Goal: Communication & Community: Answer question/provide support

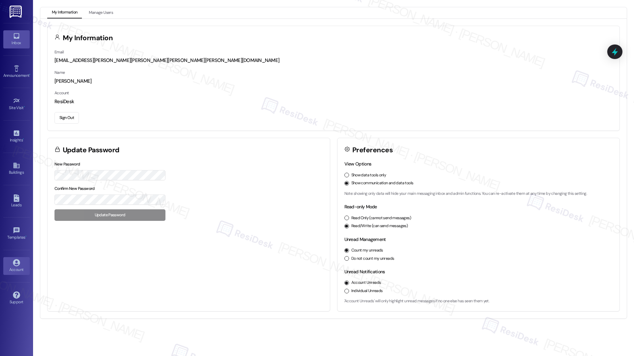
click at [6, 32] on link "Inbox" at bounding box center [16, 39] width 26 height 18
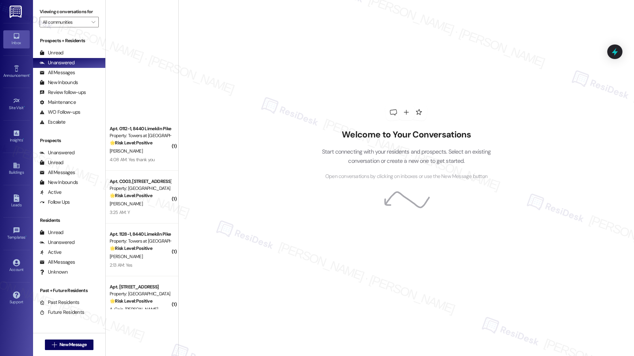
scroll to position [1692, 0]
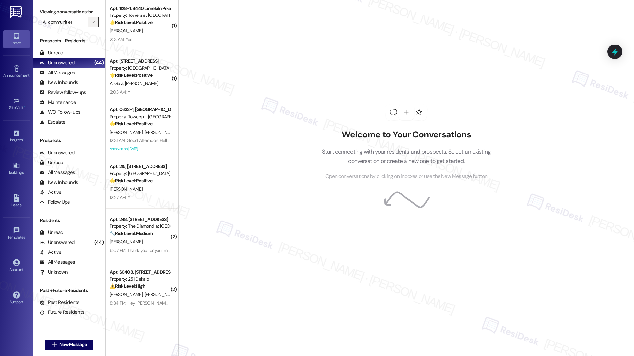
click at [91, 23] on icon "" at bounding box center [93, 21] width 4 height 5
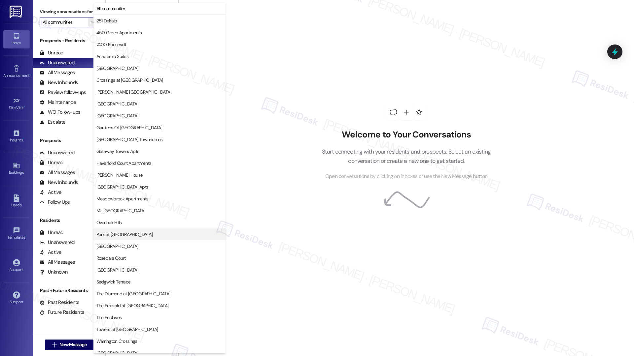
click at [141, 234] on span "Park at [GEOGRAPHIC_DATA]" at bounding box center [159, 234] width 126 height 7
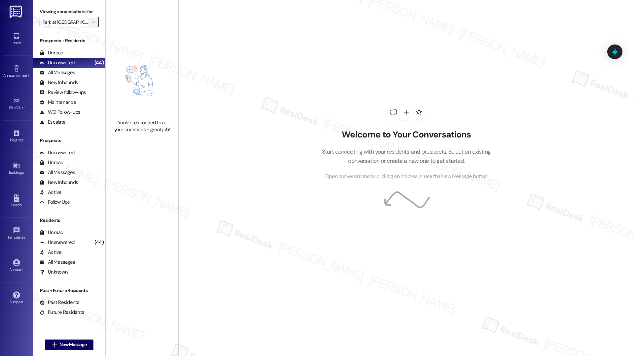
click at [91, 22] on icon "" at bounding box center [93, 21] width 4 height 5
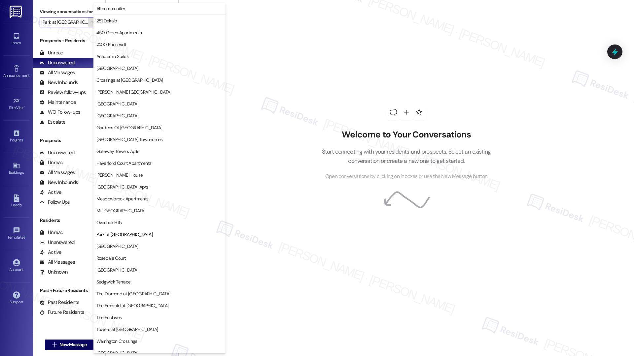
scroll to position [41, 0]
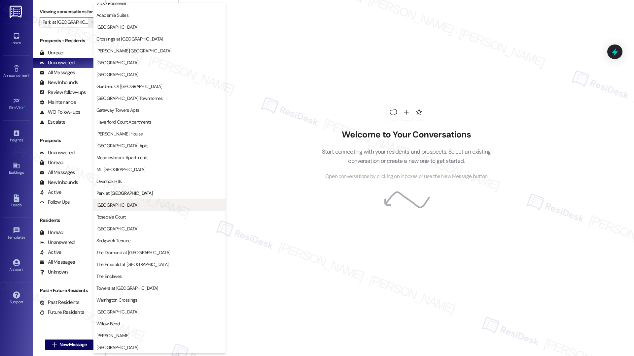
click at [106, 207] on span "[GEOGRAPHIC_DATA]" at bounding box center [117, 205] width 42 height 7
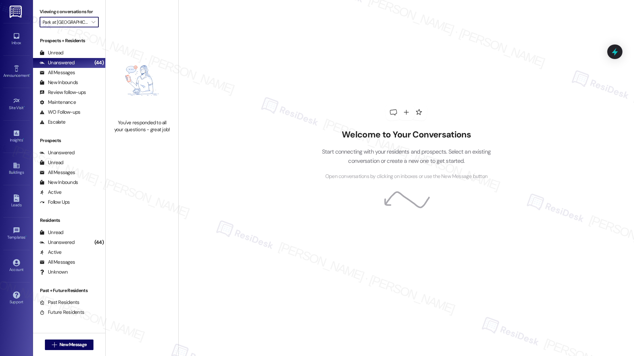
type input "[GEOGRAPHIC_DATA]"
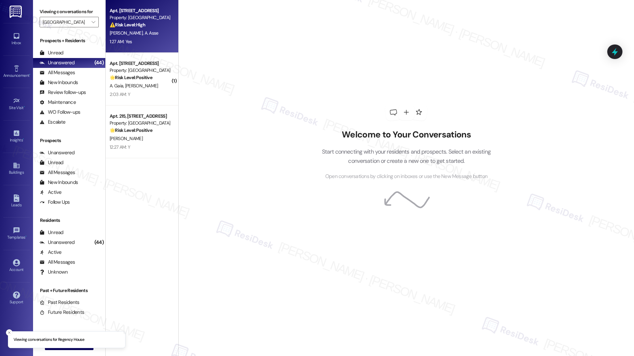
click at [128, 45] on div "1:27 AM: Yes 1:27 AM: Yes" at bounding box center [140, 42] width 62 height 8
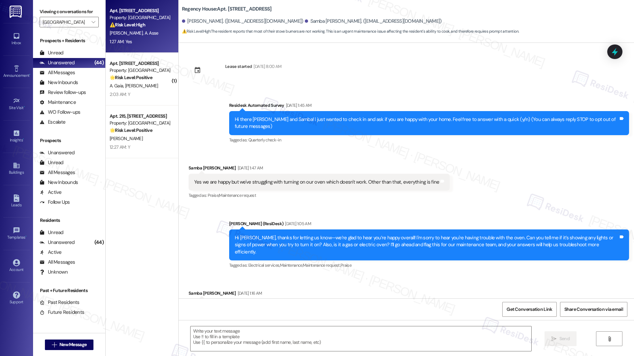
click at [128, 45] on div "1:27 AM: Yes 1:27 AM: Yes" at bounding box center [140, 42] width 62 height 8
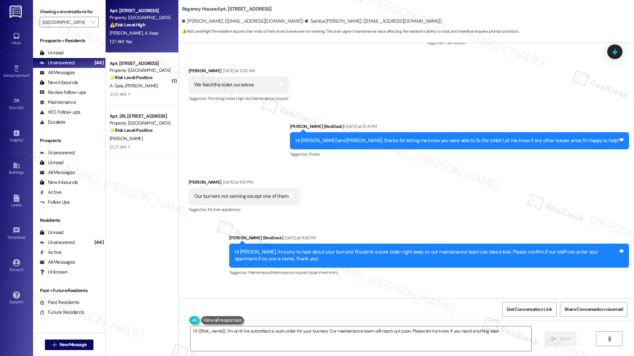
scroll to position [4223, 0]
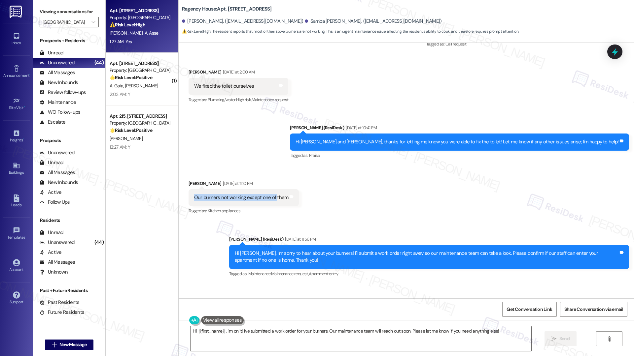
drag, startPoint x: 189, startPoint y: 168, endPoint x: 269, endPoint y: 172, distance: 79.9
click at [269, 194] on div "Our burners not working except one of them" at bounding box center [241, 197] width 94 height 7
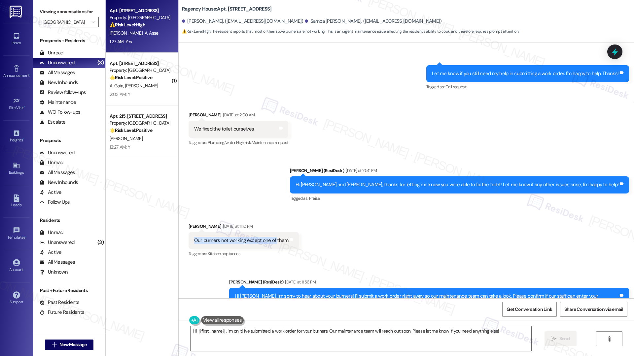
scroll to position [4179, 0]
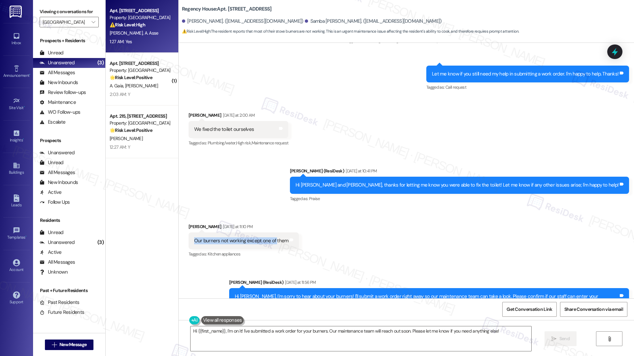
click at [228, 238] on div "Our burners not working except one of them" at bounding box center [241, 241] width 94 height 7
copy div "Our burners not working except one of them Tags and notes"
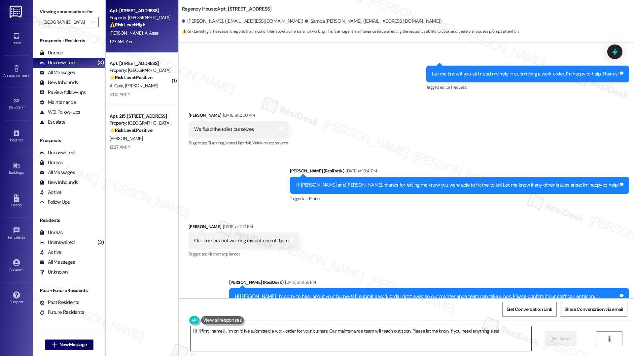
click at [221, 333] on textarea "Hi {{first_name}}, I'm on it! I've submitted a work order for your burners. Our…" at bounding box center [360, 339] width 341 height 25
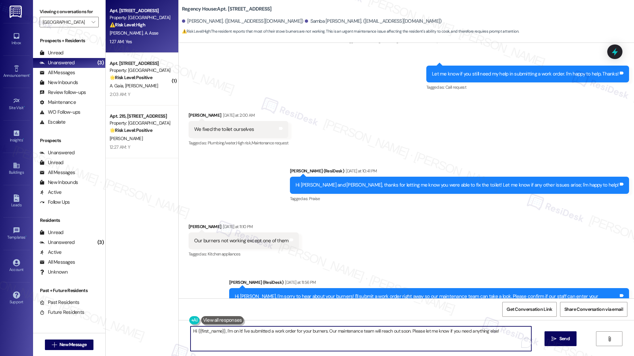
click at [221, 333] on textarea "Hi {{first_name}}, I'm on it! I've submitted a work order for your burners. Our…" at bounding box center [360, 339] width 341 height 25
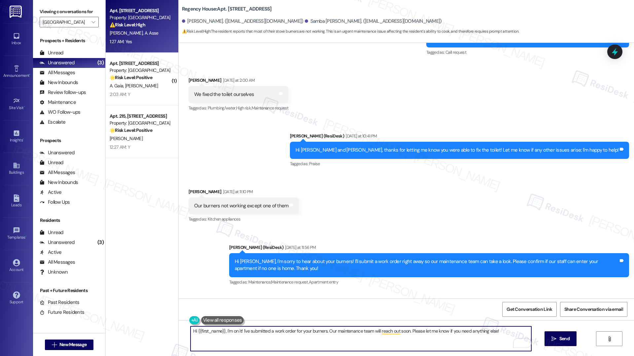
scroll to position [4296, 0]
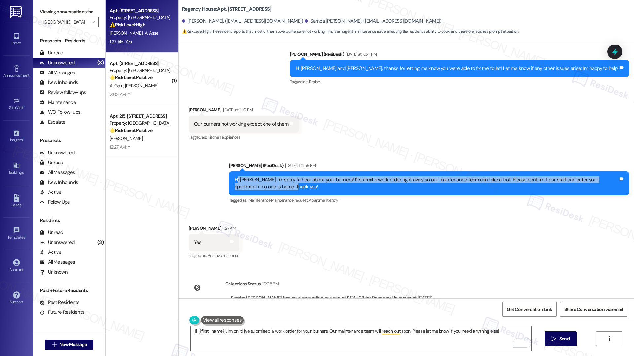
drag, startPoint x: 231, startPoint y: 152, endPoint x: 337, endPoint y: 157, distance: 105.7
click at [337, 177] on div "Hi [PERSON_NAME], I'm sorry to hear about your burners! I'll submit a work orde…" at bounding box center [426, 184] width 383 height 14
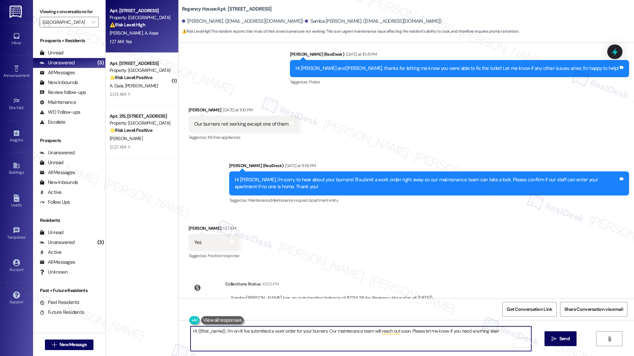
click at [270, 333] on textarea "Hi {{first_name}}, I'm on it! I've submitted a work order for your burners. Our…" at bounding box center [360, 339] width 341 height 25
paste textarea "Thanks for letting us know. Could you share if the burners are clicking but not…"
drag, startPoint x: 241, startPoint y: 332, endPoint x: 263, endPoint y: 333, distance: 22.5
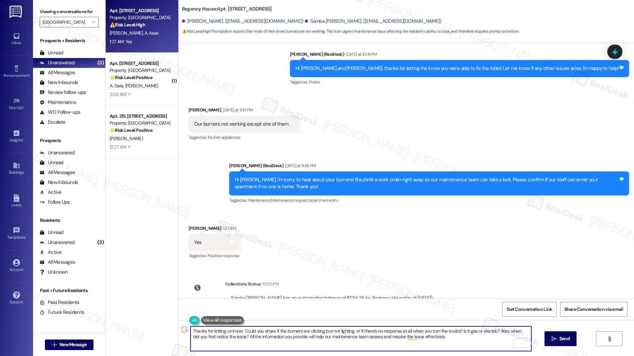
click at [263, 333] on textarea "Thanks for letting us know. Could you share if the burners are clicking but not…" at bounding box center [360, 339] width 341 height 25
drag, startPoint x: 238, startPoint y: 332, endPoint x: 183, endPoint y: 327, distance: 55.3
click at [187, 327] on div "Thanks for letting us know. Could you share if the burners are clicking but not…" at bounding box center [357, 338] width 341 height 25
click at [443, 338] on textarea "Thank you, [PERSON_NAME]! Also, could you share if the burners are clicking but…" at bounding box center [360, 339] width 341 height 25
click at [433, 340] on textarea "Thank you, [PERSON_NAME]! Also, could you share if the burners are clicking but…" at bounding box center [360, 339] width 341 height 25
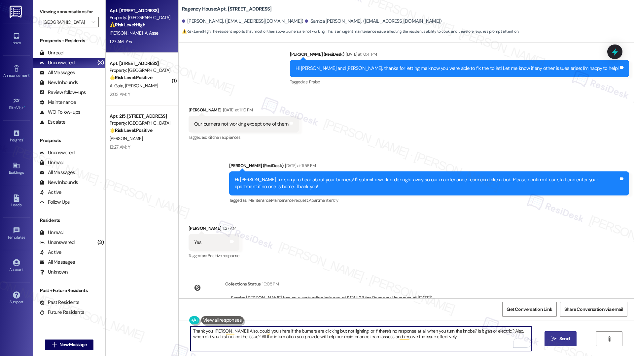
type textarea "Thank you, [PERSON_NAME]! Also, could you share if the burners are clicking but…"
click at [560, 338] on span "Send" at bounding box center [564, 339] width 10 height 7
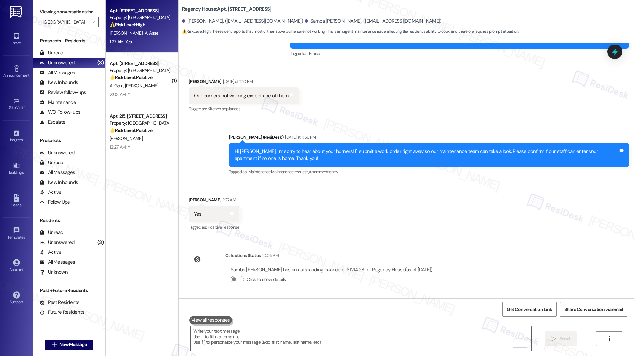
scroll to position [4349, 0]
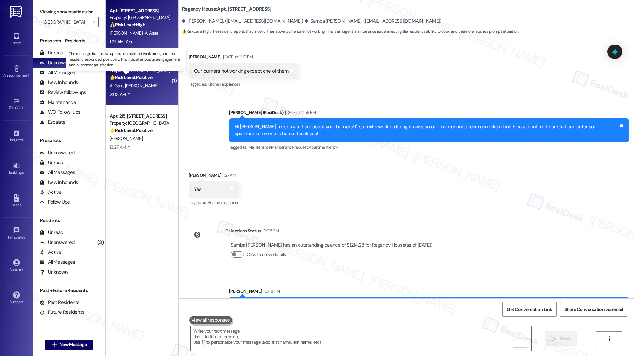
click at [137, 77] on strong "🌟 Risk Level: Positive" at bounding box center [131, 78] width 43 height 6
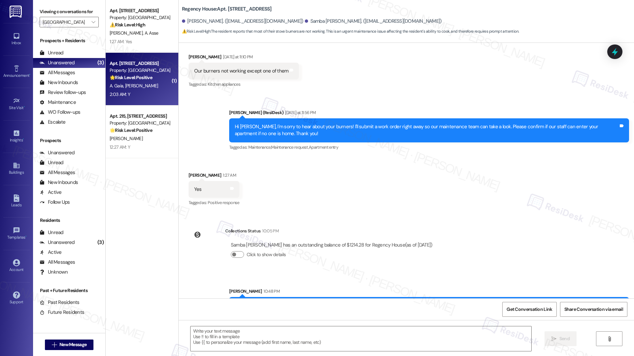
click at [137, 77] on strong "🌟 Risk Level: Positive" at bounding box center [131, 78] width 43 height 6
type textarea "Fetching suggested responses. Please feel free to read through the conversation…"
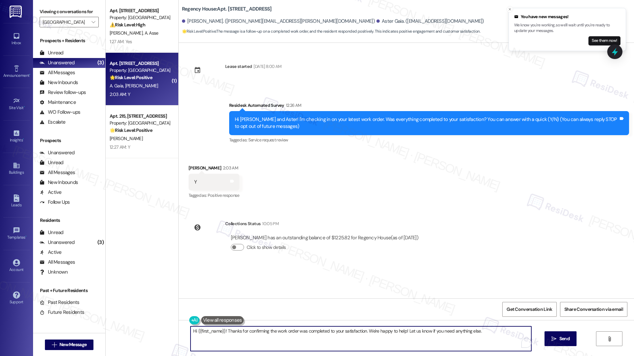
click at [262, 333] on textarea "Hi {{first_name}}! Thanks for confirming the work order was completed to your s…" at bounding box center [360, 339] width 341 height 25
click at [383, 333] on textarea "Hi {{first_name}}! Thanks for confirming the work order was completed to your s…" at bounding box center [360, 339] width 341 height 25
click at [488, 334] on textarea "Hi {{first_name}}! Thanks for confirming the work order was completed to your s…" at bounding box center [360, 339] width 341 height 25
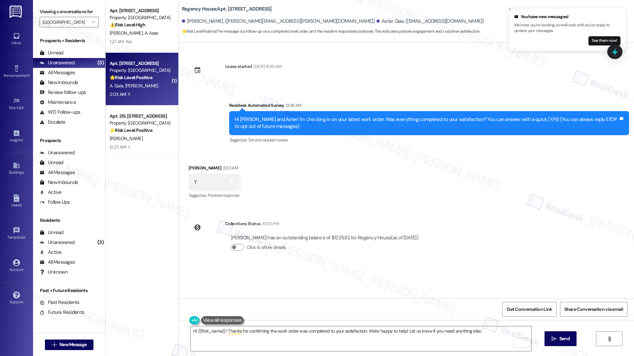
click at [189, 169] on div "[PERSON_NAME] 2:03 AM" at bounding box center [213, 169] width 51 height 9
click at [189, 168] on div "[PERSON_NAME] 2:03 AM" at bounding box center [213, 169] width 51 height 9
copy div "Marina"
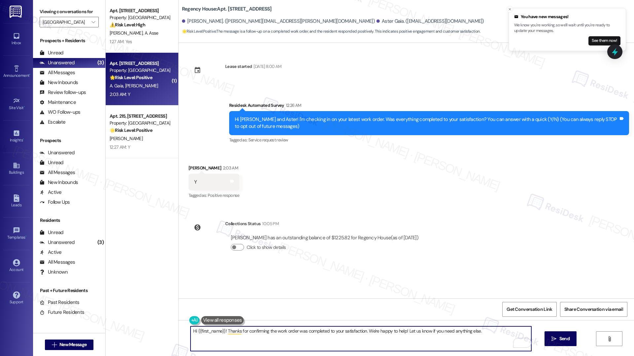
drag, startPoint x: 193, startPoint y: 333, endPoint x: 220, endPoint y: 332, distance: 27.8
click at [220, 332] on textarea "Hi {{first_name}}! Thanks for confirming the work order was completed to your s…" at bounding box center [360, 339] width 341 height 25
paste textarea "Marina"
type textarea "Hi [PERSON_NAME]! Thanks for confirming the work order was completed to your sa…"
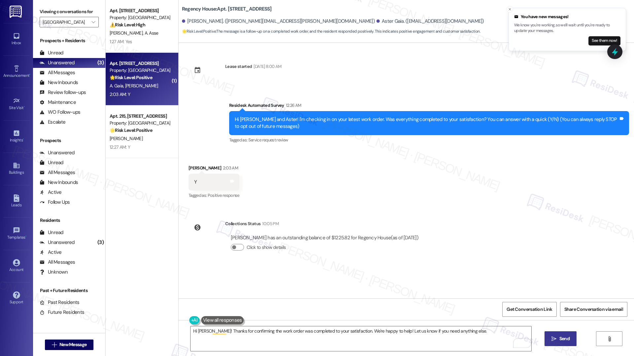
click at [559, 341] on span "Send" at bounding box center [564, 339] width 10 height 7
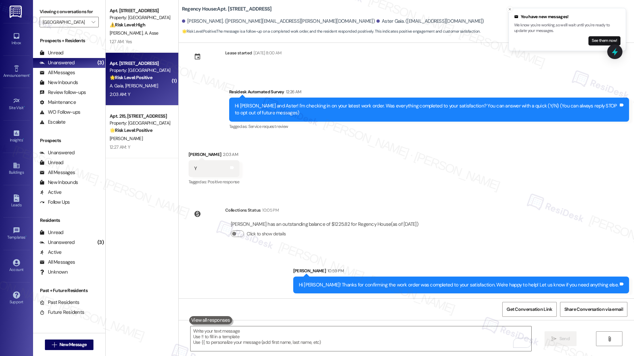
scroll to position [14, 0]
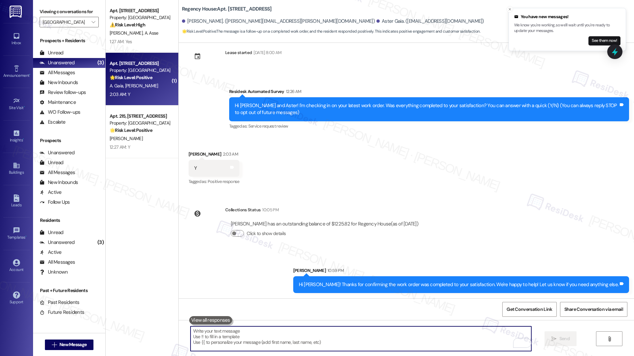
click at [262, 346] on textarea "To enrich screen reader interactions, please activate Accessibility in Grammarl…" at bounding box center [360, 339] width 341 height 25
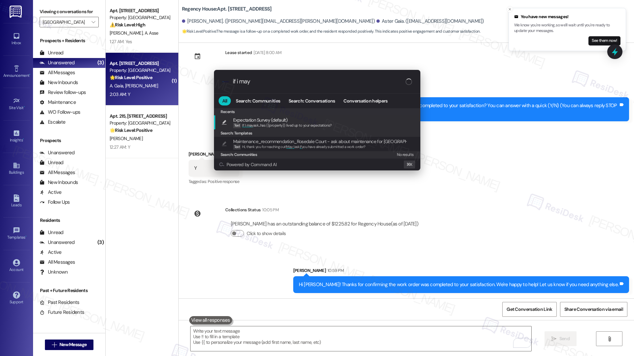
type input "if i may"
click at [348, 123] on div "Expectation Survey (default) Text If I may ask...has {{property}} lived up to y…" at bounding box center [317, 122] width 193 height 12
type textarea "If I may ask...has {{property}} lived up to your expectations?"
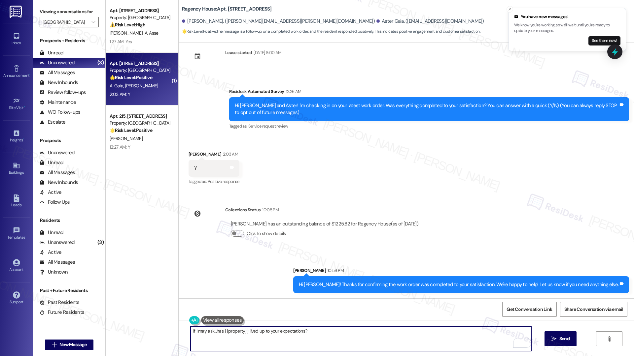
click at [403, 332] on textarea "If I may ask...has {{property}} lived up to your expectations?" at bounding box center [360, 339] width 341 height 25
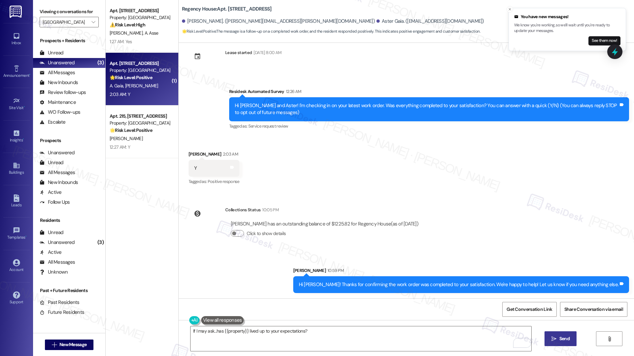
click at [559, 343] on span "Send" at bounding box center [564, 339] width 10 height 7
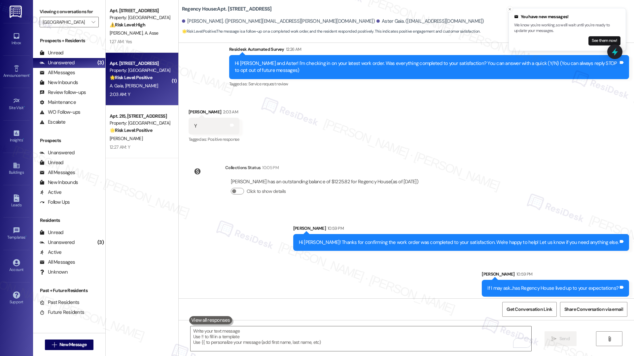
scroll to position [60, 0]
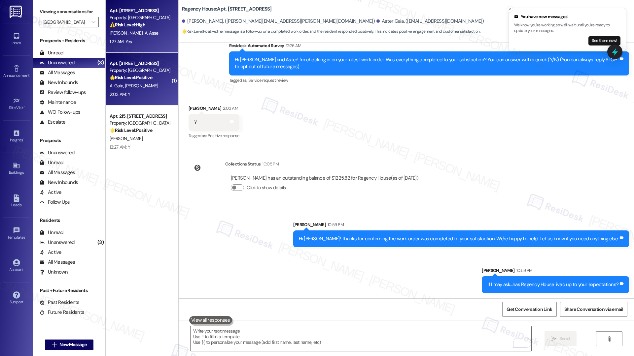
click at [133, 37] on div "S. Traore A. Asse" at bounding box center [140, 33] width 62 height 8
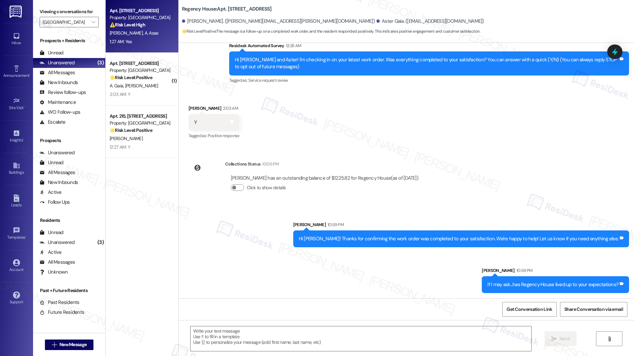
type textarea "Fetching suggested responses. Please feel free to read through the conversation…"
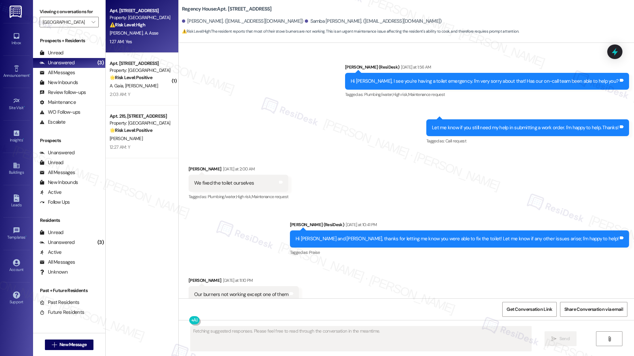
scroll to position [4235, 0]
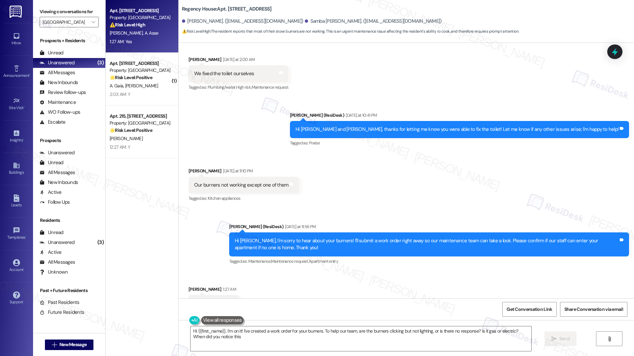
type textarea "Hi {{first_name}}, I'm on it! I've created a work order for your burners. To he…"
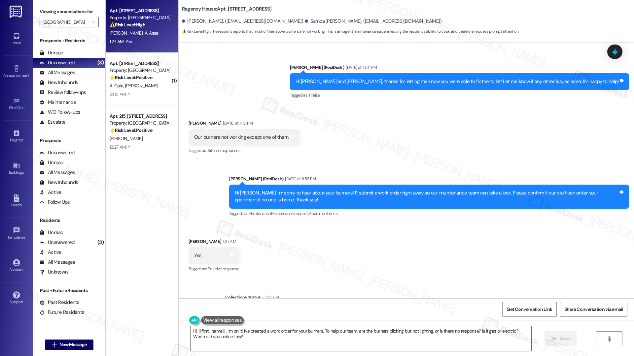
scroll to position [4359, 0]
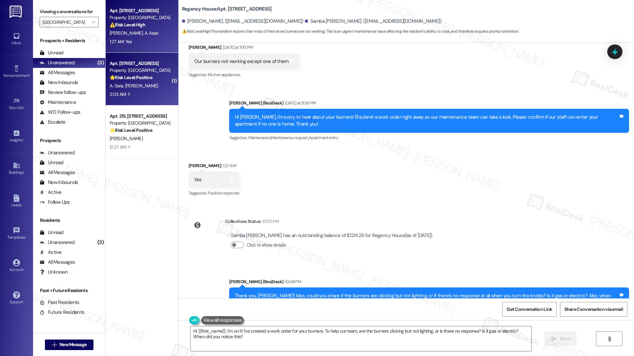
click at [137, 91] on div "2:03 AM: Y 2:03 AM: Y" at bounding box center [140, 94] width 62 height 8
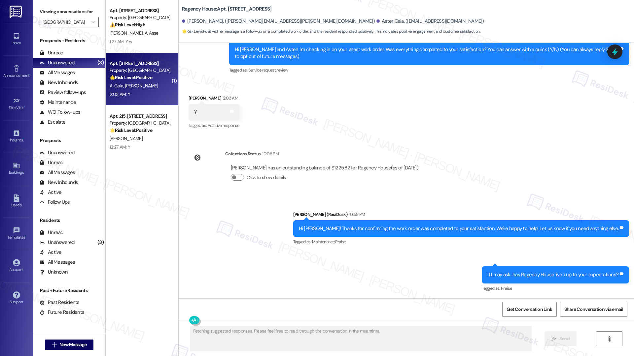
scroll to position [70, 0]
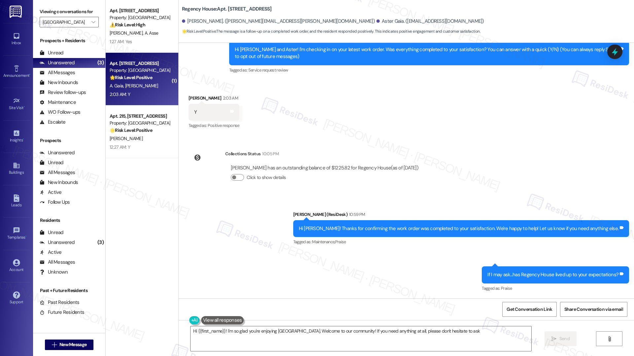
type textarea "Hi {{first_name}}! I'm so glad you're enjoying Regency House. Welcome to our co…"
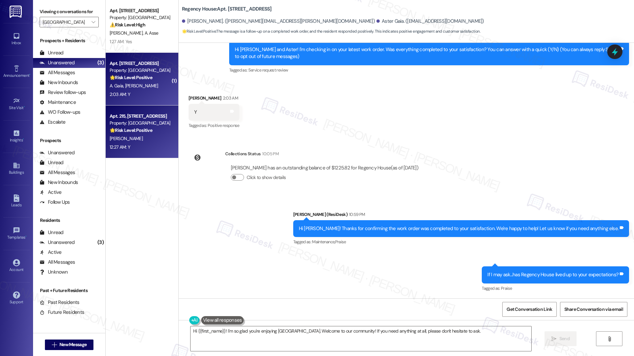
click at [156, 135] on div "M. Newton" at bounding box center [140, 139] width 62 height 8
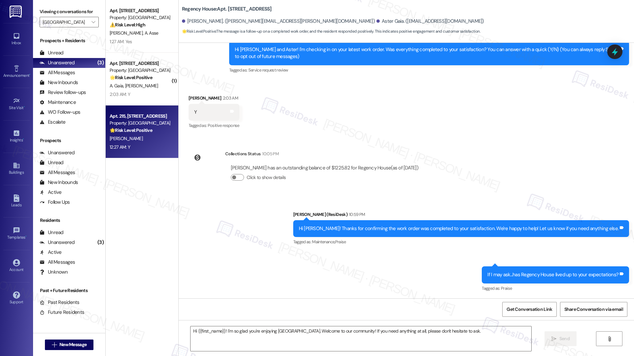
type textarea "Fetching suggested responses. Please feel free to read through the conversation…"
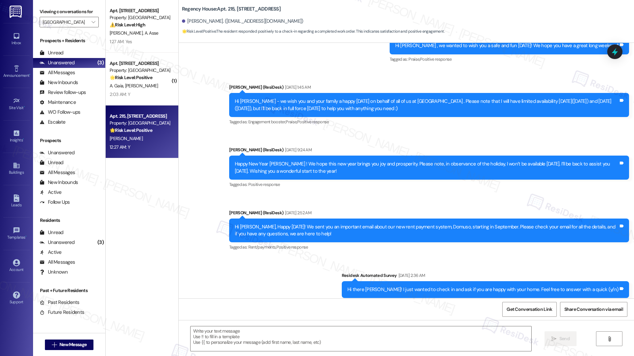
type textarea "Fetching suggested responses. Please feel free to read through the conversation…"
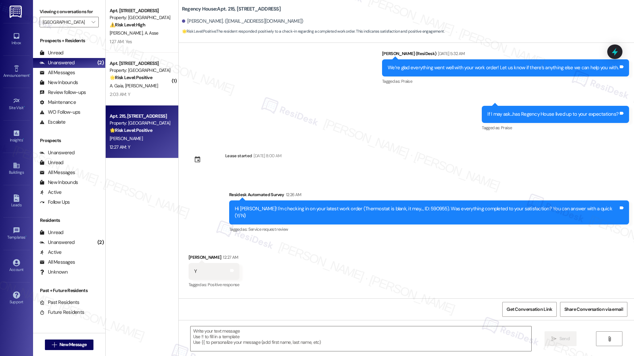
scroll to position [1059, 0]
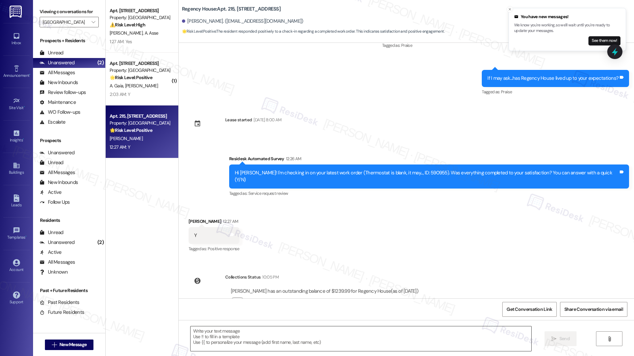
click at [207, 338] on textarea at bounding box center [360, 339] width 341 height 25
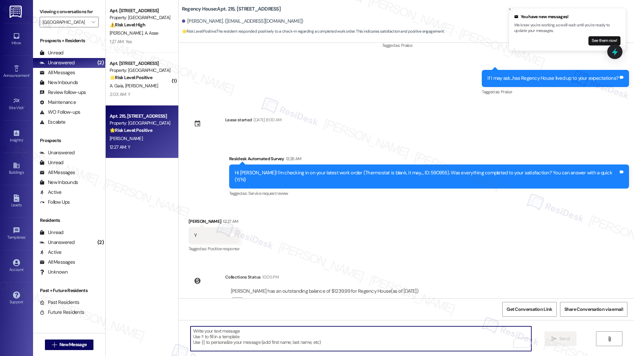
paste textarea "Hi {{first_name}}, I'm so glad to hear the work order was completed to your sat…"
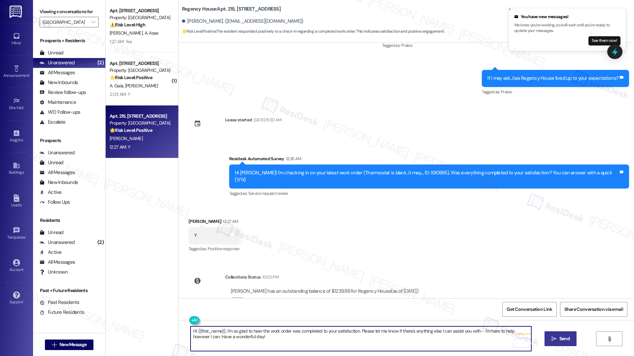
type textarea "Hi {{first_name}}, I'm so glad to hear the work order was completed to your sat…"
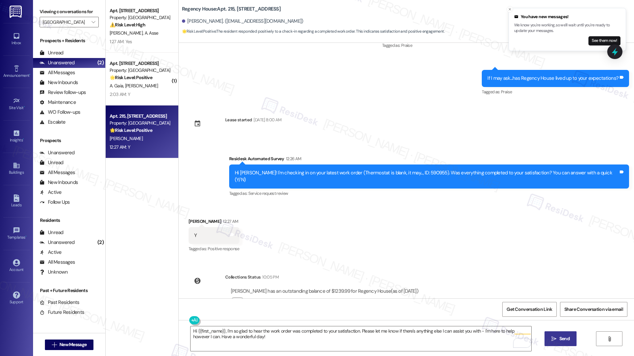
click at [555, 337] on icon "" at bounding box center [553, 339] width 5 height 5
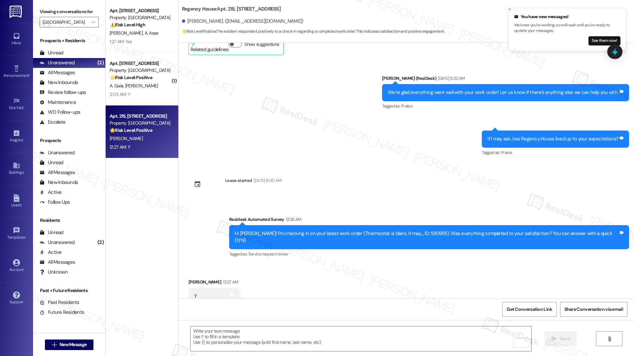
scroll to position [1112, 0]
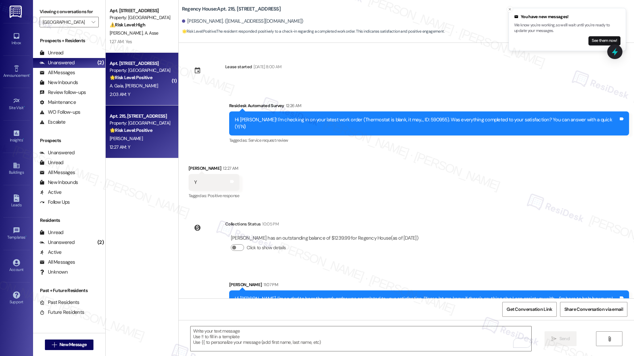
click at [150, 86] on div "A. Gaia M. Maffia" at bounding box center [140, 86] width 62 height 8
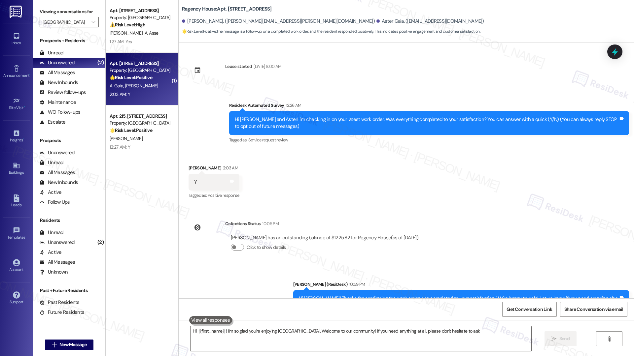
type textarea "Hi {{first_name}}! I'm so glad you're enjoying Regency House. Welcome to our co…"
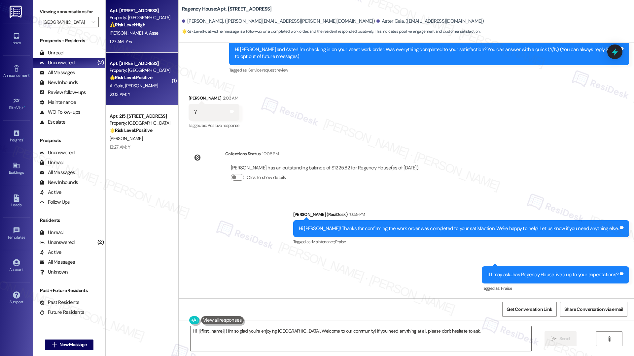
click at [144, 33] on span "A. Asse" at bounding box center [151, 33] width 14 height 6
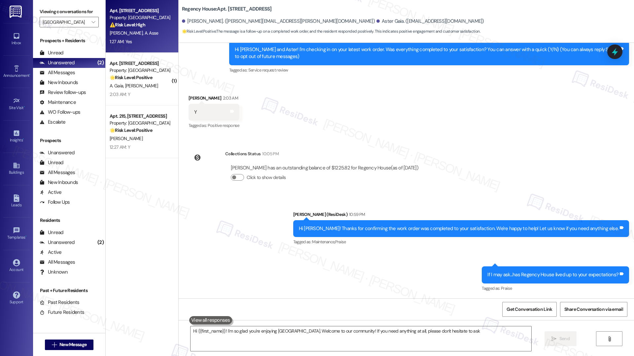
type textarea "Hi {{first_name}}! I'm so glad you're enjoying Regency House. Welcome to our co…"
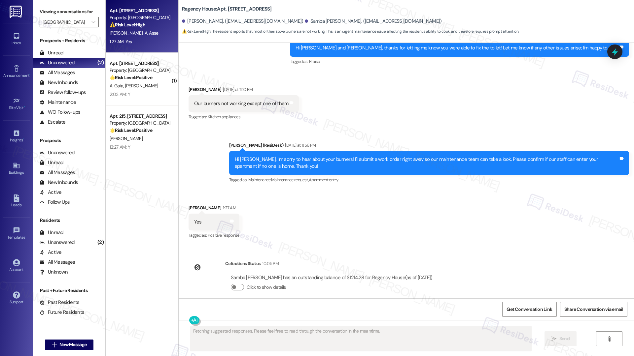
scroll to position [4359, 0]
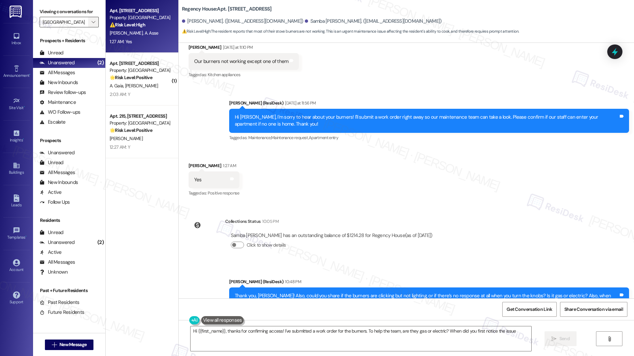
type textarea "Hi {{first_name}}, thanks for confirming access! I've submitted a work order fo…"
click at [90, 25] on span "" at bounding box center [93, 22] width 6 height 11
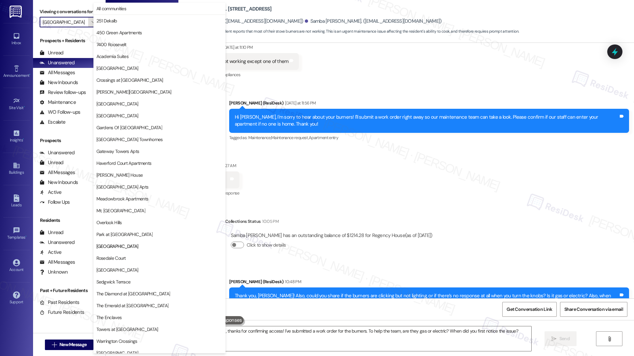
scroll to position [41, 0]
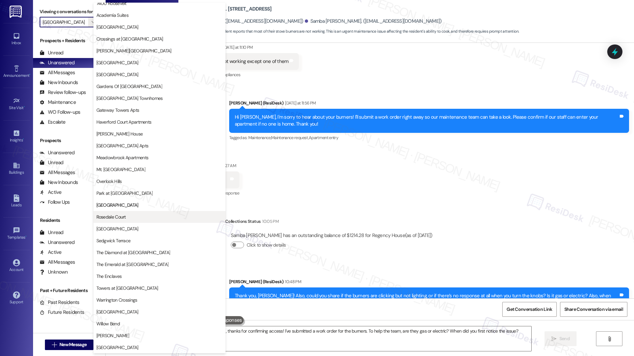
click at [121, 218] on span "Rosedale Court" at bounding box center [110, 217] width 29 height 7
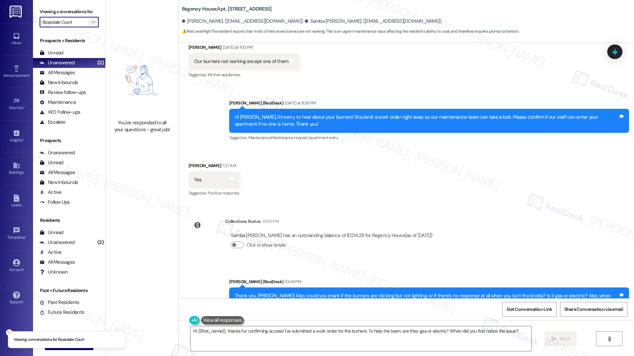
click at [91, 21] on icon "" at bounding box center [93, 21] width 4 height 5
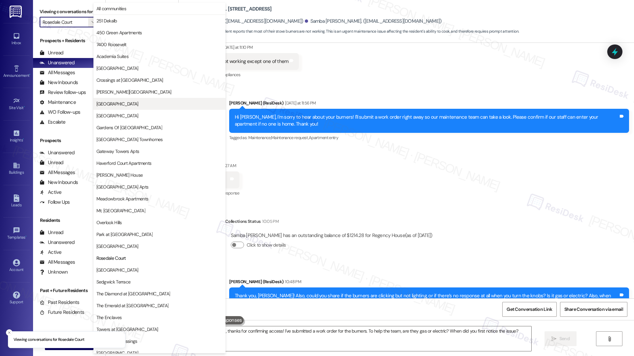
scroll to position [41, 0]
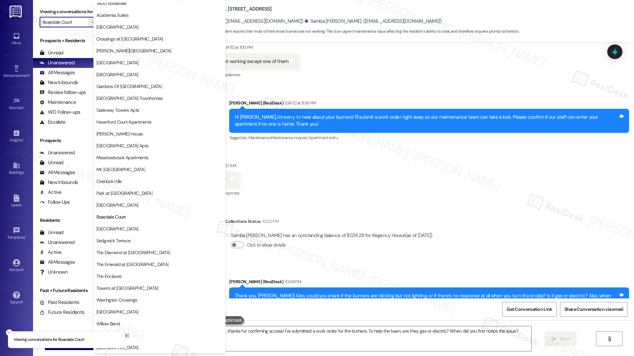
click at [116, 291] on span "Towers at [GEOGRAPHIC_DATA]" at bounding box center [127, 288] width 62 height 7
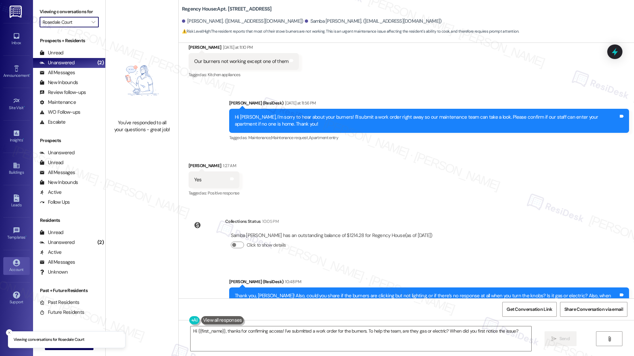
type input "Towers at [GEOGRAPHIC_DATA]"
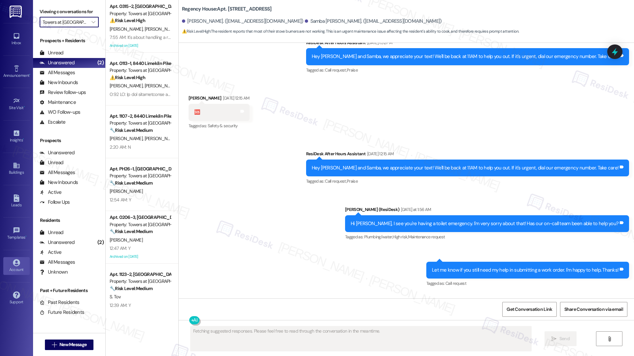
scroll to position [4235, 0]
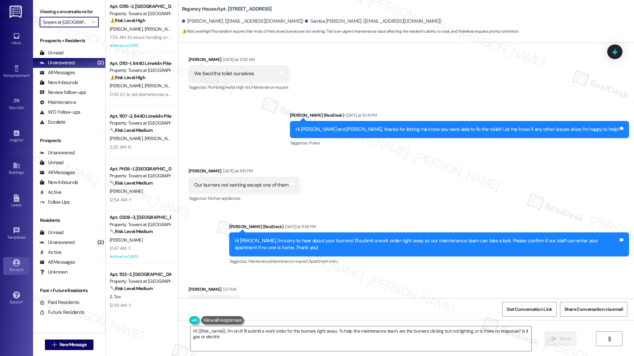
type textarea "Hi {{first_name}}, I'm on it! I'll submit a work order for the burners right aw…"
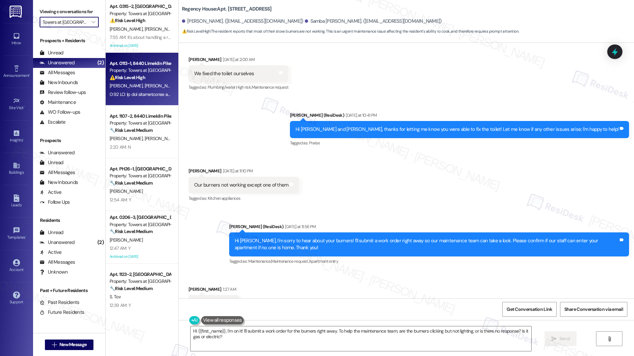
type textarea "Fetching suggested responses. Please feel free to read through the conversation…"
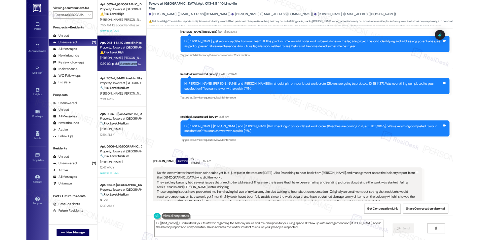
scroll to position [4466, 0]
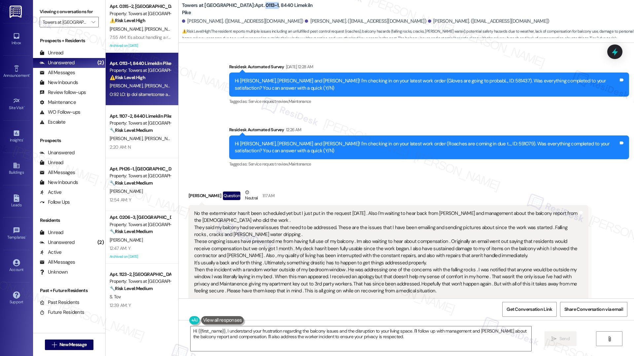
drag, startPoint x: 231, startPoint y: 9, endPoint x: 244, endPoint y: 10, distance: 12.2
click at [244, 10] on b "Towers at Wyncote: Apt. 0113-1, 8440 Limekiln Pike" at bounding box center [248, 9] width 132 height 14
copy b "0113-1"
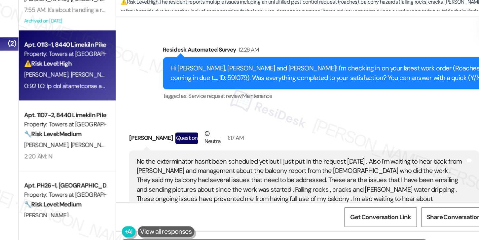
scroll to position [4864, 0]
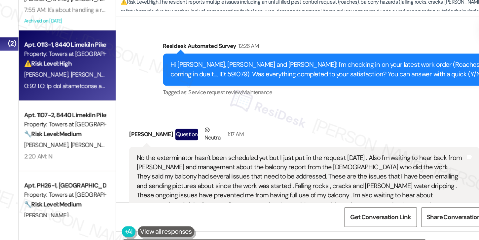
click at [305, 145] on div "No the exterminator hasn't been scheduled yet but I just put in the request yes…" at bounding box center [314, 219] width 247 height 149
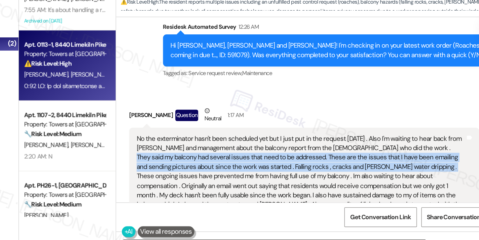
scroll to position [4879, 0]
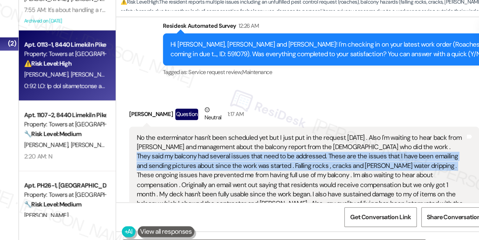
click at [306, 130] on div "No the exterminator hasn't been scheduled yet but I just put in the request yes…" at bounding box center [314, 204] width 247 height 149
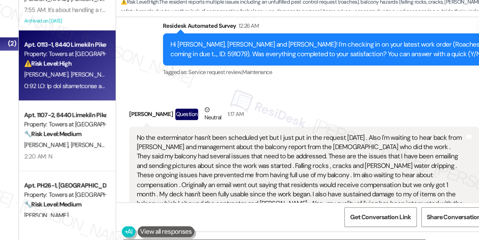
click at [306, 130] on div "No the exterminator hasn't been scheduled yet but I just put in the request yes…" at bounding box center [314, 204] width 247 height 149
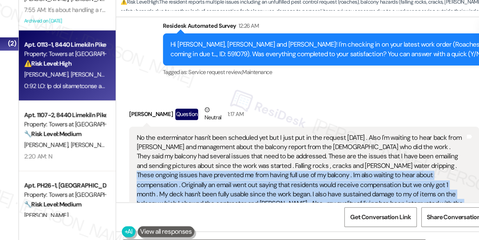
click at [306, 130] on div "No the exterminator hasn't been scheduled yet but I just put in the request yes…" at bounding box center [314, 204] width 247 height 149
click at [307, 130] on div "No the exterminator hasn't been scheduled yet but I just put in the request yes…" at bounding box center [314, 204] width 247 height 149
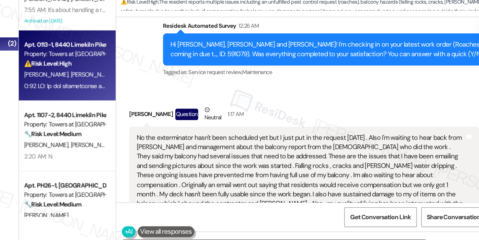
click at [307, 130] on div "No the exterminator hasn't been scheduled yet but I just put in the request yes…" at bounding box center [314, 204] width 247 height 149
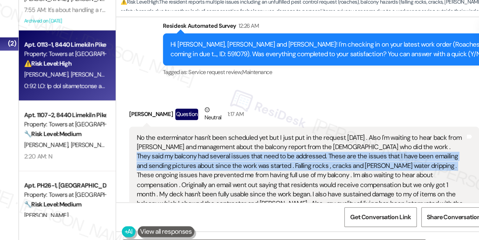
click at [359, 130] on div "No the exterminator hasn't been scheduled yet but I just put in the request yes…" at bounding box center [314, 204] width 247 height 149
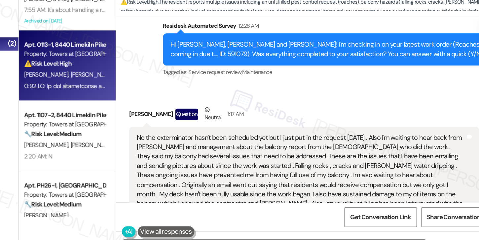
click at [359, 130] on div "No the exterminator hasn't been scheduled yet but I just put in the request yes…" at bounding box center [314, 204] width 247 height 149
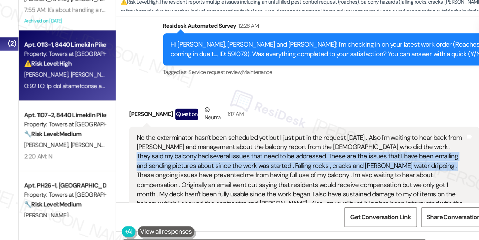
click at [240, 130] on div "No the exterminator hasn't been scheduled yet but I just put in the request yes…" at bounding box center [314, 204] width 247 height 149
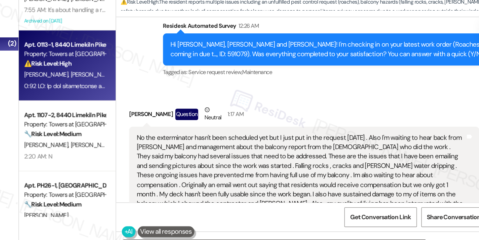
click at [240, 130] on div "No the exterminator hasn't been scheduled yet but I just put in the request yes…" at bounding box center [314, 204] width 247 height 149
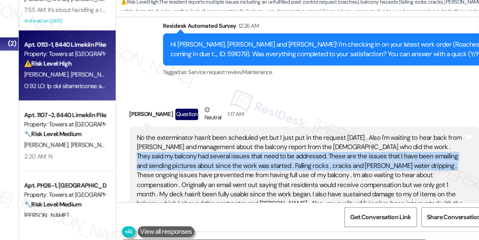
click at [240, 130] on div "No the exterminator hasn't been scheduled yet but I just put in the request yes…" at bounding box center [314, 204] width 247 height 149
click at [242, 130] on div "No the exterminator hasn't been scheduled yet but I just put in the request yes…" at bounding box center [314, 204] width 247 height 149
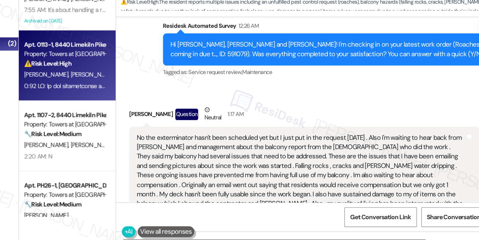
click at [242, 130] on div "No the exterminator hasn't been scheduled yet but I just put in the request yes…" at bounding box center [314, 204] width 247 height 149
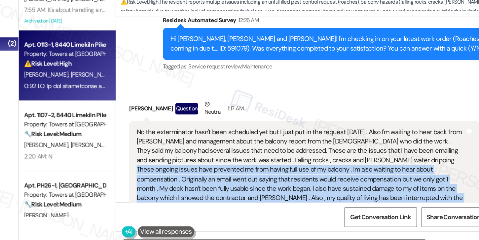
scroll to position [4884, 0]
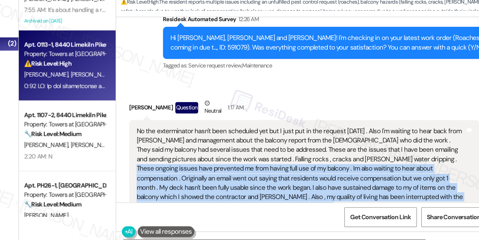
click at [249, 125] on div "No the exterminator hasn't been scheduled yet but I just put in the request yes…" at bounding box center [314, 199] width 247 height 149
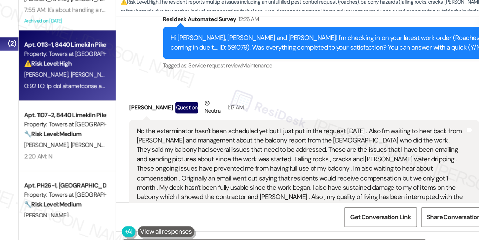
click at [249, 125] on div "No the exterminator hasn't been scheduled yet but I just put in the request yes…" at bounding box center [314, 199] width 247 height 149
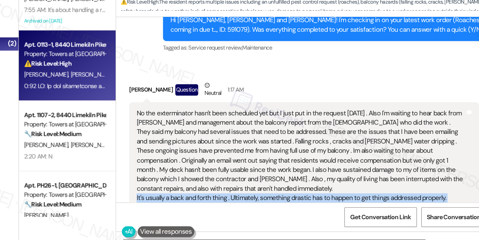
scroll to position [4902, 0]
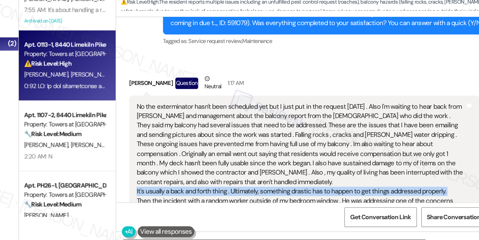
click at [221, 110] on div "No the exterminator hasn't been scheduled yet but I just put in the request yes…" at bounding box center [314, 181] width 247 height 149
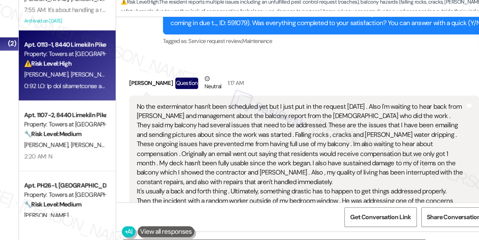
click at [221, 110] on div "No the exterminator hasn't been scheduled yet but I just put in the request yes…" at bounding box center [314, 181] width 247 height 149
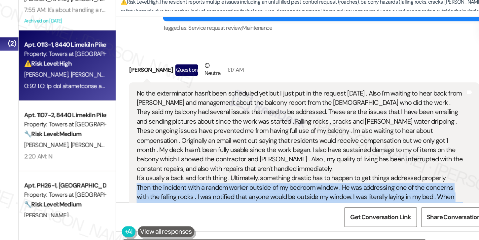
scroll to position [4913, 0]
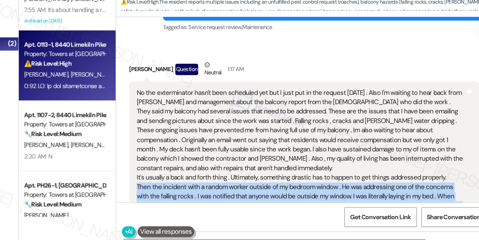
click at [279, 128] on div "No the exterminator hasn't been scheduled yet but I just put in the request yes…" at bounding box center [314, 170] width 247 height 149
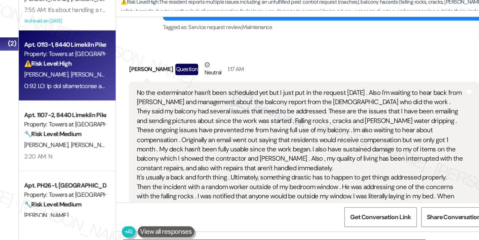
click at [279, 128] on div "No the exterminator hasn't been scheduled yet but I just put in the request yes…" at bounding box center [314, 170] width 247 height 149
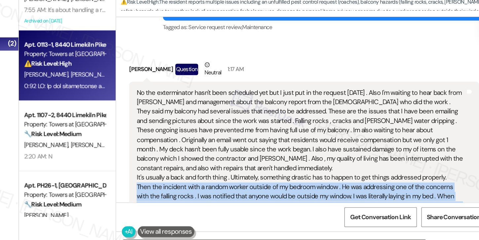
click at [279, 128] on div "No the exterminator hasn't been scheduled yet but I just put in the request yes…" at bounding box center [314, 170] width 247 height 149
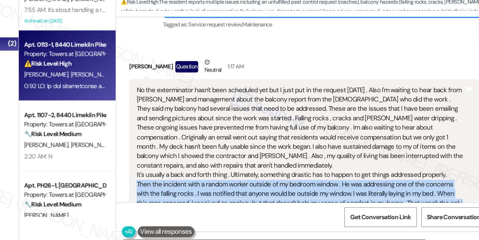
scroll to position [4917, 0]
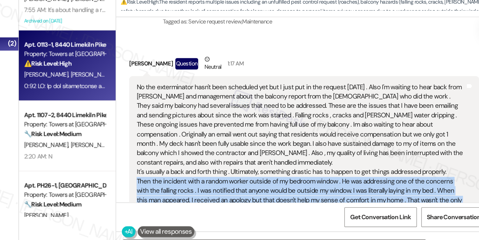
click at [246, 131] on div "No the exterminator hasn't been scheduled yet but I just put in the request yes…" at bounding box center [314, 166] width 247 height 149
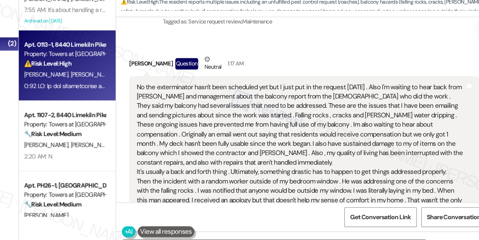
click at [246, 131] on div "No the exterminator hasn't been scheduled yet but I just put in the request yes…" at bounding box center [314, 166] width 247 height 149
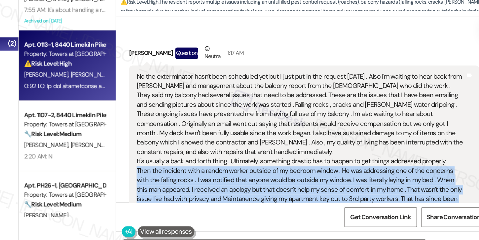
scroll to position [4930, 0]
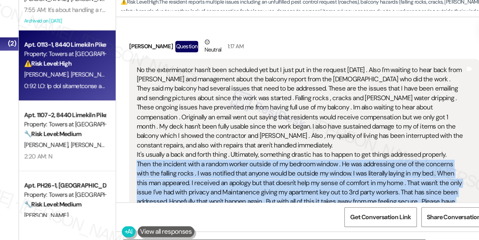
click at [248, 132] on div "No the exterminator hasn't been scheduled yet but I just put in the request yes…" at bounding box center [314, 153] width 247 height 149
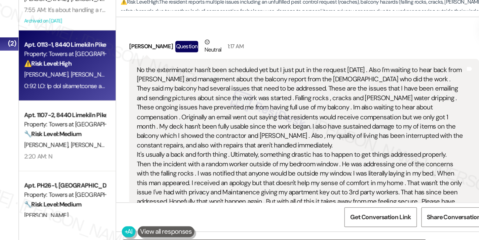
click at [248, 132] on div "No the exterminator hasn't been scheduled yet but I just put in the request yes…" at bounding box center [314, 153] width 247 height 149
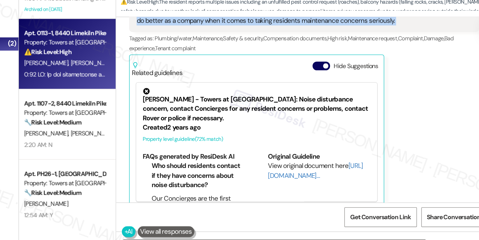
scroll to position [9, 0]
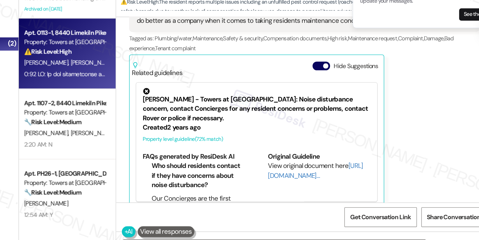
click at [250, 151] on li "Who should residents contact if they have concerns about noise disturbance?" at bounding box center [237, 161] width 70 height 21
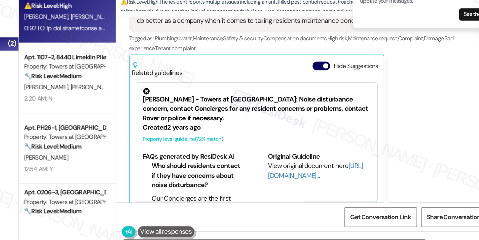
scroll to position [44, 0]
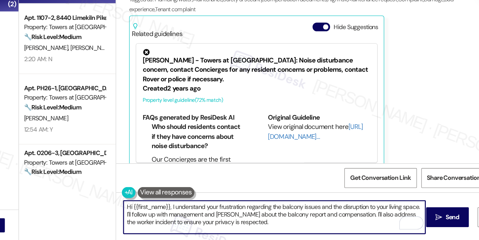
drag, startPoint x: 235, startPoint y: 220, endPoint x: 253, endPoint y: 220, distance: 18.2
click at [253, 220] on textarea "Hi {{first_name}}, I understand your frustration regarding the balcony issues a…" at bounding box center [294, 222] width 226 height 25
click at [313, 220] on textarea "Hi {{first_name}}, I understand your frustration regarding the balcony issues a…" at bounding box center [294, 222] width 226 height 25
drag, startPoint x: 297, startPoint y: 220, endPoint x: 350, endPoint y: 219, distance: 53.5
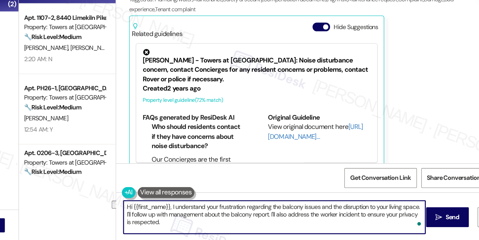
click at [350, 219] on textarea "Hi {{first_name}}, I understand your frustration regarding the balcony issues a…" at bounding box center [294, 222] width 226 height 25
click at [397, 221] on textarea "Hi {{first_name}}, I understand your frustration regarding the balcony issues a…" at bounding box center [294, 222] width 226 height 25
drag, startPoint x: 305, startPoint y: 220, endPoint x: 340, endPoint y: 219, distance: 35.0
click at [340, 219] on textarea "Hi {{first_name}}, I understand your frustration regarding the balcony issues a…" at bounding box center [294, 222] width 226 height 25
drag, startPoint x: 387, startPoint y: 221, endPoint x: 283, endPoint y: 221, distance: 103.6
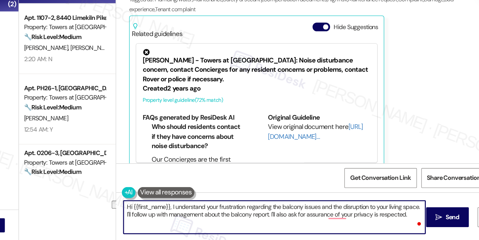
click at [283, 221] on textarea "Hi {{first_name}}, I understand your frustration regarding the balcony issues a…" at bounding box center [294, 222] width 226 height 25
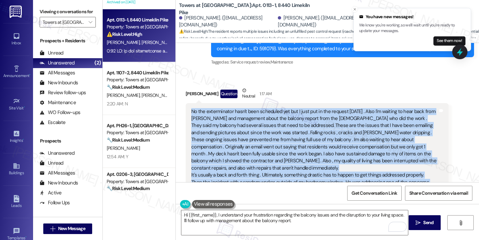
scroll to position [4919, 0]
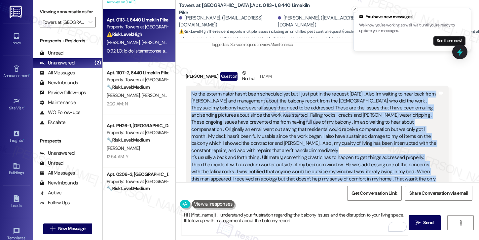
drag, startPoint x: 188, startPoint y: 85, endPoint x: 355, endPoint y: 162, distance: 184.0
click at [355, 162] on div "No the exterminator hasn't been scheduled yet but I just put in the request yes…" at bounding box center [314, 164] width 247 height 149
copy div "No the exterminator hasn't been scheduled yet but I just put in the request yes…"
click at [355, 8] on icon "Close toast" at bounding box center [354, 9] width 4 height 4
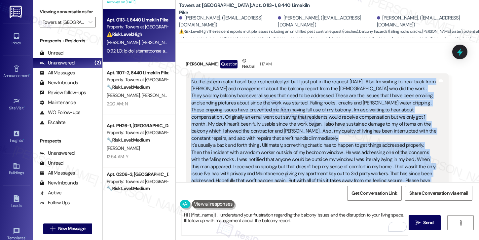
scroll to position [4888, 0]
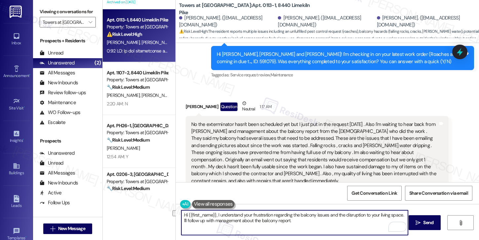
drag, startPoint x: 292, startPoint y: 220, endPoint x: 247, endPoint y: 222, distance: 45.9
click at [247, 222] on textarea "Hi {{first_name}}, I understand your frustration regarding the balcony issues a…" at bounding box center [294, 222] width 226 height 25
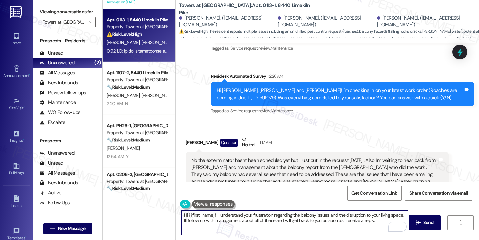
scroll to position [4849, 0]
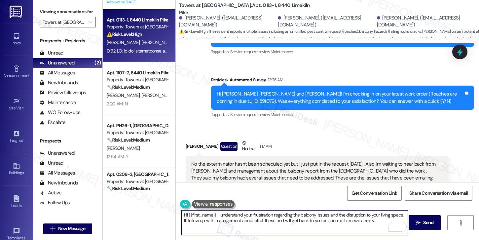
click at [185, 139] on div "Aisha Griffin-Jones Question Neutral 1:17 AM" at bounding box center [316, 147] width 263 height 16
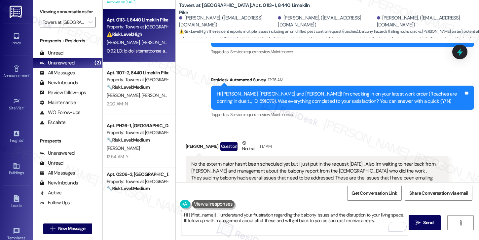
click at [185, 139] on div "Aisha Griffin-Jones Question Neutral 1:17 AM" at bounding box center [316, 147] width 263 height 16
copy div "Aisha"
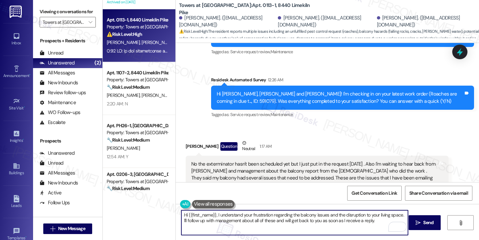
drag, startPoint x: 185, startPoint y: 215, endPoint x: 212, endPoint y: 213, distance: 26.8
click at [212, 213] on textarea "Hi {{first_name}}, I understand your frustration regarding the balcony issues a…" at bounding box center [294, 222] width 226 height 25
paste textarea "Aisha"
type textarea "Hi Aisha, I understand your frustration regarding the balcony issues and the di…"
click at [213, 216] on textarea "Hi Aisha, I understand your frustration regarding the balcony issues and the di…" at bounding box center [294, 222] width 226 height 25
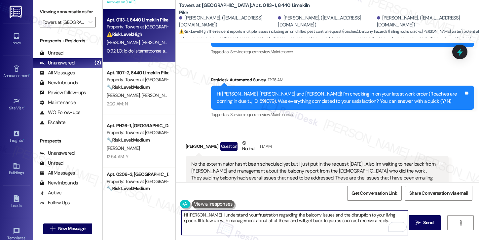
click at [213, 216] on textarea "Hi Aisha, I understand your frustration regarding the balcony issues and the di…" at bounding box center [294, 222] width 226 height 25
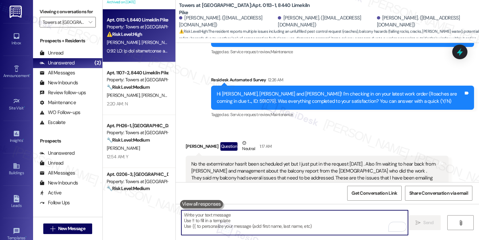
click at [192, 218] on textarea "To enrich screen reader interactions, please activate Accessibility in Grammarl…" at bounding box center [294, 222] width 226 height 25
paste textarea "Hi Aisha, I completely understand your frustration with the balcony issues and …"
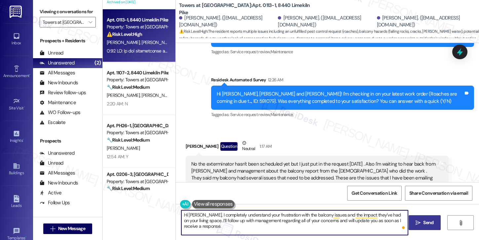
type textarea "Hi Aisha, I completely understand your frustration with the balcony issues and …"
click at [417, 223] on icon "" at bounding box center [417, 222] width 5 height 5
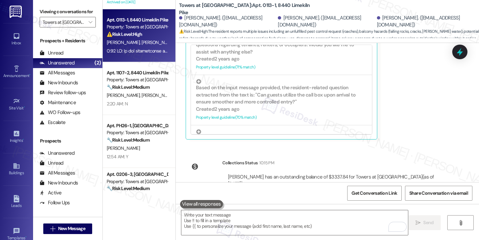
scroll to position [5161, 0]
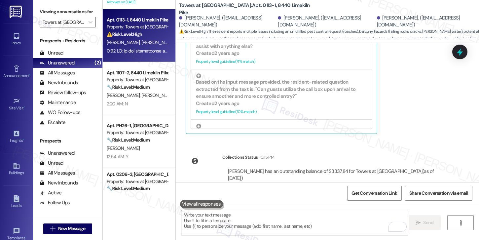
click at [229, 224] on textarea "To enrich screen reader interactions, please activate Accessibility in Grammarl…" at bounding box center [294, 222] width 226 height 25
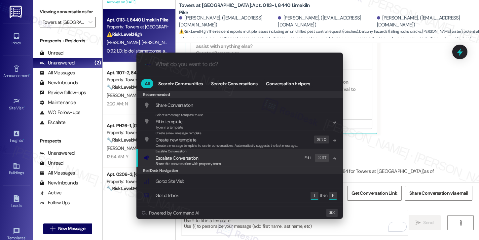
click at [188, 153] on div "Escalate Conversation" at bounding box center [187, 151] width 65 height 5
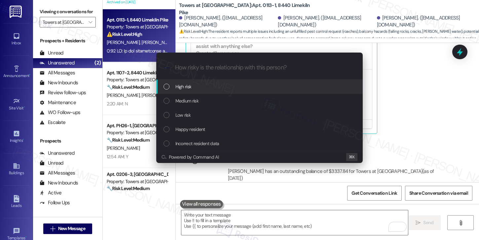
click at [208, 86] on div "High risk" at bounding box center [259, 86] width 193 height 7
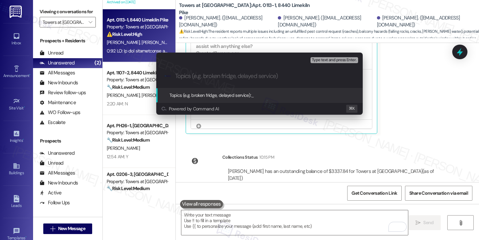
click at [195, 70] on div ".cls-1{fill:#0a055f;}.cls-2{fill:#0cc4c4;} resideskLogoBlueOrange" at bounding box center [259, 75] width 206 height 23
click at [197, 76] on input "Topics (e.g. broken fridge, delayed service)" at bounding box center [264, 76] width 179 height 7
paste input "Balcony Safety, Compensation, and Privacy Concerns"
type input "Balcony Safety, Compensation, and Privacy Concerns"
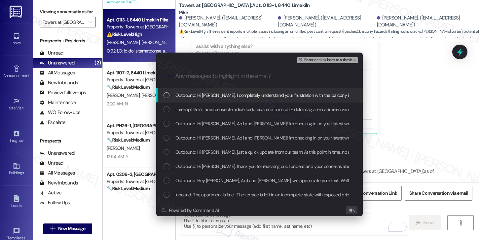
click at [204, 95] on span "Outbound: Hi Aisha, I completely understand your frustration with the balcony i…" at bounding box center [422, 94] width 495 height 7
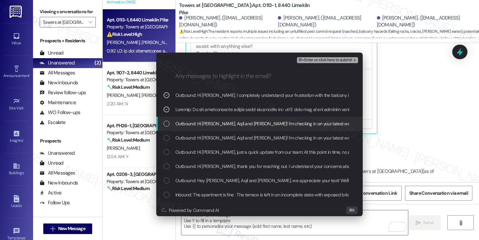
click at [204, 124] on span "Outbound: Hi Riyad, Aqil and Aisha! I'm checking in on your latest work order (…" at bounding box center [391, 123] width 432 height 7
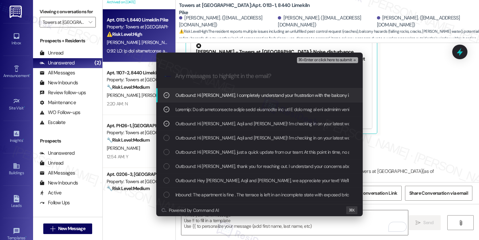
click at [328, 59] on span "⌘+Enter or click here to submit" at bounding box center [324, 60] width 53 height 5
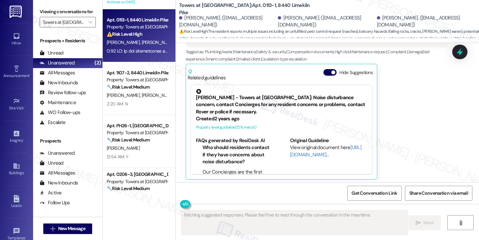
scroll to position [5171, 0]
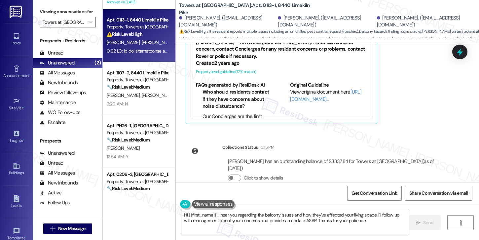
type textarea "Hi {{first_name}}, I hear you regarding the balcony issues and how they've affe…"
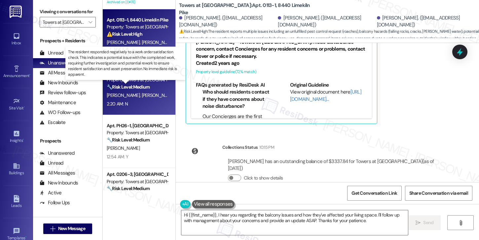
click at [147, 87] on strong "🔧 Risk Level: Medium" at bounding box center [128, 87] width 43 height 6
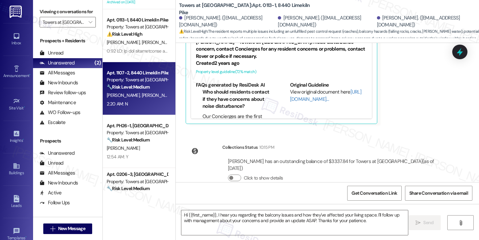
type textarea "Fetching suggested responses. Please feel free to read through the conversation…"
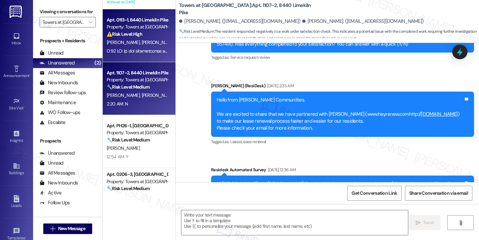
type textarea "Fetching suggested responses. Please feel free to read through the conversation…"
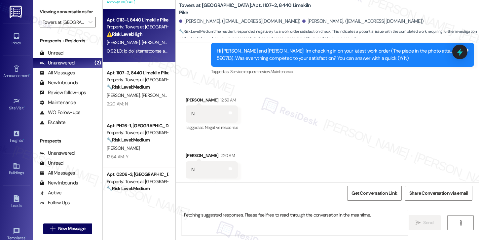
scroll to position [1117, 0]
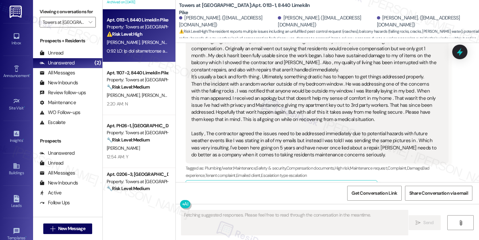
scroll to position [5252, 0]
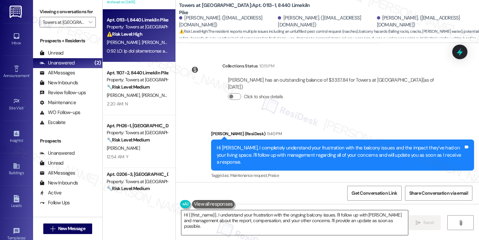
click at [207, 229] on textarea "Hi {{first_name}}, I understand your frustration with the ongoing balcony issue…" at bounding box center [294, 222] width 226 height 25
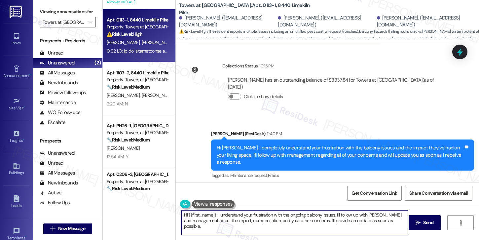
click at [207, 229] on textarea "Hi {{first_name}}, I understand your frustration with the ongoing balcony issue…" at bounding box center [294, 222] width 226 height 25
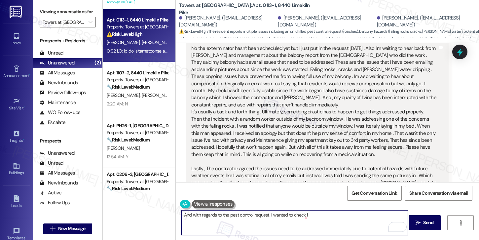
scroll to position [4960, 0]
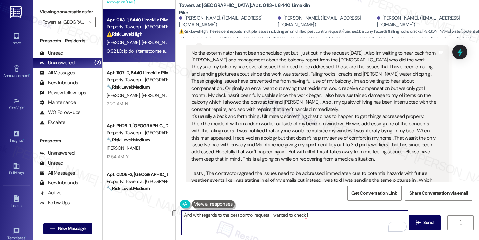
drag, startPoint x: 320, startPoint y: 217, endPoint x: 306, endPoint y: 213, distance: 15.0
click at [306, 213] on textarea "And with regards to the pest control request, I wanted to check i" at bounding box center [294, 222] width 226 height 25
paste textarea "Wyncote Towers Extermination - every Tuesday and Fridays"
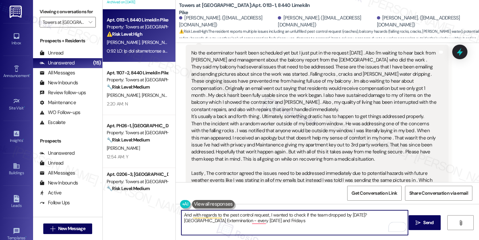
click at [209, 221] on textarea "And with regards to the pest control request, I wanted to check if the team dro…" at bounding box center [294, 222] width 226 height 25
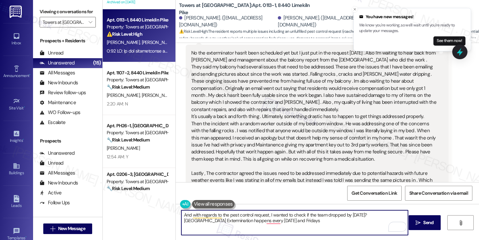
click at [289, 218] on textarea "And with regards to the pest control request, I wanted to check if the team dro…" at bounding box center [294, 222] width 226 height 25
type textarea "And with regards to the pest control request, I wanted to check if the team dro…"
drag, startPoint x: 288, startPoint y: 219, endPoint x: 148, endPoint y: 213, distance: 140.7
click at [148, 213] on div "Apt. 0315-2, 8440 Limekiln Pike Property: Towers at Wyncote ⚠️ Risk Level: High…" at bounding box center [291, 120] width 376 height 240
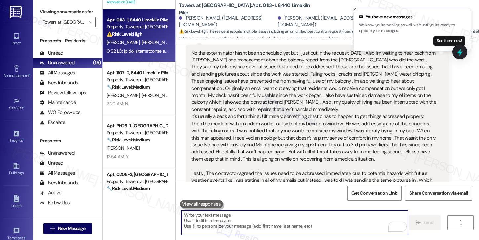
click at [214, 228] on textarea "To enrich screen reader interactions, please activate Accessibility in Grammarl…" at bounding box center [294, 222] width 226 height 25
paste textarea "Regarding the pest control request, I just wanted to confirm if the team came b…"
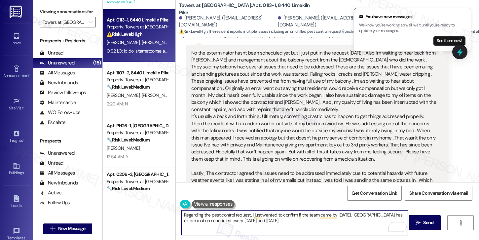
scroll to position [5252, 0]
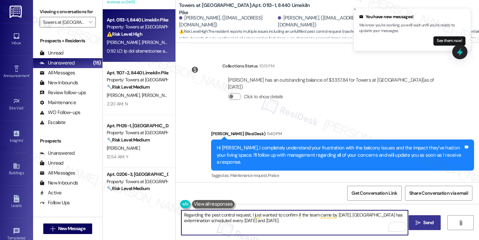
type textarea "Regarding the pest control request, I just wanted to confirm if the team came b…"
click at [423, 226] on button " Send" at bounding box center [424, 222] width 32 height 15
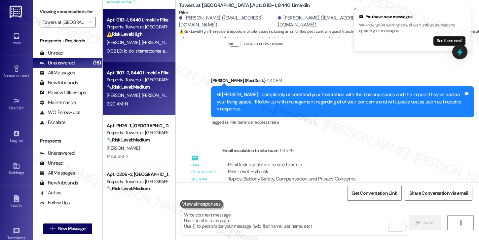
scroll to position [0, 0]
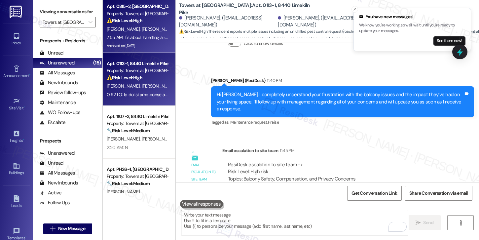
click at [144, 30] on span "D. Coursey" at bounding box center [158, 29] width 33 height 6
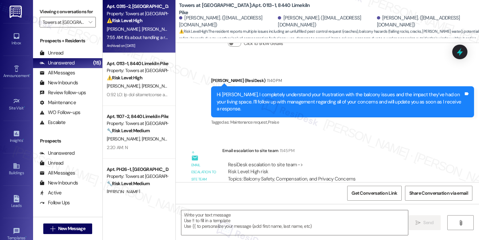
type textarea "Fetching suggested responses. Please feel free to read through the conversation…"
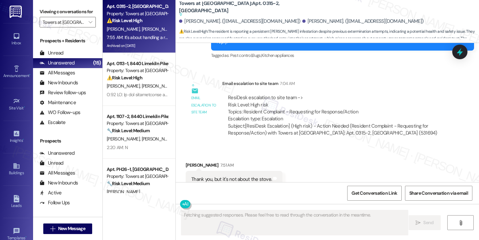
scroll to position [6038, 0]
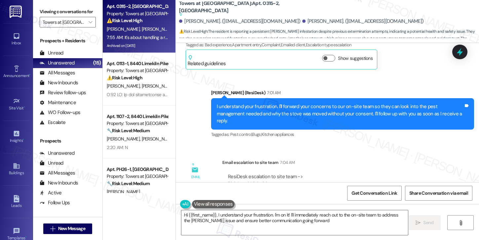
type textarea "Hi {{first_name}}, I understand your frustration. I'm on it! I'll immediately r…"
click at [331, 154] on div "Email escalation to site team Email escalation to site team 7:04 AM ResiDesk es…" at bounding box center [317, 189] width 273 height 71
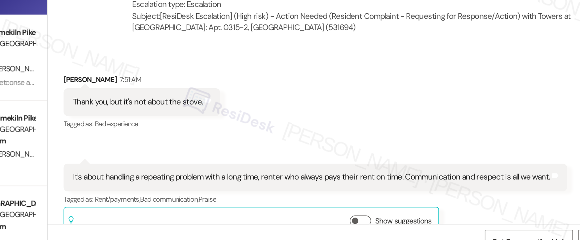
scroll to position [5984, 0]
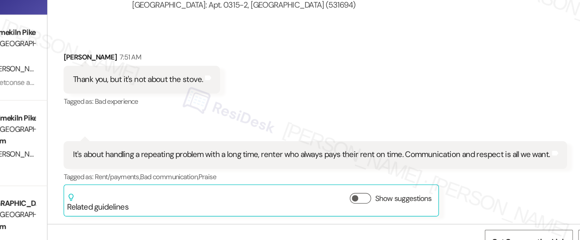
click at [395, 131] on div "It's about handling a repeating problem with a long time, renter who always pay…" at bounding box center [342, 139] width 311 height 17
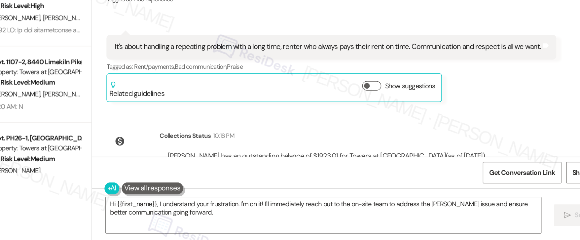
scroll to position [0, 0]
click at [345, 221] on textarea "Hi {{first_name}}, I understand your frustration. I'm on it! I'll immediately r…" at bounding box center [337, 222] width 301 height 25
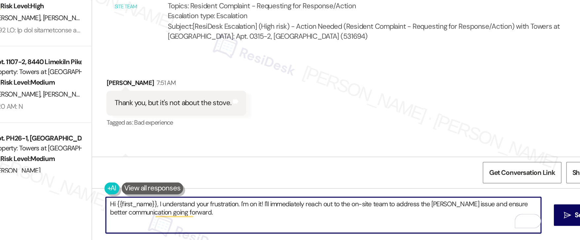
scroll to position [5936, 0]
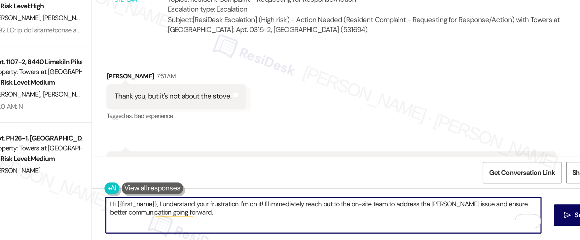
click at [291, 183] on div "It's about handling a repeating problem with a long time, renter who always pay…" at bounding box center [340, 186] width 295 height 7
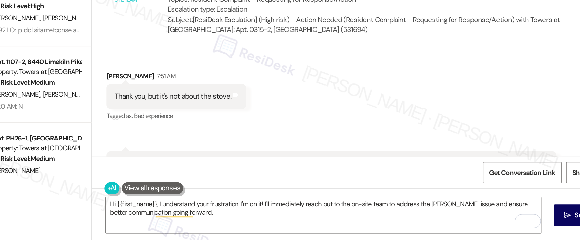
click at [291, 183] on div "It's about handling a repeating problem with a long time, renter who always pay…" at bounding box center [340, 186] width 295 height 7
copy div "It's about handling a repeating problem with a long time, renter who always pay…"
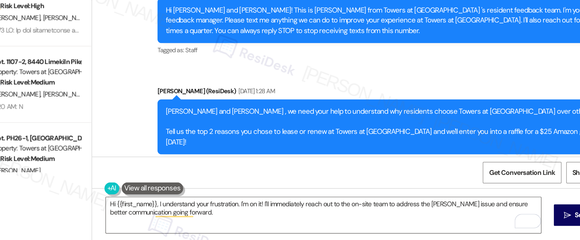
scroll to position [5936, 0]
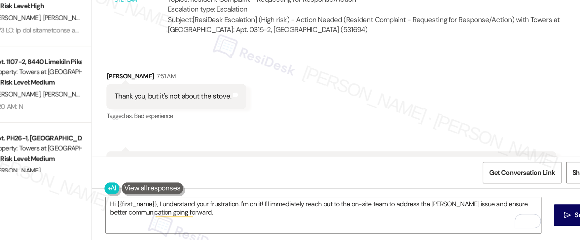
click at [217, 137] on div "Thank you, but it's not about the stove." at bounding box center [233, 140] width 81 height 7
click at [298, 223] on textarea "Hi {{first_name}}, I understand your frustration. I'm on it! I'll immediately r…" at bounding box center [337, 222] width 301 height 25
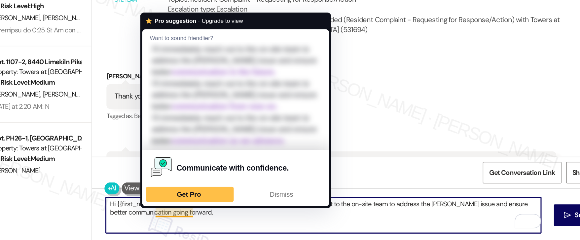
click at [219, 217] on textarea "Hi {{first_name}}, I understand your frustration. I'm on it! I'll immediately r…" at bounding box center [337, 222] width 301 height 25
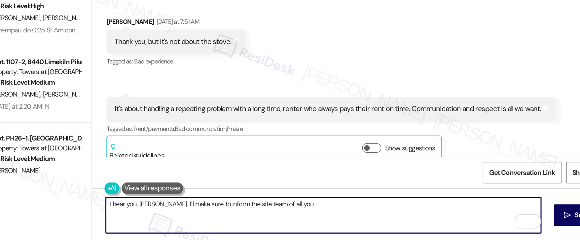
scroll to position [0, 0]
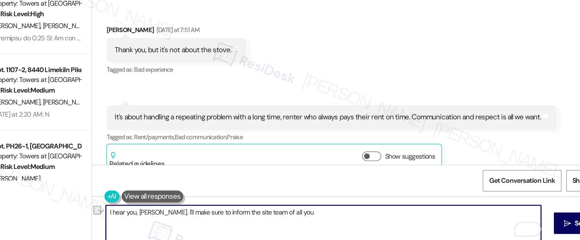
drag, startPoint x: 309, startPoint y: 218, endPoint x: 216, endPoint y: 213, distance: 93.5
click at [216, 213] on textarea "I hear you, Ruth. I'll make sure to inform the site team of all you" at bounding box center [337, 222] width 301 height 25
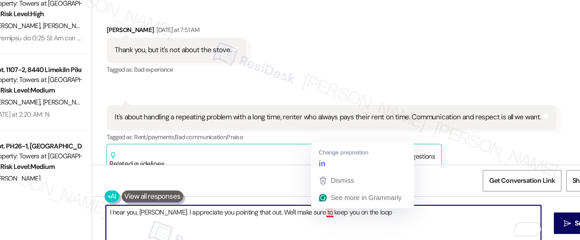
click at [338, 215] on textarea "I hear you, Ruth. I appreciate you pointing that out. We'll make sure to keep y…" at bounding box center [337, 222] width 301 height 25
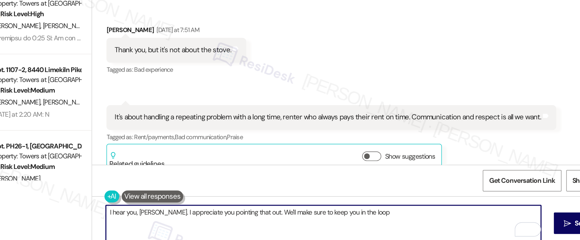
click at [361, 216] on textarea "I hear you, Ruth. I appreciate you pointing that out. We'll make sure to keep y…" at bounding box center [337, 222] width 301 height 25
type textarea "I hear you, Ruth. I appreciate you pointing that out. We'll make sure to keep y…"
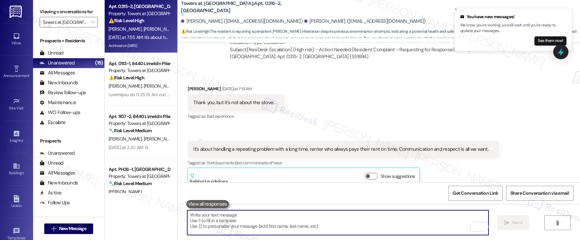
click at [197, 233] on textarea "To enrich screen reader interactions, please activate Accessibility in Grammarl…" at bounding box center [337, 222] width 301 height 25
paste textarea "I hear you, Ruth, and I appreciate you bringing this up. We’ll make sure you’re…"
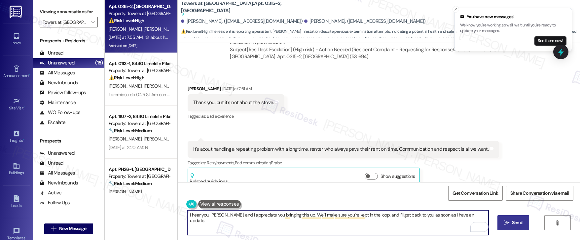
type textarea "I hear you, Ruth, and I appreciate you bringing this up. We’ll make sure you’re…"
click at [506, 226] on button " Send" at bounding box center [513, 222] width 32 height 15
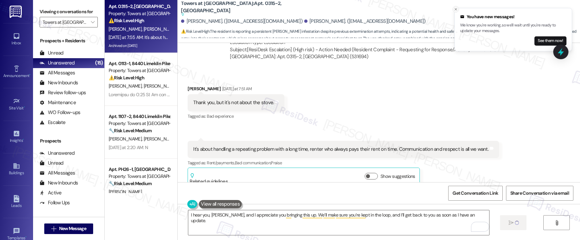
click at [456, 9] on icon "Close toast" at bounding box center [455, 9] width 4 height 4
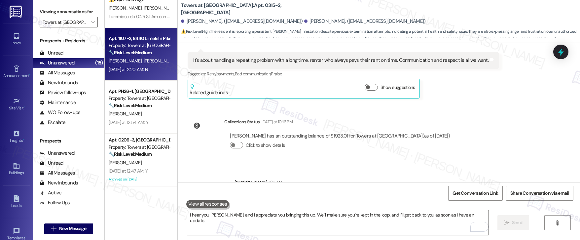
scroll to position [74, 0]
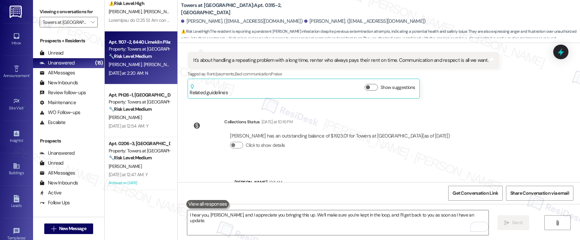
click at [142, 68] on div "J. Phillips S. Robbins" at bounding box center [139, 64] width 62 height 8
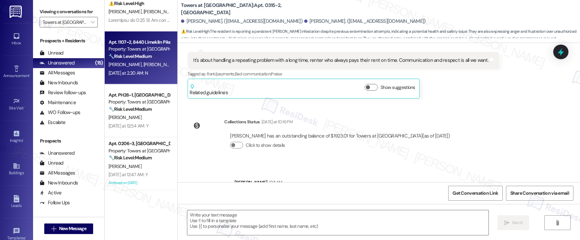
type textarea "Fetching suggested responses. Please feel free to read through the conversation…"
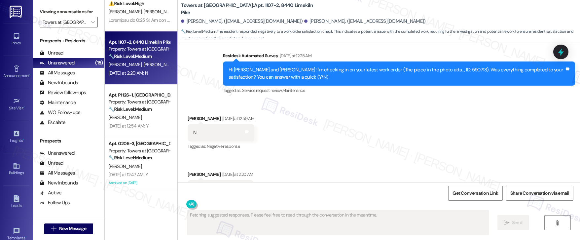
scroll to position [1038, 0]
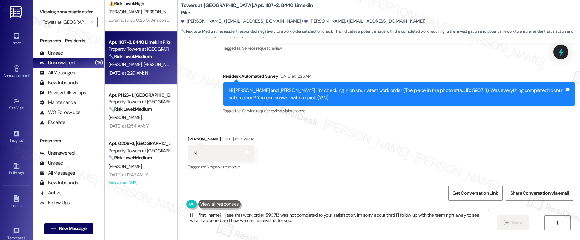
click at [418, 90] on div "Hi [PERSON_NAME] and [PERSON_NAME]! I'm checking in on your latest work order (…" at bounding box center [396, 94] width 336 height 14
copy div "590713"
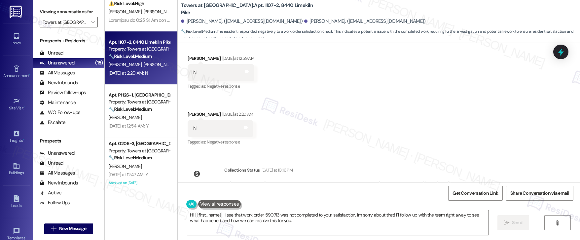
scroll to position [1149, 0]
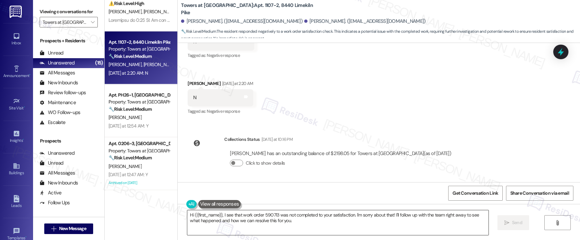
click at [351, 216] on textarea "Hi {{first_name}}, I see that work order 590713 was not completed to your satis…" at bounding box center [337, 222] width 301 height 25
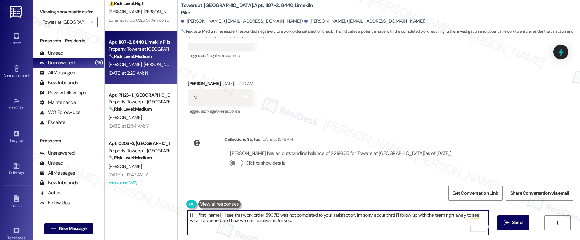
drag, startPoint x: 350, startPoint y: 215, endPoint x: 352, endPoint y: 222, distance: 7.4
click at [352, 222] on textarea "Hi {{first_name}}, I see that work order 590713 was not completed to your satis…" at bounding box center [337, 222] width 301 height 25
click at [187, 83] on div "Jalil Phillips Yesterday at 2:20 AM" at bounding box center [220, 84] width 66 height 9
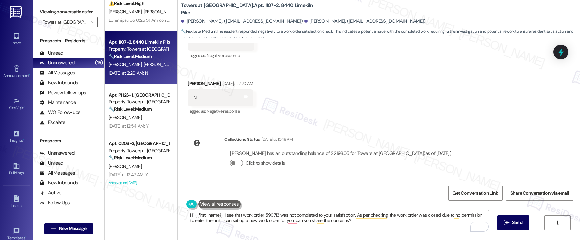
click at [187, 83] on div "Jalil Phillips Yesterday at 2:20 AM" at bounding box center [220, 84] width 66 height 9
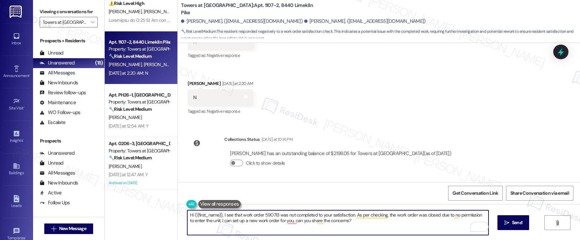
drag, startPoint x: 217, startPoint y: 216, endPoint x: 189, endPoint y: 213, distance: 27.6
click at [189, 213] on textarea "Hi {{first_name}}, I see that work order 590713 was not completed to your satis…" at bounding box center [337, 222] width 301 height 25
click at [350, 225] on textarea "Hi Starr and Jalil, I see that work order 590713 was not completed to your sati…" at bounding box center [337, 222] width 301 height 25
click at [351, 223] on textarea "Hi Starr and Jalil, I see that work order 590713 was not completed to your sati…" at bounding box center [337, 222] width 301 height 25
drag, startPoint x: 348, startPoint y: 215, endPoint x: 217, endPoint y: 214, distance: 131.4
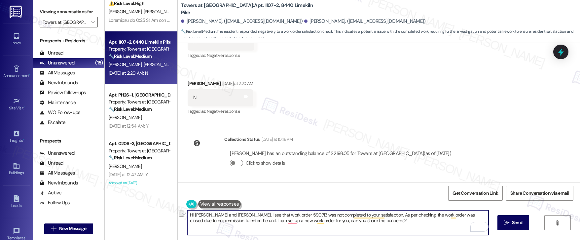
click at [217, 214] on textarea "Hi Starr and Jalil, I see that work order 590713 was not completed to your sati…" at bounding box center [337, 222] width 301 height 25
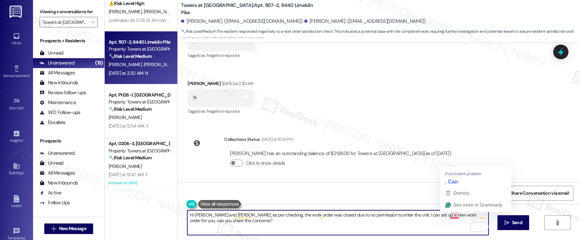
click at [446, 216] on textarea "Hi Starr and Jalil, as per checking, the work order was closed due to no permis…" at bounding box center [337, 222] width 301 height 25
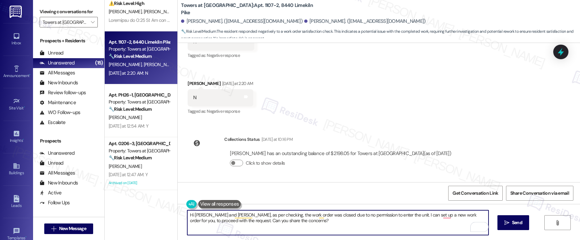
click at [252, 221] on textarea "Hi Starr and Jalil, as per checking, the work order was closed due to no permis…" at bounding box center [337, 222] width 301 height 25
type textarea "Hi Starr and Jalil, as per checking, the work order was closed due to no permis…"
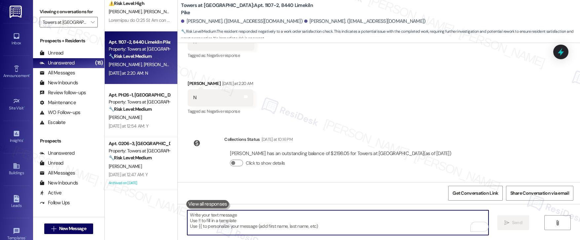
paste textarea "Hi Starr and Jalil, I checked on the work order and saw it was closed because t…"
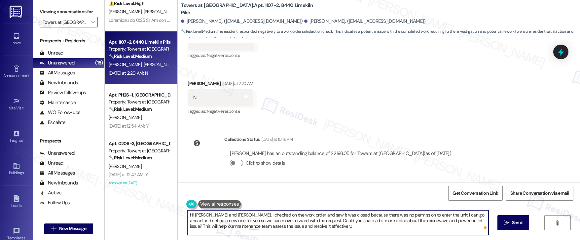
click at [318, 228] on textarea "Hi Starr and Jalil, I checked on the work order and saw it was closed because t…" at bounding box center [337, 222] width 301 height 25
type textarea "Hi Starr and Jalil, I checked on the work order and saw it was closed because t…"
click at [519, 221] on span "Send" at bounding box center [517, 222] width 10 height 7
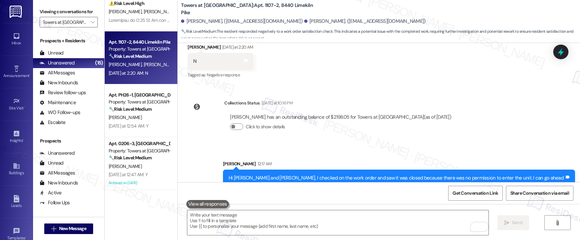
scroll to position [1210, 0]
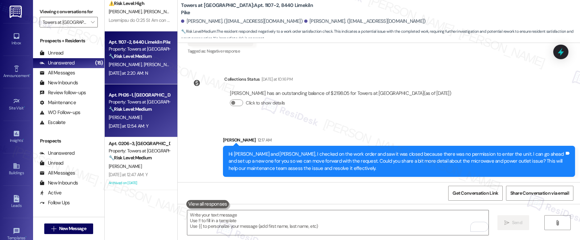
click at [131, 107] on strong "🔧 Risk Level: Medium" at bounding box center [130, 109] width 43 height 6
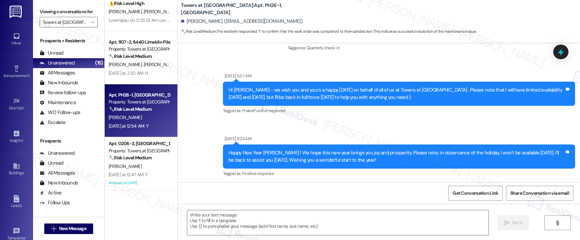
type textarea "Fetching suggested responses. Please feel free to read through the conversation…"
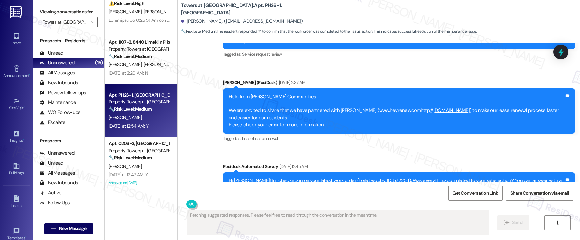
scroll to position [3766, 0]
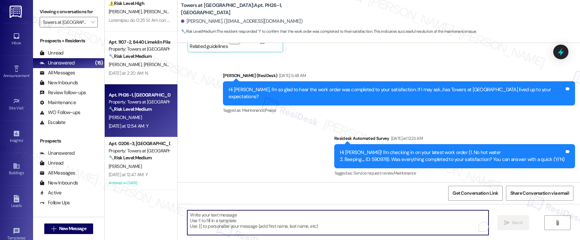
click at [231, 219] on textarea "To enrich screen reader interactions, please activate Accessibility in Grammarl…" at bounding box center [337, 222] width 301 height 25
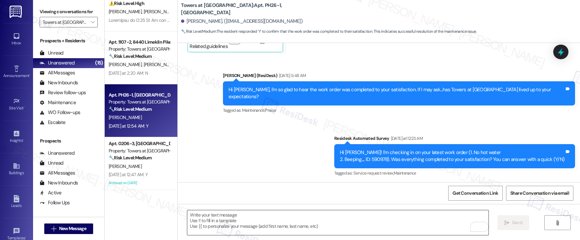
click at [191, 222] on textarea "To enrich screen reader interactions, please activate Accessibility in Grammarl…" at bounding box center [337, 222] width 301 height 25
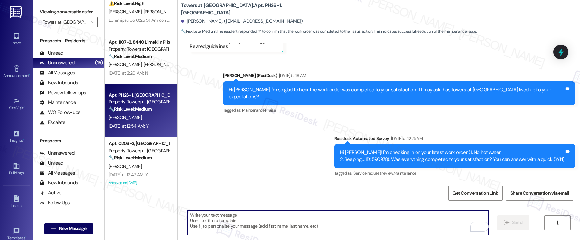
paste textarea "Hi {{first_name}}, I'm so glad to hear the work order was completed to your sat…"
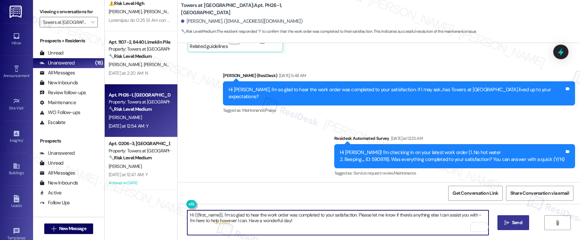
type textarea "Hi {{first_name}}, I'm so glad to hear the work order was completed to your sat…"
click at [507, 228] on button " Send" at bounding box center [513, 222] width 32 height 15
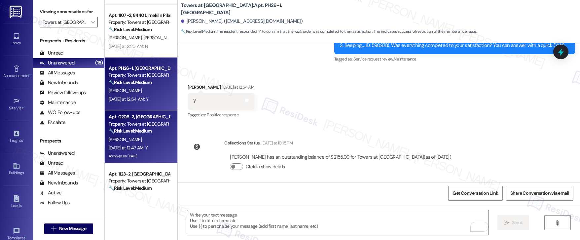
scroll to position [110, 0]
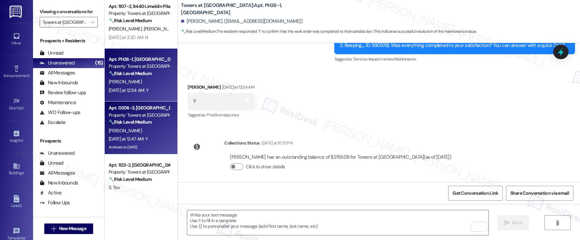
click at [140, 126] on div "Apt. 0206-3, 8440 Limekiln Pike Property: Towers at Wyncote 🔧 Risk Level: Mediu…" at bounding box center [139, 115] width 62 height 22
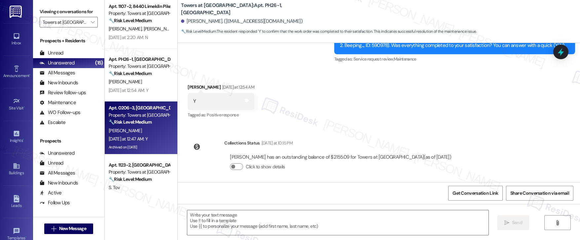
type textarea "Fetching suggested responses. Please feel free to read through the conversation…"
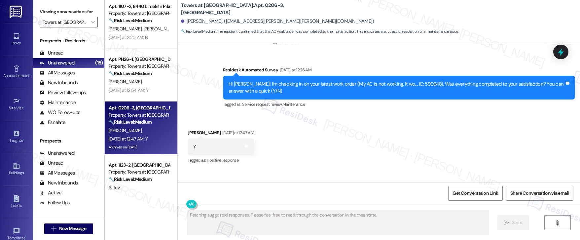
scroll to position [5729, 0]
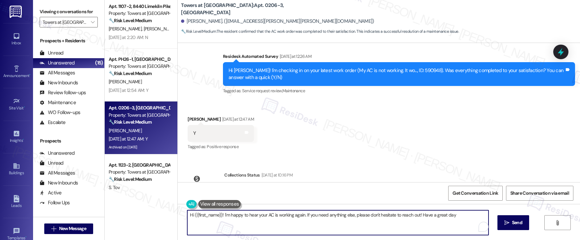
type textarea "Hi {{first_name}}! I'm happy to hear your AC is working again. If you need anyt…"
click at [215, 217] on textarea "Hi {{first_name}}! I'm happy to hear your AC is working again. If you need anyt…" at bounding box center [337, 222] width 301 height 25
click at [297, 236] on div "Hi {{first_name}}! I'm happy to hear your AC is working again. If you need anyt…" at bounding box center [379, 229] width 402 height 50
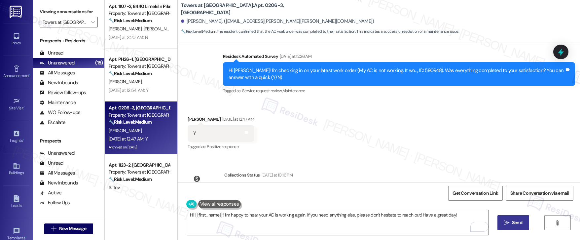
click at [511, 228] on button " Send" at bounding box center [513, 222] width 32 height 15
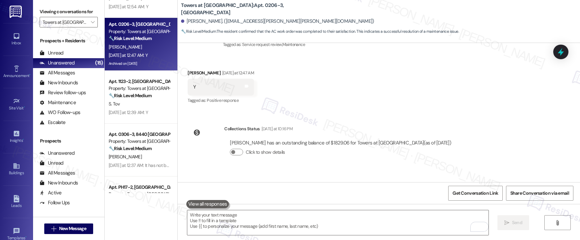
scroll to position [204, 0]
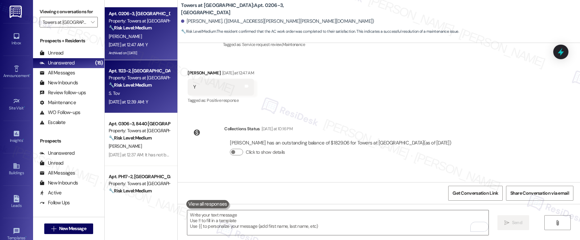
click at [132, 93] on div "S. Tov" at bounding box center [139, 93] width 62 height 8
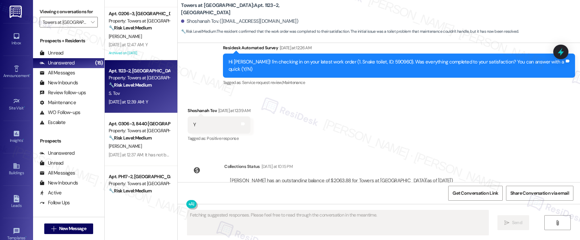
scroll to position [8151, 0]
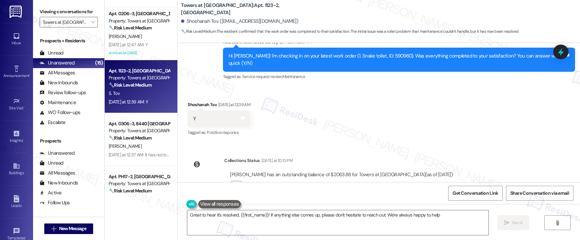
type textarea "Great to hear it's resolved, {{first_name}}! If anything else comes up, please …"
click at [228, 221] on textarea "Great to hear it's resolved, {{first_name}}! If anything else comes up, please …" at bounding box center [337, 222] width 301 height 25
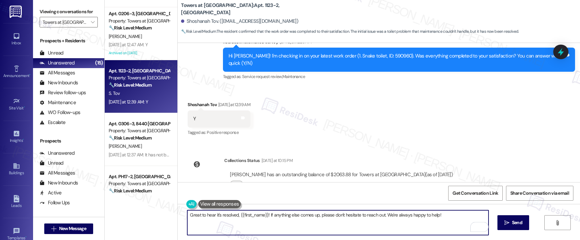
click at [333, 227] on textarea "Great to hear it's resolved, {{first_name}}! If anything else comes up, please …" at bounding box center [337, 222] width 301 height 25
click at [507, 225] on span " Send" at bounding box center [513, 222] width 21 height 7
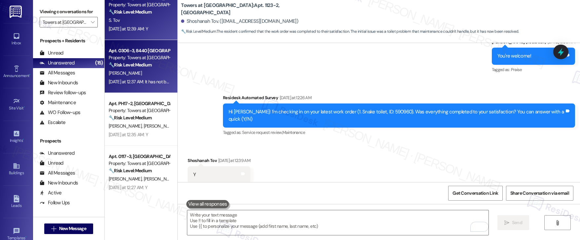
scroll to position [8090, 0]
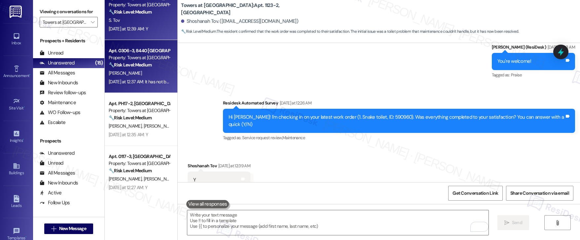
click at [142, 59] on div "Property: Towers at [GEOGRAPHIC_DATA]" at bounding box center [139, 57] width 61 height 7
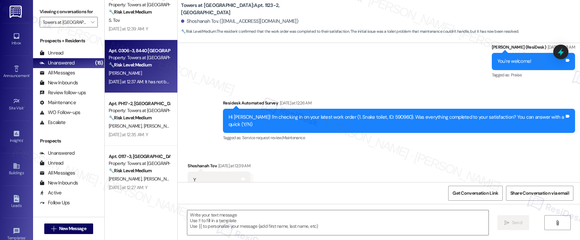
type textarea "Fetching suggested responses. Please feel free to read through the conversation…"
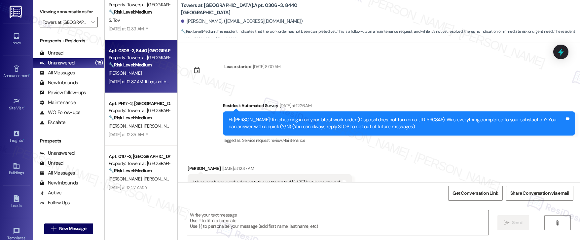
scroll to position [24, 0]
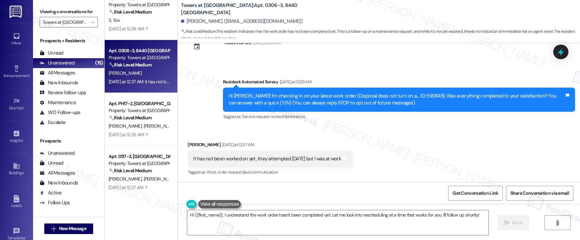
click at [409, 95] on div "Hi Kathleen! I'm checking in on your latest work order (Disposal does not turn …" at bounding box center [396, 99] width 336 height 14
copy div "590848"
click at [478, 215] on textarea "Hi {{first_name}}, I understand the work order hasn't been completed yet. Let m…" at bounding box center [337, 222] width 301 height 25
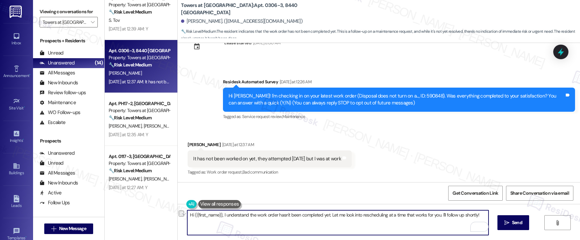
drag, startPoint x: 477, startPoint y: 215, endPoint x: 437, endPoint y: 214, distance: 39.9
click at [437, 214] on textarea "Hi {{first_name}}, I understand the work order hasn't been completed yet. Let m…" at bounding box center [337, 222] width 301 height 25
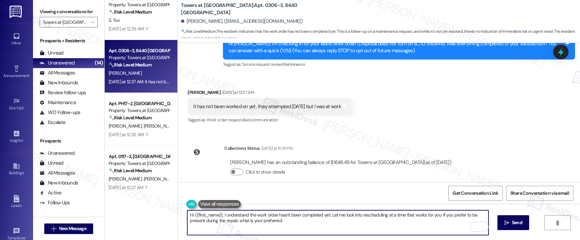
scroll to position [85, 0]
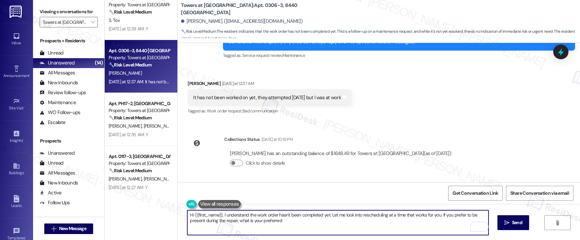
click at [316, 220] on textarea "Hi {{first_name}}, I understand the work order hasn't been completed yet. Let m…" at bounding box center [337, 222] width 301 height 25
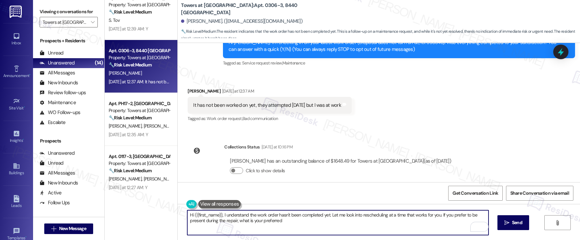
scroll to position [74, 0]
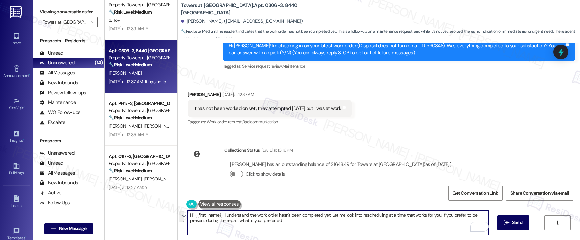
drag, startPoint x: 437, startPoint y: 215, endPoint x: 438, endPoint y: 220, distance: 5.7
click at [438, 220] on textarea "Hi {{first_name}}, I understand the work order hasn't been completed yet. Let m…" at bounding box center [337, 222] width 301 height 25
type textarea "Hi {{first_name}}, I understand the work order hasn't been completed yet. Let m…"
click at [394, 124] on div "Received via SMS Kathleen Schiela Yesterday at 12:37 AM It has not been worked …" at bounding box center [379, 104] width 402 height 56
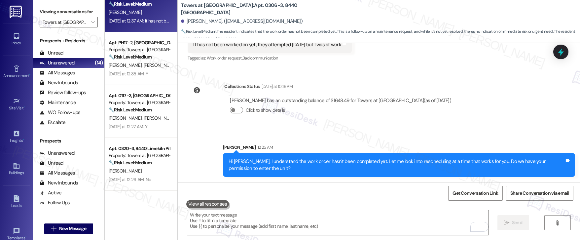
scroll to position [368, 0]
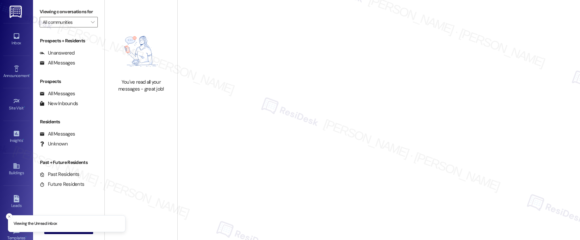
type input "Towers at [GEOGRAPHIC_DATA]"
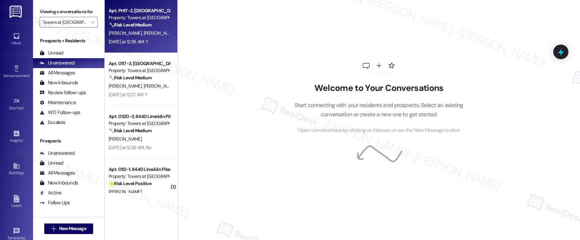
click at [147, 33] on span "[PERSON_NAME]" at bounding box center [160, 33] width 33 height 6
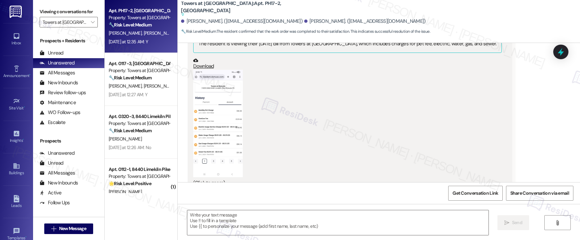
type textarea "Fetching suggested responses. Please feel free to read through the conversation…"
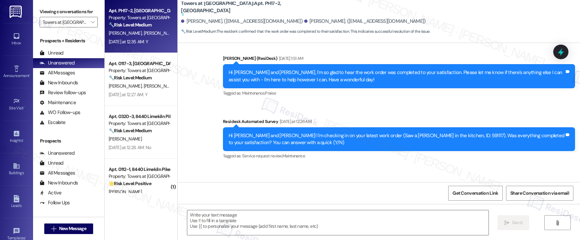
scroll to position [2470, 0]
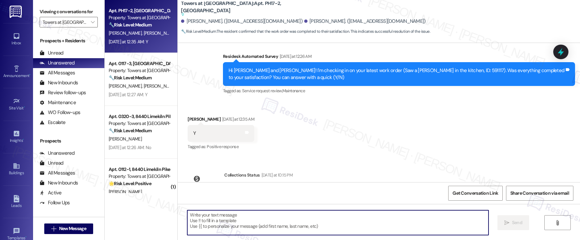
click at [231, 220] on textarea at bounding box center [337, 222] width 301 height 25
click at [209, 228] on textarea "To enrich screen reader interactions, please activate Accessibility in Grammarl…" at bounding box center [337, 222] width 301 height 25
paste textarea "Hi {{first_name}}, I'm so glad to hear the work order was completed to your sat…"
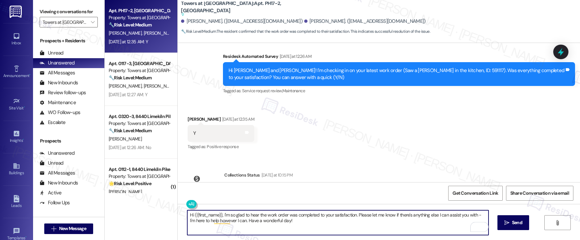
click at [188, 116] on div "Jamal Clinkscales Yesterday at 12:35 AM" at bounding box center [220, 120] width 67 height 9
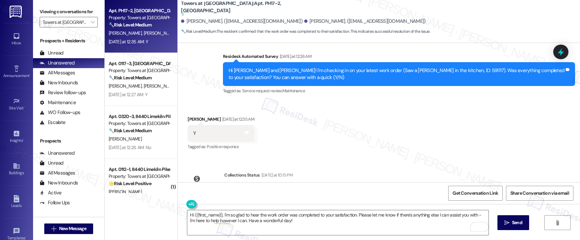
click at [188, 116] on div "Jamal Clinkscales Yesterday at 12:35 AM" at bounding box center [220, 120] width 67 height 9
copy div "Jamal"
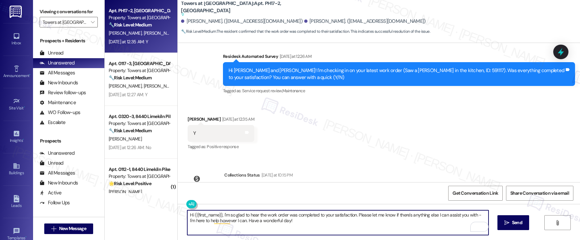
drag, startPoint x: 217, startPoint y: 215, endPoint x: 189, endPoint y: 215, distance: 27.7
click at [189, 215] on textarea "Hi {{first_name}}, I'm so glad to hear the work order was completed to your sat…" at bounding box center [337, 222] width 301 height 25
paste textarea "Jamal"
click at [281, 224] on textarea "Hi Jamal, I'm so glad to hear the work order was completed to your satisfaction…" at bounding box center [337, 222] width 301 height 25
type textarea "Hi Jamal, I'm so glad to hear the work order was completed to your satisfaction…"
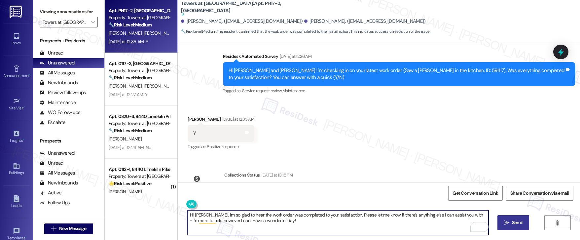
click at [514, 223] on span "Send" at bounding box center [517, 222] width 10 height 7
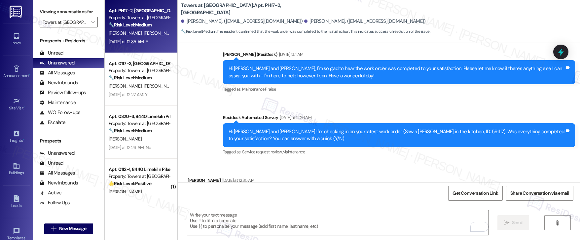
scroll to position [2523, 0]
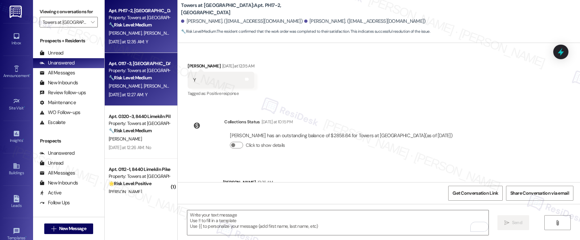
click at [150, 89] on div "K. Stehman J. Stehman" at bounding box center [139, 86] width 62 height 8
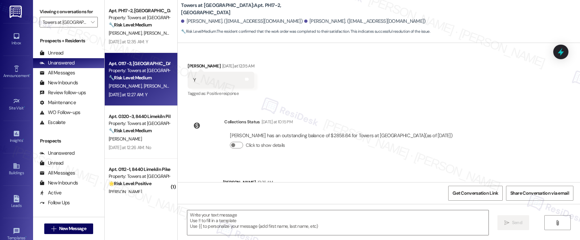
click at [150, 89] on div "K. Stehman J. Stehman" at bounding box center [139, 86] width 62 height 8
type textarea "Fetching suggested responses. Please feel free to read through the conversation…"
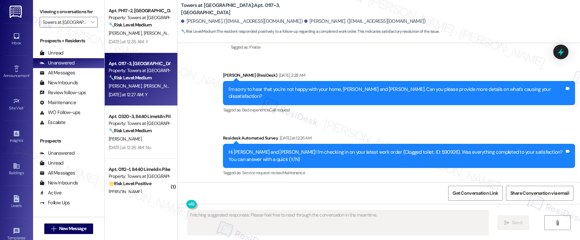
scroll to position [1777, 0]
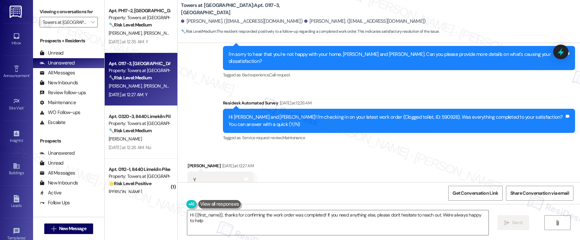
type textarea "Hi {{first_name}}, thanks for confirming the work order was completed! If you n…"
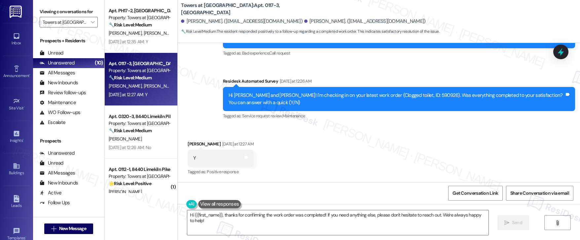
scroll to position [1839, 0]
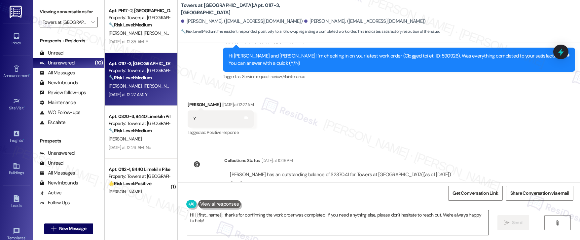
click at [263, 221] on textarea "Hi {{first_name}}, thanks for confirming the work order was completed! If you n…" at bounding box center [337, 222] width 301 height 25
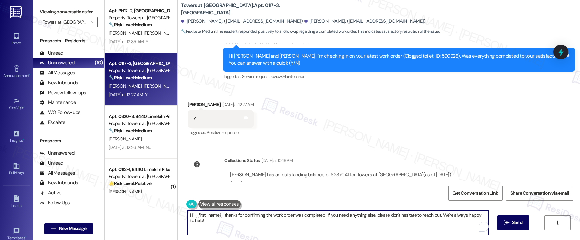
click at [289, 231] on textarea "Hi {{first_name}}, thanks for confirming the work order was completed! If you n…" at bounding box center [337, 222] width 301 height 25
click at [510, 228] on button " Send" at bounding box center [513, 222] width 32 height 15
click at [251, 225] on textarea "Hi {{first_name}}, thanks for confirming the work order was completed! If you n…" at bounding box center [338, 222] width 301 height 25
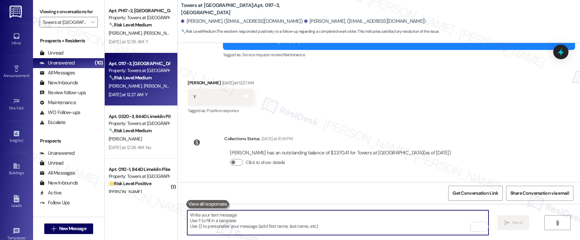
scroll to position [1884, 0]
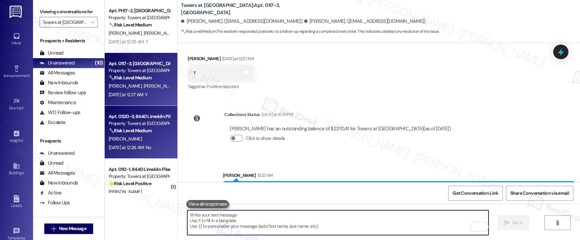
click at [139, 135] on div "[PERSON_NAME]" at bounding box center [139, 139] width 62 height 8
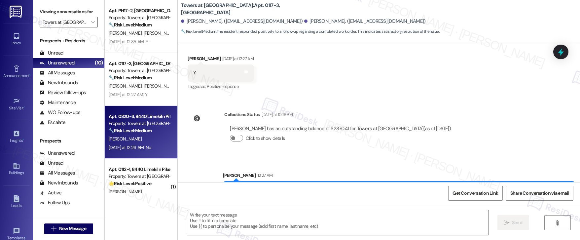
type textarea "Fetching suggested responses. Please feel free to read through the conversation…"
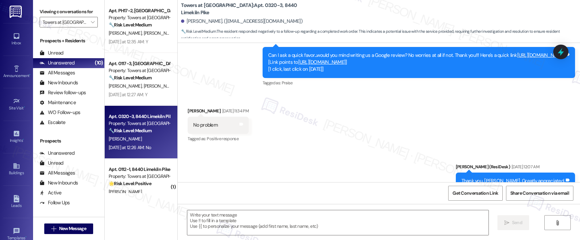
scroll to position [4739, 0]
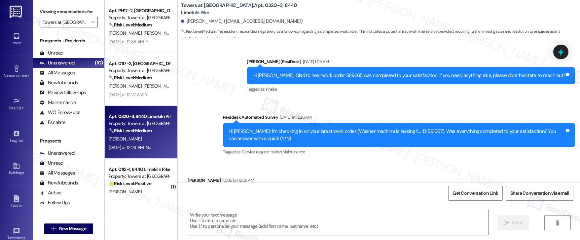
type textarea "Fetching suggested responses. Please feel free to read through the conversation…"
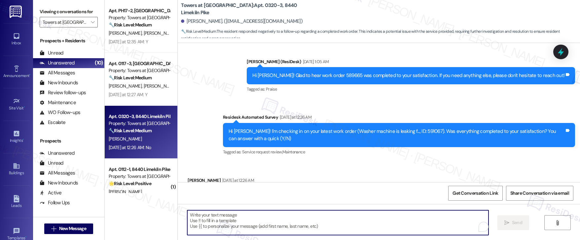
click at [240, 218] on textarea "To enrich screen reader interactions, please activate Accessibility in Grammarl…" at bounding box center [337, 222] width 301 height 25
click at [201, 231] on textarea "To enrich screen reader interactions, please activate Accessibility in Grammarl…" at bounding box center [337, 222] width 301 height 25
paste textarea "Hi {{first_name}}, I understand the work order wasn't completed to your satisfa…"
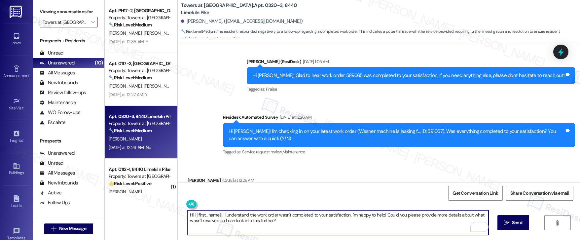
type textarea "Hi {{first_name}}, I understand the work order wasn't completed to your satisfa…"
click at [396, 128] on div "Hi Anna! I'm checking in on your latest work order (Washer machine is leaking f…" at bounding box center [396, 135] width 336 height 14
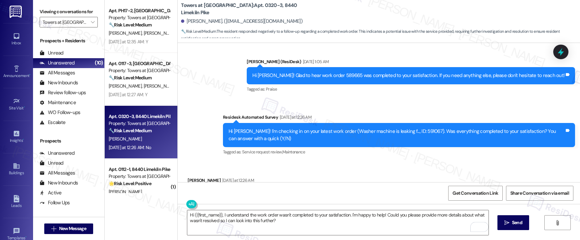
click at [396, 128] on div "Hi Anna! I'm checking in on your latest work order (Washer machine is leaking f…" at bounding box center [396, 135] width 336 height 14
copy div "591067"
click at [287, 222] on textarea "Hi {{first_name}}, I understand the work order wasn't completed to your satisfa…" at bounding box center [337, 222] width 301 height 25
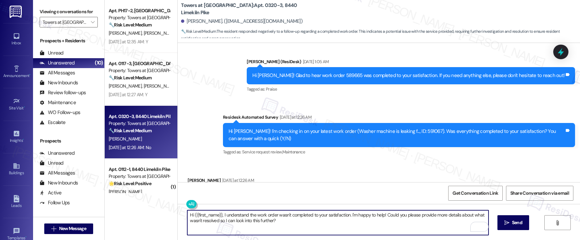
click at [336, 223] on textarea "Hi {{first_name}}, I understand the work order wasn't completed to your satisfa…" at bounding box center [337, 222] width 301 height 25
click at [511, 227] on button " Send" at bounding box center [513, 222] width 32 height 15
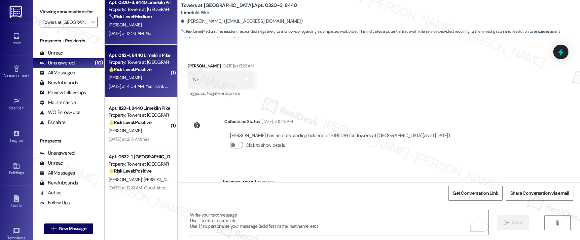
scroll to position [116, 0]
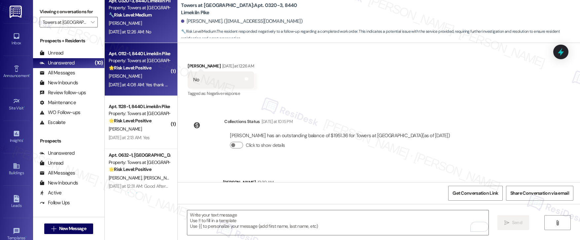
click at [146, 71] on div "🌟 Risk Level: Positive The resident responded positively to a follow-up regardi…" at bounding box center [139, 67] width 61 height 7
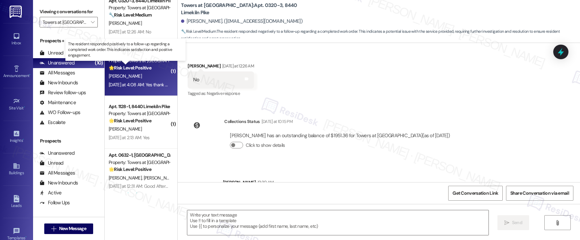
type textarea "Fetching suggested responses. Please feel free to read through the conversation…"
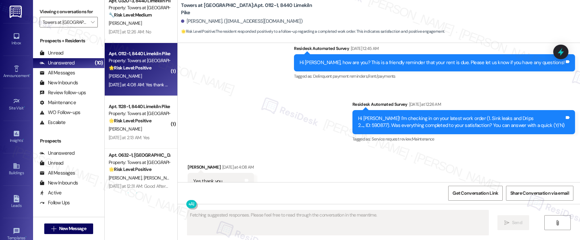
scroll to position [3231, 0]
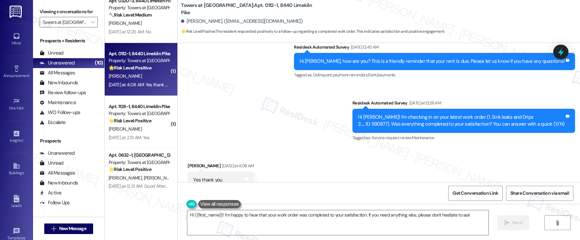
type textarea "Hi {{first_name}}! I'm happy to hear that your work order was completed to your…"
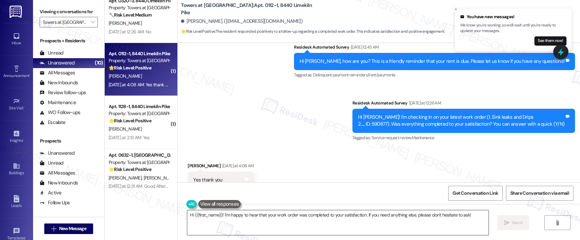
click at [288, 219] on textarea "Hi {{first_name}}! I'm happy to hear that your work order was completed to your…" at bounding box center [337, 222] width 301 height 25
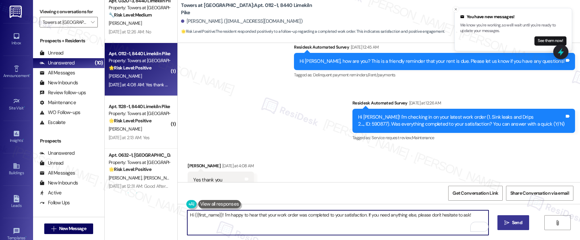
click at [515, 222] on span "Send" at bounding box center [517, 222] width 10 height 7
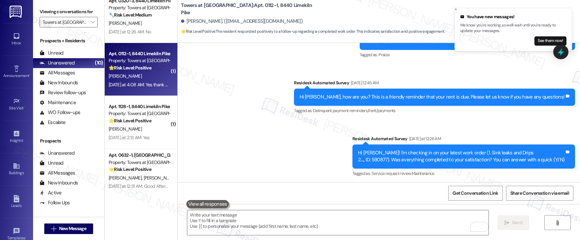
scroll to position [3338, 0]
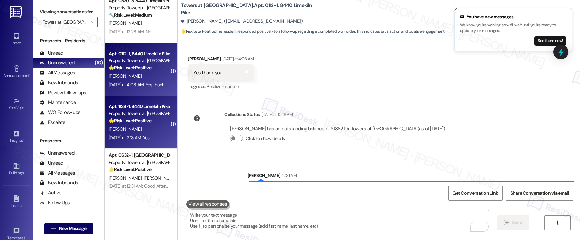
click at [142, 123] on div "🌟 Risk Level: Positive The resident responded positively to a check-in regardin…" at bounding box center [139, 120] width 61 height 7
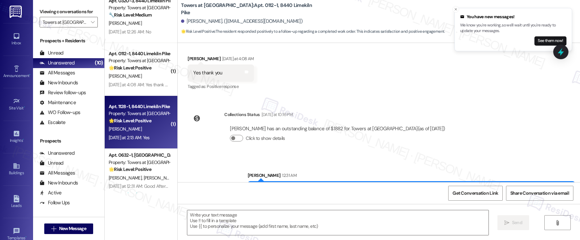
type textarea "Fetching suggested responses. Please feel free to read through the conversation…"
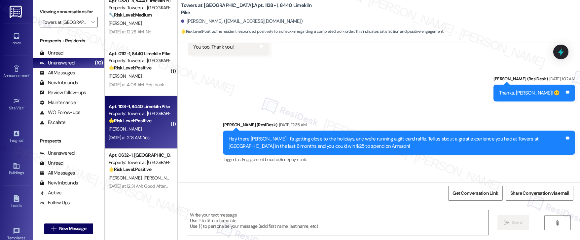
scroll to position [5148, 0]
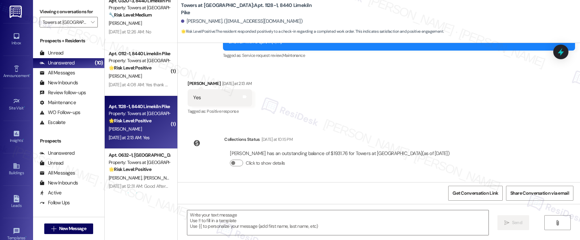
type textarea "Fetching suggested responses. Please feel free to read through the conversation…"
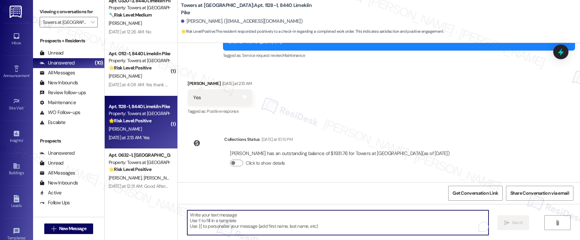
click at [212, 220] on textarea "To enrich screen reader interactions, please activate Accessibility in Grammarl…" at bounding box center [337, 222] width 301 height 25
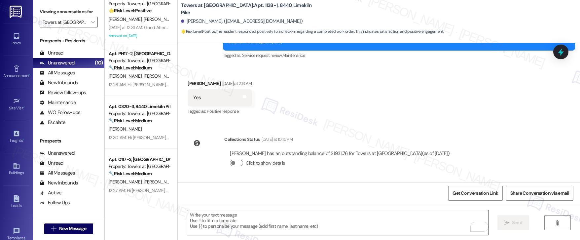
click at [205, 220] on textarea "To enrich screen reader interactions, please activate Accessibility in Grammarl…" at bounding box center [337, 222] width 301 height 25
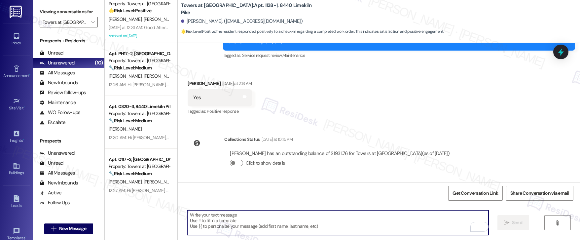
paste textarea "Hi {{first_name}}, I'm so glad to hear the work order was completed to your sat…"
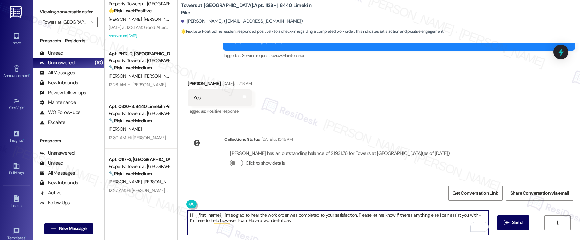
click at [349, 229] on textarea "Hi {{first_name}}, I'm so glad to hear the work order was completed to your sat…" at bounding box center [337, 222] width 301 height 25
drag, startPoint x: 327, startPoint y: 220, endPoint x: 237, endPoint y: 221, distance: 90.1
click at [237, 221] on textarea "Hi {{first_name}}, I'm so glad to hear the work order was completed to your sat…" at bounding box center [337, 222] width 301 height 25
type textarea "Hi {{first_name}}, I'm so glad to hear the work order was completed to your sat…"
click at [514, 222] on span "Send" at bounding box center [517, 222] width 10 height 7
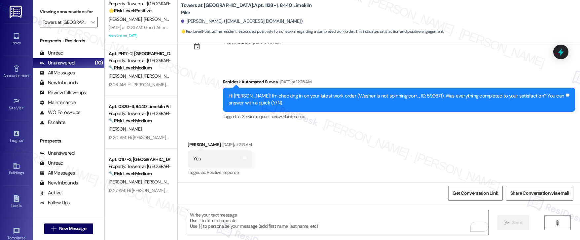
scroll to position [5201, 0]
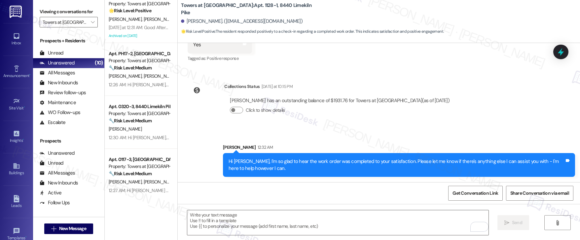
click at [348, 102] on div "Kelley Gannon has an outstanding balance of $1931.76 for Towers at Wyncote (as …" at bounding box center [339, 100] width 219 height 7
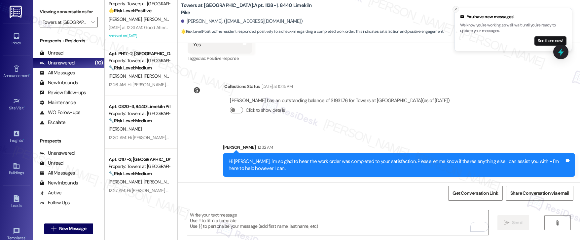
click at [456, 9] on icon "Close toast" at bounding box center [455, 9] width 4 height 4
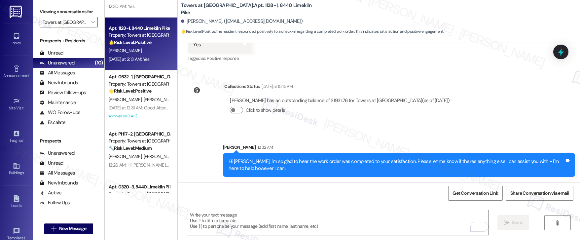
scroll to position [0, 0]
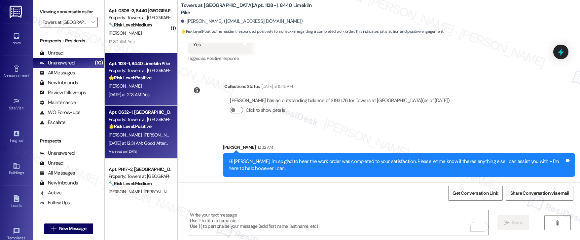
click at [144, 136] on span "[PERSON_NAME]" at bounding box center [160, 135] width 33 height 6
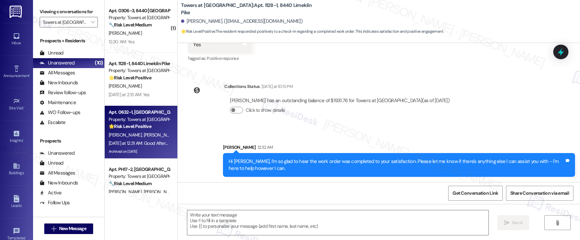
type textarea "Fetching suggested responses. Please feel free to read through the conversation…"
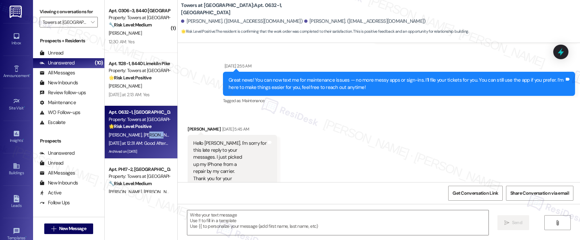
type textarea "Fetching suggested responses. Please feel free to read through the conversation…"
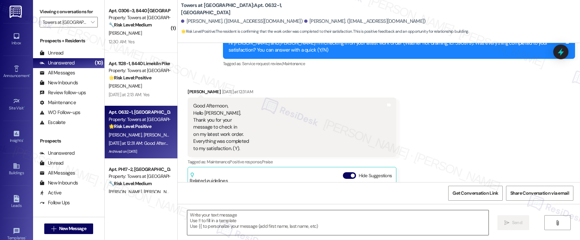
click at [212, 221] on textarea at bounding box center [337, 222] width 301 height 25
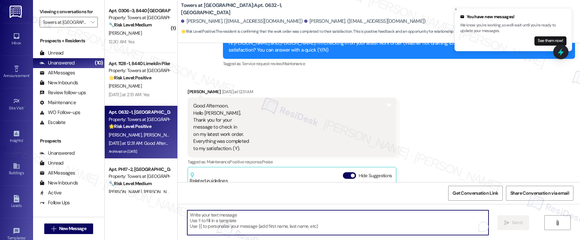
paste textarea "Hi {{first_name}}, I'm so glad to hear the work order was completed to your sat…"
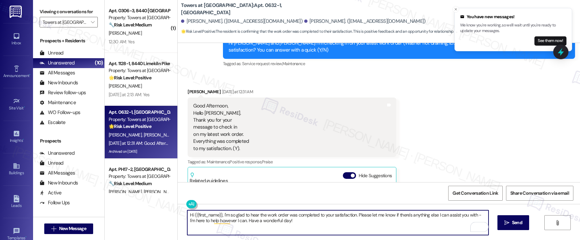
click at [299, 224] on textarea "Hi {{first_name}}, I'm so glad to hear the work order was completed to your sat…" at bounding box center [337, 222] width 301 height 25
click at [507, 221] on icon "" at bounding box center [506, 222] width 5 height 5
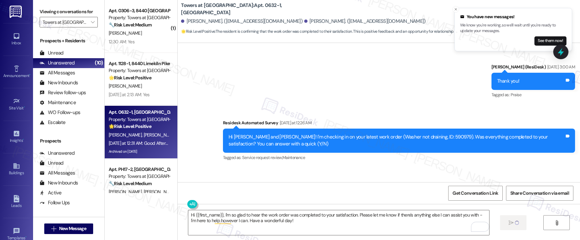
scroll to position [13232, 0]
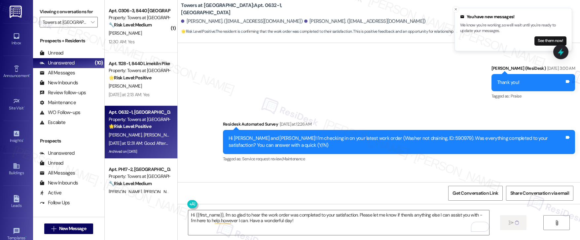
click at [188, 183] on div "Donald Smallwood Yesterday at 12:31 AM" at bounding box center [291, 187] width 209 height 9
copy div "[PERSON_NAME]"
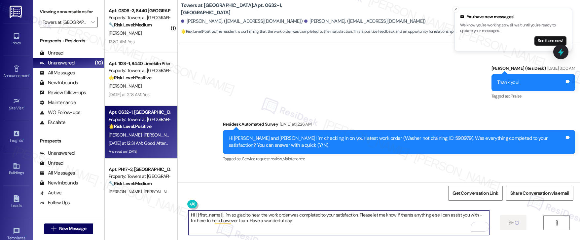
drag, startPoint x: 218, startPoint y: 214, endPoint x: 192, endPoint y: 216, distance: 26.8
click at [192, 216] on textarea "Hi {{first_name}}, I'm so glad to hear the work order was completed to your sat…" at bounding box center [338, 222] width 301 height 25
paste textarea "[PERSON_NAME]"
click at [283, 225] on textarea "Hi [PERSON_NAME], I'm so glad to hear the work order was completed to your sati…" at bounding box center [337, 222] width 301 height 25
type textarea "Hi [PERSON_NAME], I'm so glad to hear the work order was completed to your sati…"
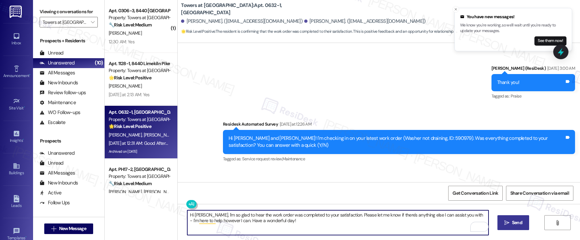
click at [520, 218] on button " Send" at bounding box center [513, 222] width 32 height 15
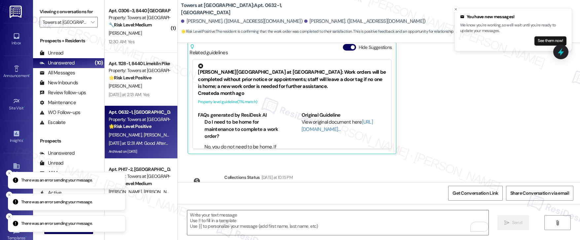
scroll to position [13468, 0]
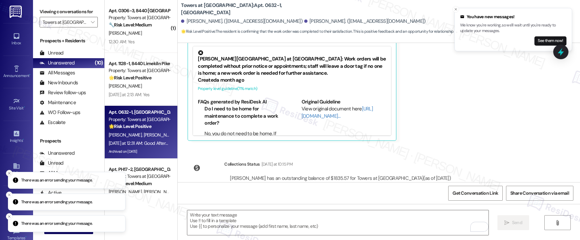
click at [9, 173] on line "Close toast" at bounding box center [9, 173] width 2 height 2
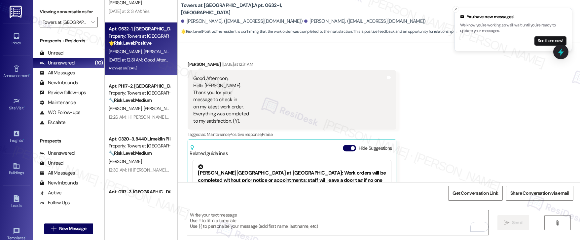
scroll to position [13522, 0]
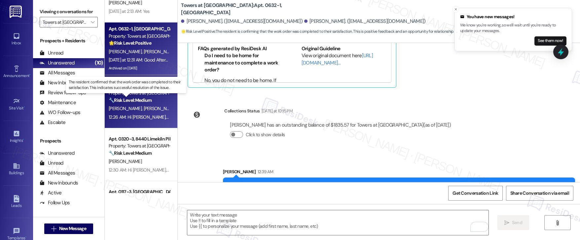
click at [148, 102] on strong "🔧 Risk Level: Medium" at bounding box center [130, 100] width 43 height 6
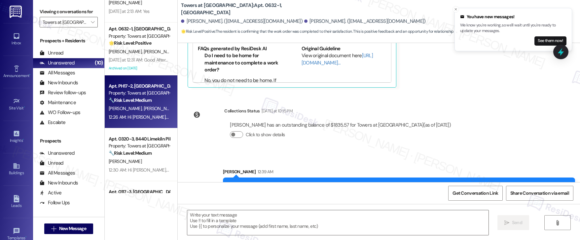
type textarea "Fetching suggested responses. Please feel free to read through the conversation…"
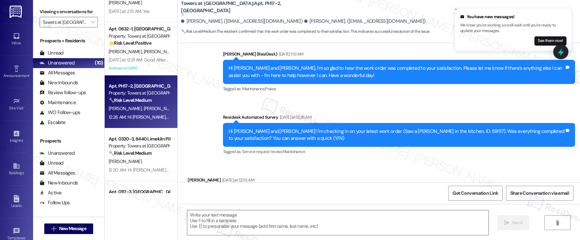
type textarea "Fetching suggested responses. Please feel free to read through the conversation…"
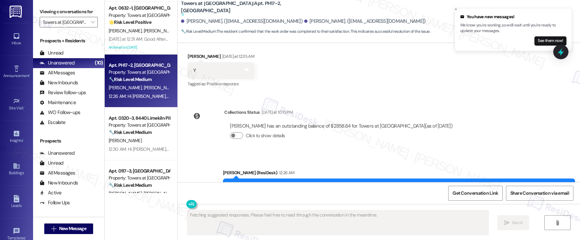
scroll to position [104, 0]
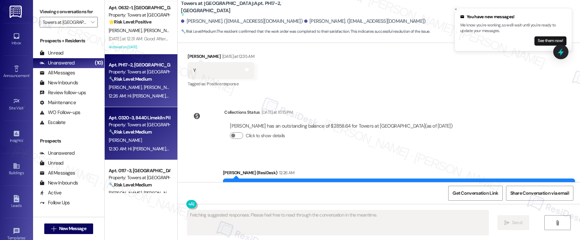
click at [138, 128] on div "Property: Towers at [GEOGRAPHIC_DATA]" at bounding box center [139, 124] width 61 height 7
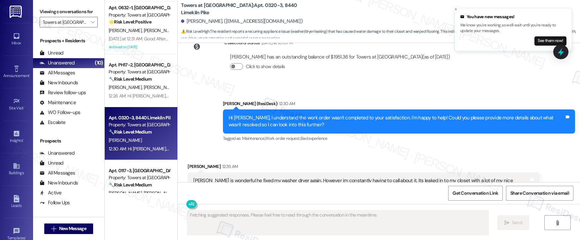
scroll to position [4935, 0]
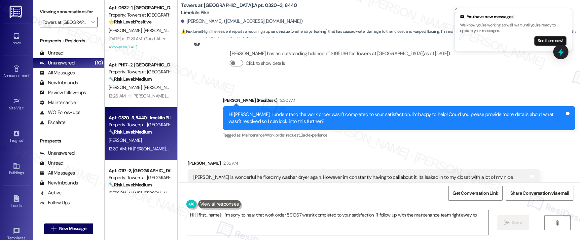
click at [227, 174] on div "Tim is wonderful he fixed my washer dryer again. However im constantly having t…" at bounding box center [361, 184] width 336 height 21
type textarea "Hi {{first_name}}, I'm sorry to hear that work order 591067 wasn't completed to…"
click at [227, 174] on div "Tim is wonderful he fixed my washer dryer again. However im constantly having t…" at bounding box center [361, 184] width 336 height 21
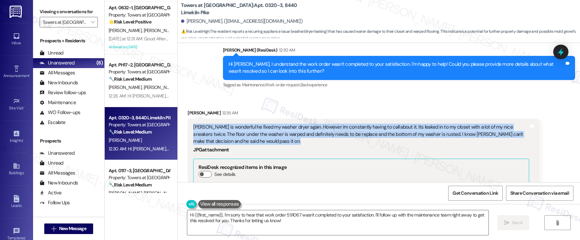
scroll to position [4986, 0]
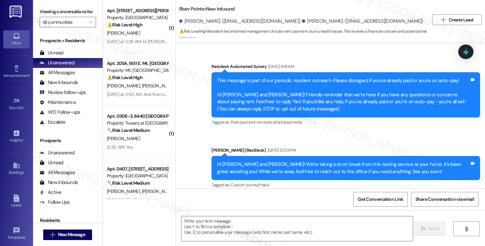
scroll to position [4625, 0]
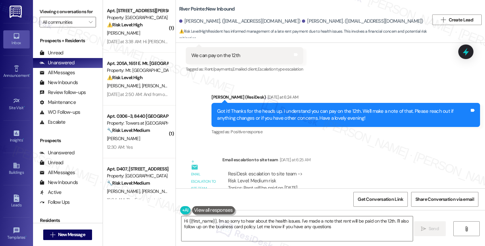
type textarea "Hi {{first_name}}, I'm so sorry to hear about the health issues. I've made a no…"
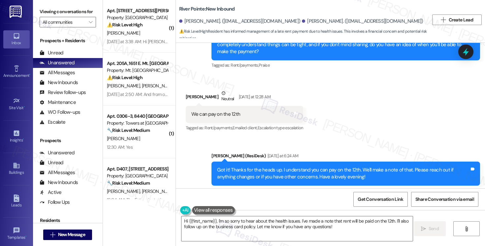
scroll to position [4575, 0]
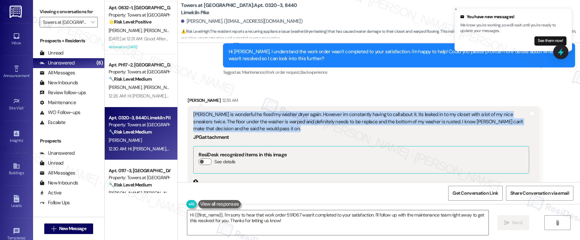
scroll to position [4995, 0]
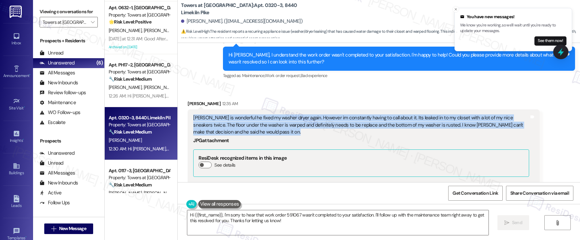
click at [433, 114] on div "Tim is wonderful he fixed my washer dryer again. However im constantly having t…" at bounding box center [361, 124] width 336 height 21
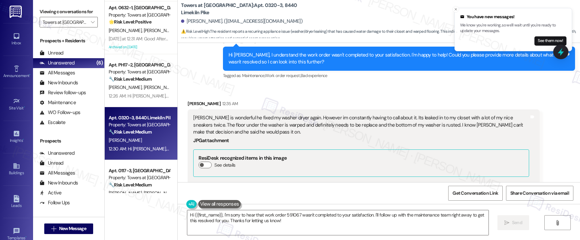
click at [433, 114] on div "Tim is wonderful he fixed my washer dryer again. However im constantly having t…" at bounding box center [361, 124] width 336 height 21
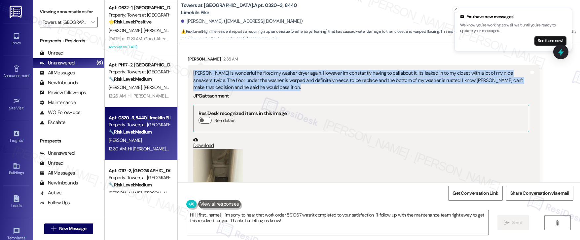
scroll to position [5051, 0]
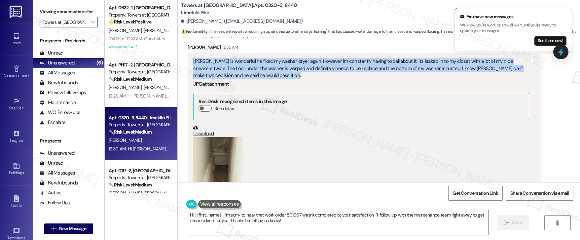
click at [204, 137] on button "Zoom image" at bounding box center [218, 170] width 50 height 66
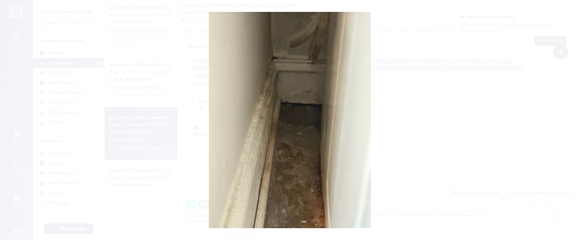
click at [423, 81] on button "Unzoom image" at bounding box center [290, 120] width 580 height 240
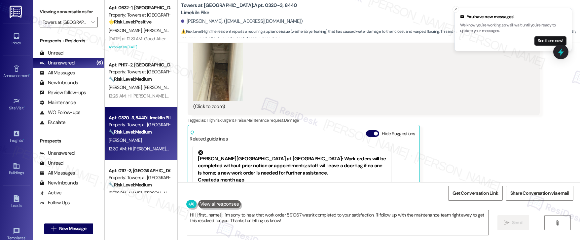
scroll to position [5181, 0]
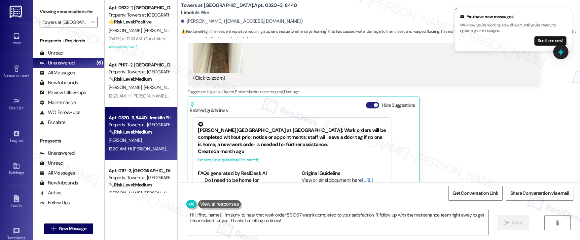
click at [368, 102] on button "Hide Suggestions" at bounding box center [372, 105] width 13 height 7
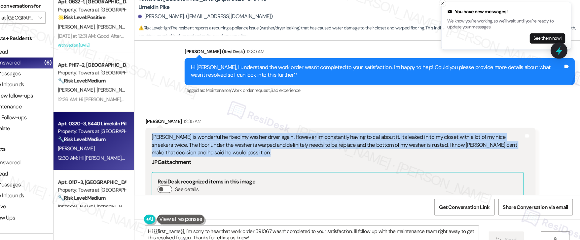
scroll to position [0, 0]
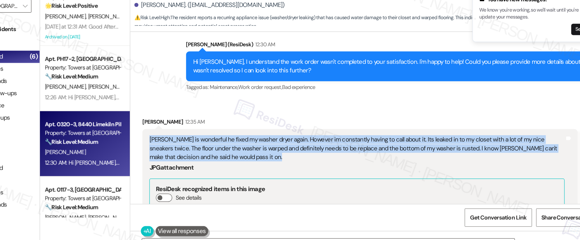
click at [235, 126] on div "Tim is wonderful he fixed my washer dryer again. However im constantly having t…" at bounding box center [361, 136] width 336 height 21
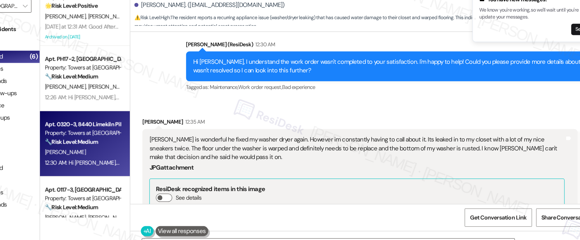
click at [259, 126] on div "Tim is wonderful he fixed my washer dryer again. However im constantly having t…" at bounding box center [361, 136] width 336 height 21
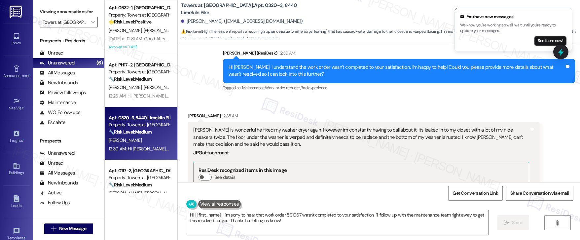
click at [230, 149] on div "JPG attachment" at bounding box center [361, 152] width 336 height 7
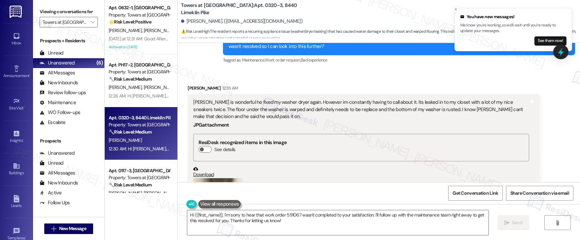
scroll to position [5012, 0]
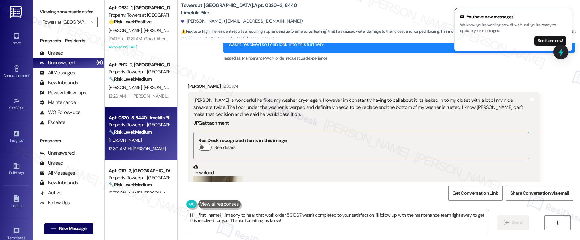
click at [220, 176] on button "Zoom image" at bounding box center [218, 209] width 50 height 66
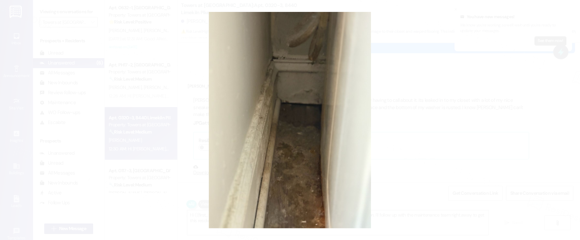
click at [422, 166] on button "Unzoom image" at bounding box center [290, 120] width 580 height 240
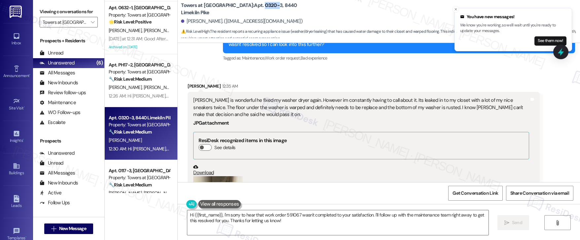
drag, startPoint x: 231, startPoint y: 10, endPoint x: 245, endPoint y: 8, distance: 14.0
click at [245, 8] on b "Towers at Wyncote: Apt. 0320-3, 8440 Limekiln Pike" at bounding box center [247, 9] width 132 height 14
click at [242, 11] on b "Towers at Wyncote: Apt. 0320-3, 8440 Limekiln Pike" at bounding box center [247, 9] width 132 height 14
drag, startPoint x: 230, startPoint y: 9, endPoint x: 247, endPoint y: 9, distance: 16.8
click at [247, 9] on b "Towers at Wyncote: Apt. 0320-3, 8440 Limekiln Pike" at bounding box center [247, 9] width 132 height 14
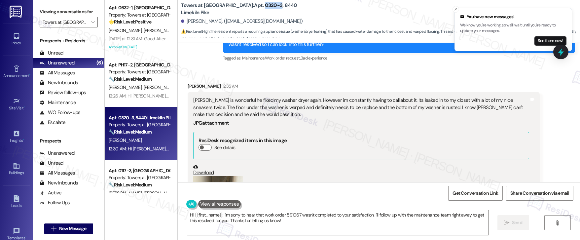
copy b "0320-3"
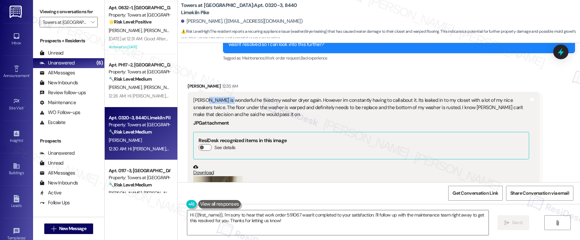
drag, startPoint x: 199, startPoint y: 66, endPoint x: 223, endPoint y: 66, distance: 23.4
click at [223, 97] on div "Tim is wonderful he fixed my washer dryer again. However im constantly having t…" at bounding box center [361, 107] width 336 height 21
click at [218, 97] on div "Tim is wonderful he fixed my washer dryer again. However im constantly having t…" at bounding box center [361, 107] width 336 height 21
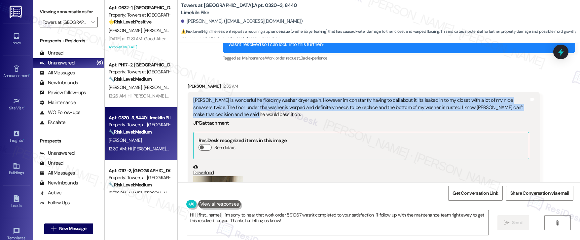
drag, startPoint x: 186, startPoint y: 63, endPoint x: 211, endPoint y: 78, distance: 29.0
click at [211, 92] on div "Tim is wonderful he fixed my washer dryer again. However im constantly having t…" at bounding box center [363, 174] width 352 height 164
copy div "Tim is wonderful he fixed my washer dryer again. However im constantly having t…"
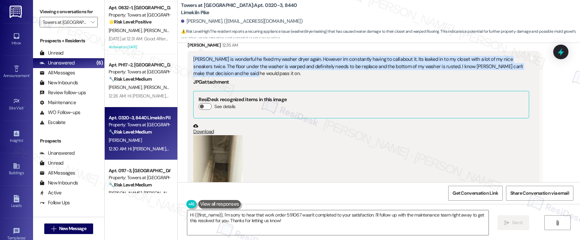
scroll to position [5066, 0]
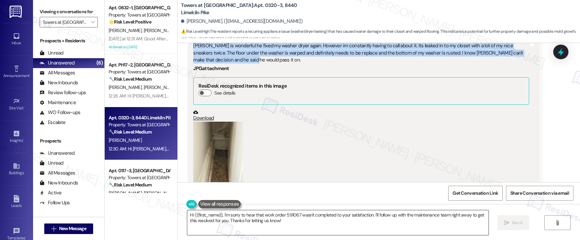
click at [291, 224] on textarea "Hi {{first_name}}, I'm sorry to hear that work order 591067 wasn't completed to…" at bounding box center [337, 222] width 301 height 25
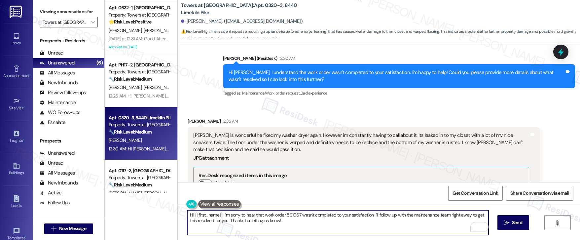
scroll to position [4986, 0]
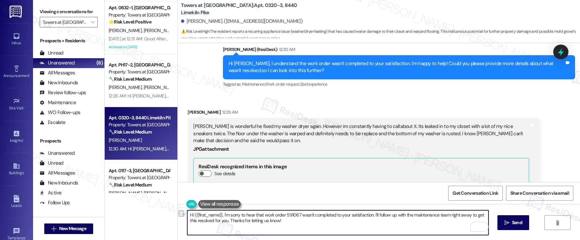
drag, startPoint x: 251, startPoint y: 216, endPoint x: 367, endPoint y: 216, distance: 115.8
click at [367, 216] on textarea "Hi {{first_name}}, I'm sorry to hear that work order 591067 wasn't completed to…" at bounding box center [337, 222] width 301 height 25
click at [409, 219] on textarea "Hi {{first_name}}, I'm sorry to hear about the ongoing issue caused by the wash…" at bounding box center [337, 222] width 301 height 25
click at [346, 216] on textarea "Hi {{first_name}}, I'm sorry to hear about the ongoing issue caused by the wash…" at bounding box center [337, 222] width 301 height 25
click at [369, 217] on textarea "Hi {{first_name}}, I'm sorry to hear about the ongoing issue caused by the wash…" at bounding box center [337, 222] width 301 height 25
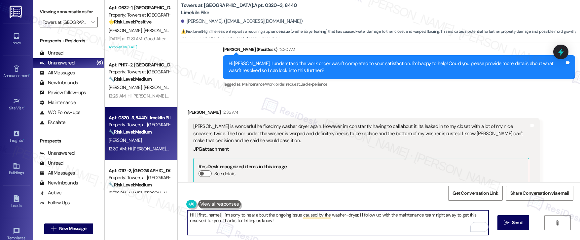
click at [412, 218] on textarea "Hi {{first_name}}, I'm sorry to hear about the ongoing issue caused by the wash…" at bounding box center [337, 222] width 301 height 25
click at [285, 221] on textarea "Hi {{first_name}}, I'm sorry to hear about the ongoing issue caused by the wash…" at bounding box center [337, 222] width 301 height 25
drag, startPoint x: 285, startPoint y: 221, endPoint x: 217, endPoint y: 221, distance: 68.0
click at [217, 221] on textarea "Hi {{first_name}}, I'm sorry to hear about the ongoing issue caused by the wash…" at bounding box center [337, 222] width 301 height 25
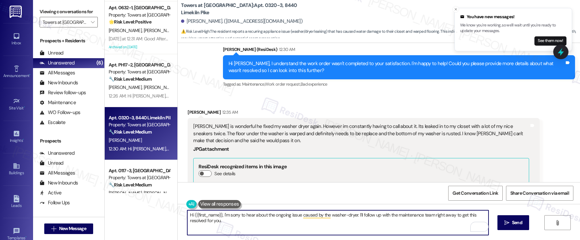
click at [237, 223] on textarea "Hi {{first_name}}, I'm sorry to hear about the ongoing issue caused by the wash…" at bounding box center [337, 222] width 301 height 25
click at [302, 227] on textarea "Hi {{first_name}}, I'm sorry to hear about the ongoing issue caused by the wash…" at bounding box center [337, 222] width 301 height 25
click at [258, 226] on textarea "Hi {{first_name}}, I'm sorry to hear about the ongoing issue caused by the wash…" at bounding box center [337, 222] width 301 height 25
click at [409, 215] on textarea "Hi {{first_name}}, I'm sorry to hear about the ongoing issue caused by the wash…" at bounding box center [337, 222] width 301 height 25
click at [409, 216] on textarea "Hi {{first_name}}, I'm sorry to hear about the ongoing issue caused by the wash…" at bounding box center [337, 222] width 301 height 25
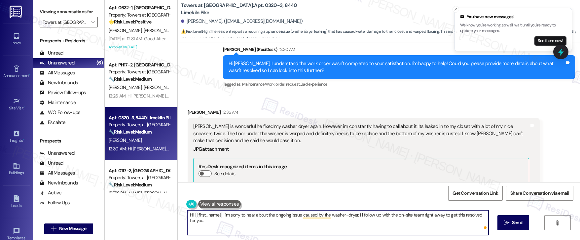
click at [420, 224] on textarea "Hi {{first_name}}, I'm sorry to hear about the ongoing issue caused by the wash…" at bounding box center [337, 222] width 301 height 25
click at [406, 229] on textarea "Hi {{first_name}}, I'm sorry to hear about the ongoing issue caused by the wash…" at bounding box center [337, 222] width 301 height 25
type textarea "Hi {{first_name}}, I'm sorry to hear about the ongoing issue caused by the wash…"
click at [512, 221] on span "Send" at bounding box center [517, 222] width 10 height 7
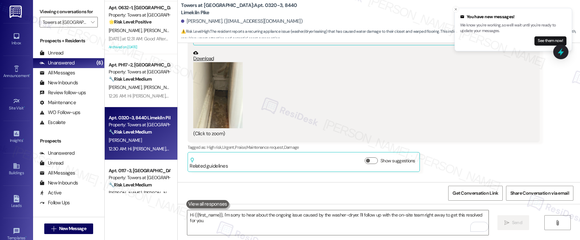
scroll to position [5131, 0]
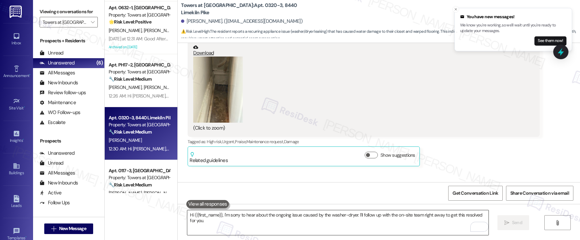
click at [224, 220] on textarea "Hi {{first_name}}, I'm sorry to hear about the ongoing issue caused by the wash…" at bounding box center [337, 222] width 301 height 25
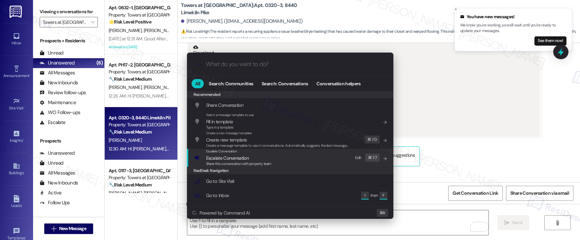
click at [229, 156] on span "Escalate Conversation" at bounding box center [227, 158] width 43 height 6
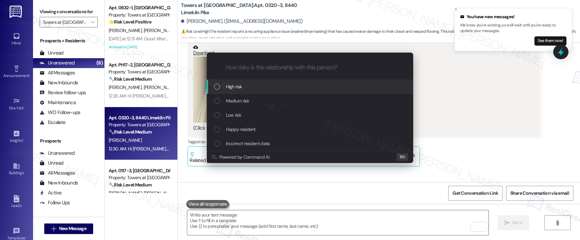
click at [233, 90] on div "High risk" at bounding box center [310, 87] width 206 height 14
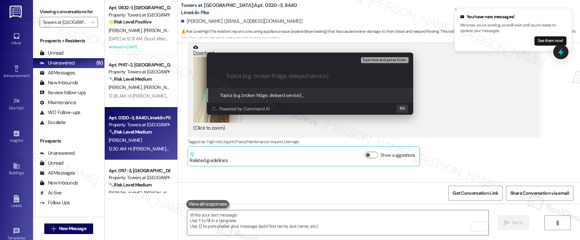
paste input "Recurring washer-dryer problem"
type input "Recurring washer-dryer problem"
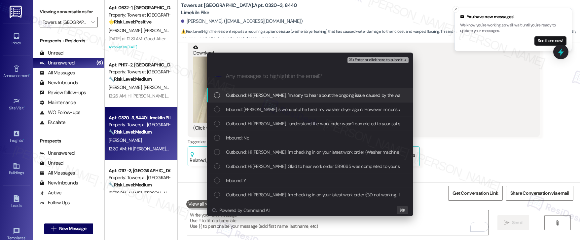
click at [274, 95] on span "Outbound: Hi Anna, I'm sorry to hear about the ongoing issue caused by the wash…" at bounding box center [393, 94] width 334 height 7
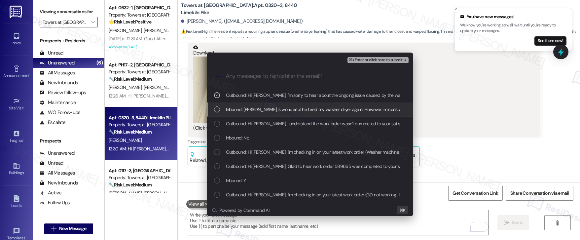
click at [275, 113] on span "Inbound: Tim is wonderful he fixed my washer dryer again. However im constantly…" at bounding box center [584, 109] width 716 height 7
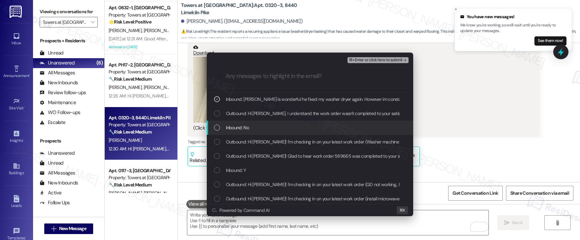
scroll to position [0, 0]
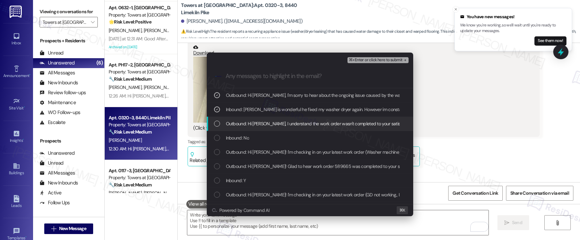
click at [280, 124] on span "Outbound: Hi Anna, I understand the work order wasn't completed to your satisfa…" at bounding box center [430, 123] width 408 height 7
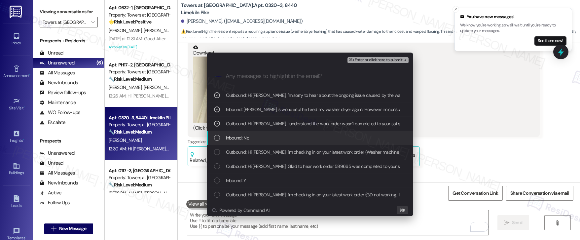
click at [278, 135] on div "Inbound: No" at bounding box center [310, 137] width 193 height 7
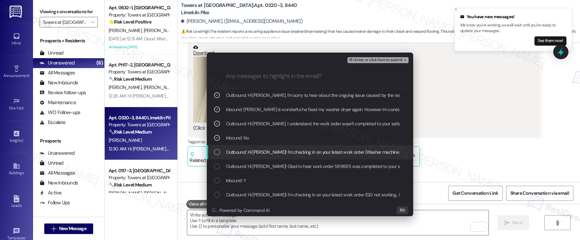
click at [272, 155] on span "Outbound: Hi Anna! I'm checking in on your latest work order (Washer machine is…" at bounding box center [415, 151] width 379 height 7
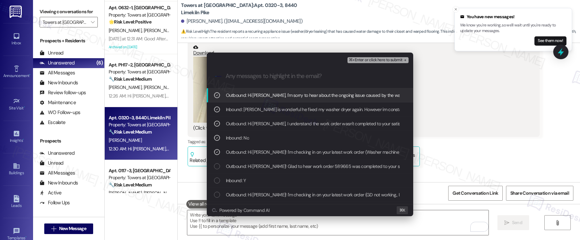
click at [382, 60] on span "⌘+Enter or click here to submit" at bounding box center [375, 60] width 53 height 5
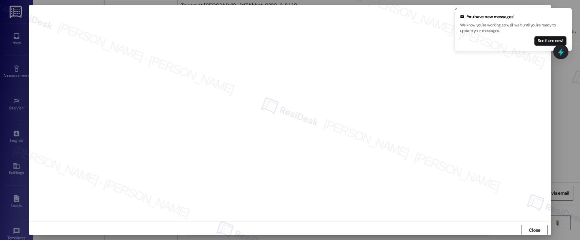
scroll to position [1, 0]
click at [455, 10] on icon "Close toast" at bounding box center [455, 9] width 4 height 4
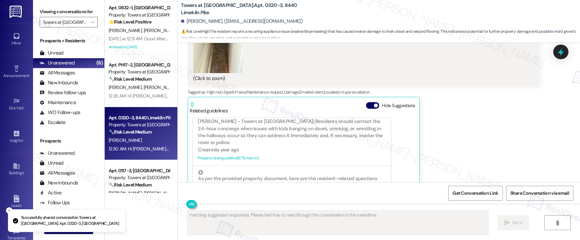
scroll to position [5237, 0]
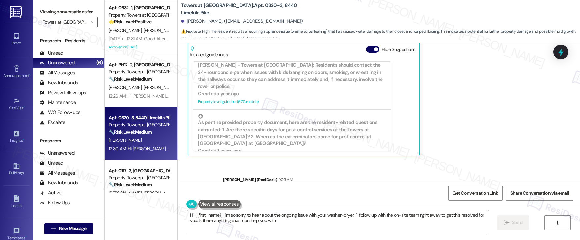
type textarea "Hi {{first_name}}, I'm so sorry to hear about the ongoing issue with your washe…"
click at [371, 222] on textarea "Hi {{first_name}}, I'm so sorry to hear about the ongoing issue with your washe…" at bounding box center [337, 222] width 301 height 25
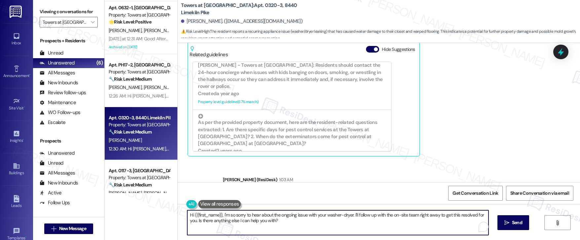
click at [371, 222] on textarea "Hi {{first_name}}, I'm so sorry to hear about the ongoing issue with your washe…" at bounding box center [337, 222] width 301 height 25
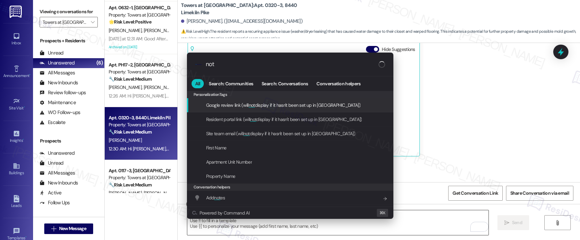
type input "note"
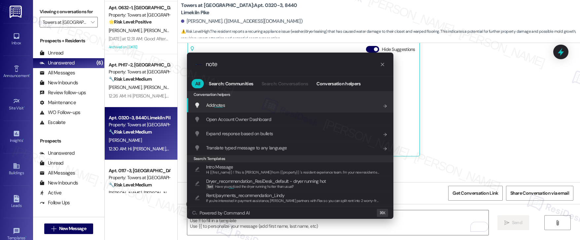
click at [334, 106] on div "Add note s Add shortcut" at bounding box center [290, 104] width 193 height 7
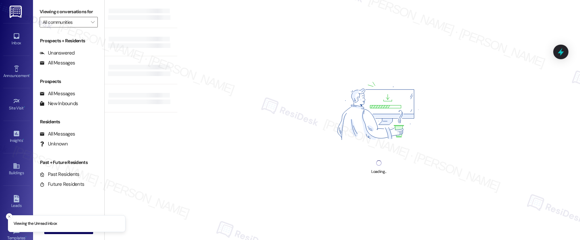
type input "Towers at [GEOGRAPHIC_DATA]"
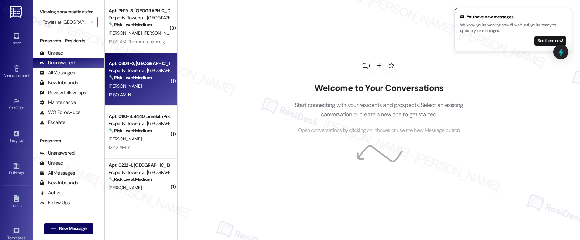
click at [145, 83] on div "[PERSON_NAME]" at bounding box center [139, 86] width 62 height 8
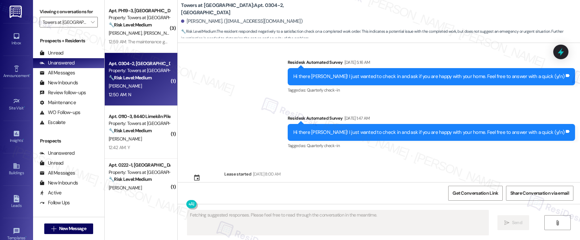
scroll to position [2464, 0]
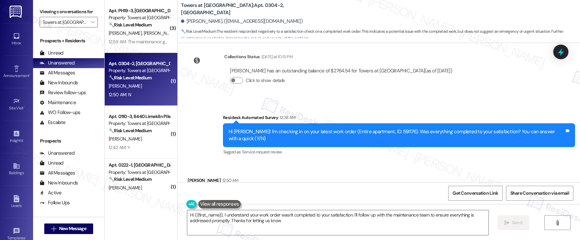
type textarea "Hi {{first_name}}, I understand your work order wasn't completed to your satisf…"
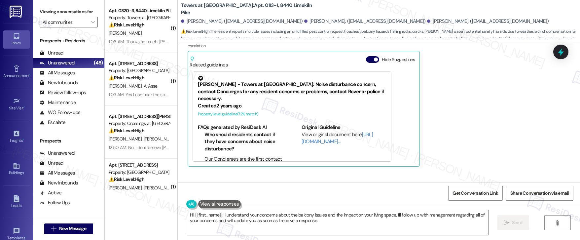
scroll to position [5099, 0]
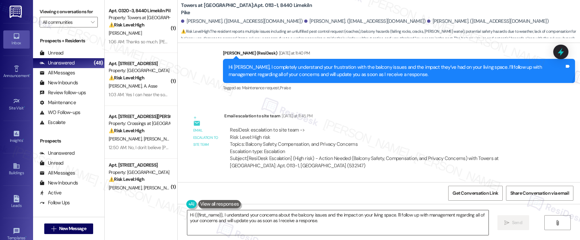
click at [221, 213] on textarea "Hi {{first_name}}, I understand your concerns about the balcony issues and the …" at bounding box center [337, 222] width 301 height 25
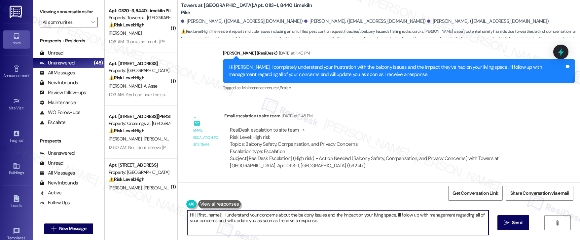
click at [221, 213] on textarea "Hi {{first_name}}, I understand your concerns about the balcony issues and the …" at bounding box center [337, 222] width 301 height 25
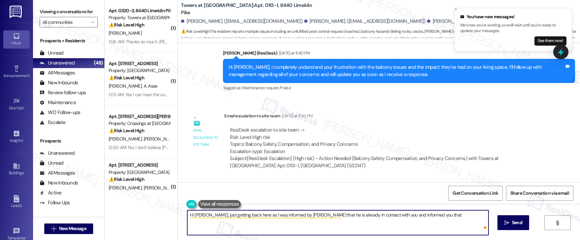
paste textarea "Recurring washer-dryer problem"
paste textarea "Valcourt will be addressing her concerns and we are waiting for their recommend…"
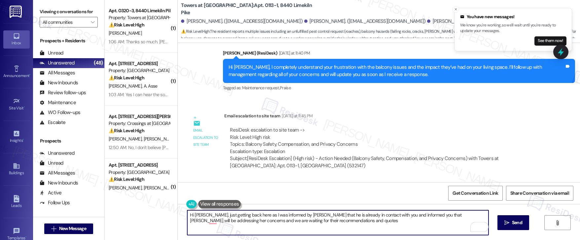
click at [464, 215] on textarea "Hi Aisha, just getting back here as I was informed by Frank that he is already …" at bounding box center [337, 222] width 301 height 25
click at [207, 220] on textarea "Hi Aisha, just getting back here as I was informed by Frank that he is already …" at bounding box center [337, 222] width 301 height 25
click at [330, 223] on textarea "Hi Aisha, just getting back here as I was informed by Frank that he is already …" at bounding box center [337, 222] width 301 height 25
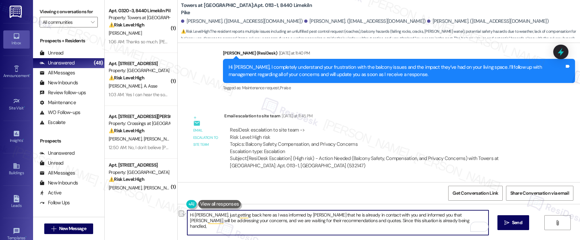
drag, startPoint x: 410, startPoint y: 221, endPoint x: 318, endPoint y: 221, distance: 92.1
click at [318, 221] on textarea "Hi Aisha, just getting back here as I was informed by Frank that he is already …" at bounding box center [337, 222] width 301 height 25
type textarea "Hi Aisha, just getting back here as I was informed by Frank that he is already …"
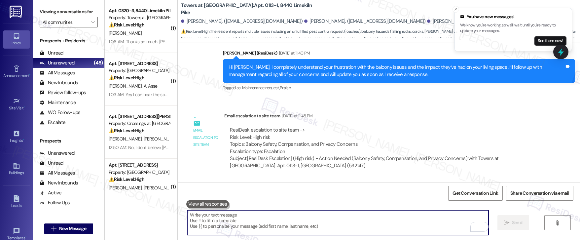
paste textarea "Hi Aisha, I just wanted to follow up. Frank mentioned that he’s already been in…"
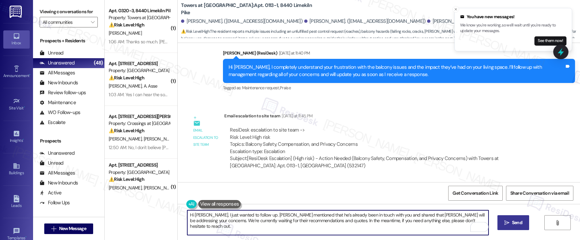
type textarea "Hi Aisha, I just wanted to follow up. Frank mentioned that he’s already been in…"
click at [512, 223] on span "Send" at bounding box center [517, 222] width 10 height 7
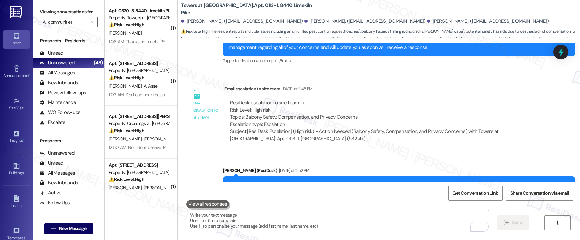
scroll to position [5121, 0]
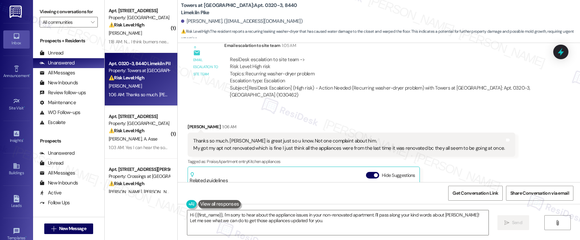
scroll to position [5394, 0]
click at [314, 138] on div "Thanks so much. Tim is great just so u know. Not one complaint about him. My go…" at bounding box center [348, 145] width 311 height 14
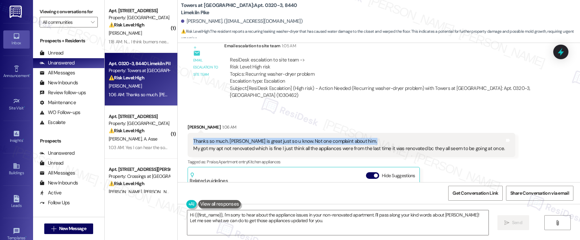
click at [314, 138] on div "Thanks so much. Tim is great just so u know. Not one complaint about him. My go…" at bounding box center [348, 145] width 311 height 14
click at [307, 138] on div "Thanks so much. Tim is great just so u know. Not one complaint about him. My go…" at bounding box center [348, 145] width 311 height 14
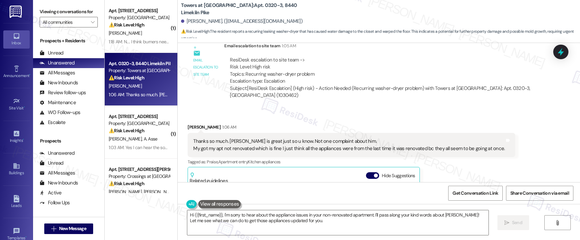
click at [307, 138] on div "Thanks so much. Tim is great just so u know. Not one complaint about him. My go…" at bounding box center [348, 145] width 311 height 14
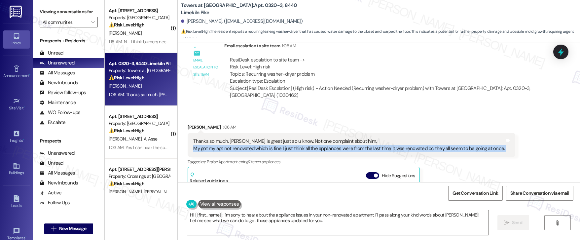
scroll to position [5517, 0]
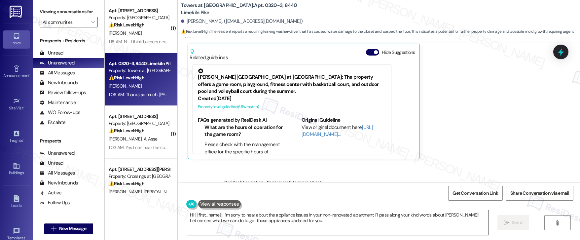
click at [292, 223] on textarea "Hi {{first_name}}, I'm sorry to hear about the appliance issues in your non-ren…" at bounding box center [337, 222] width 301 height 25
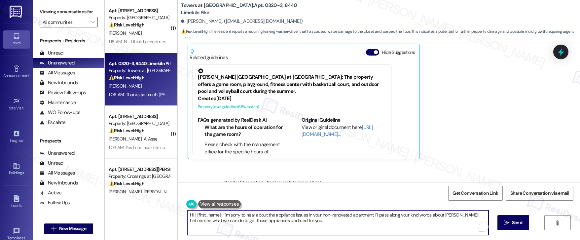
click at [292, 223] on textarea "Hi {{first_name}}, I'm sorry to hear about the appliance issues in your non-ren…" at bounding box center [337, 222] width 301 height 25
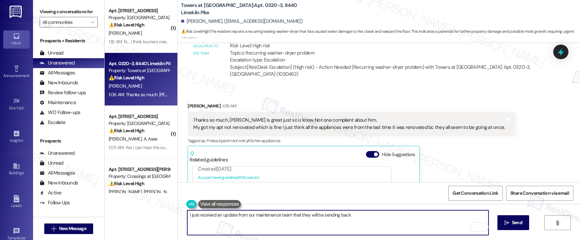
scroll to position [777, 0]
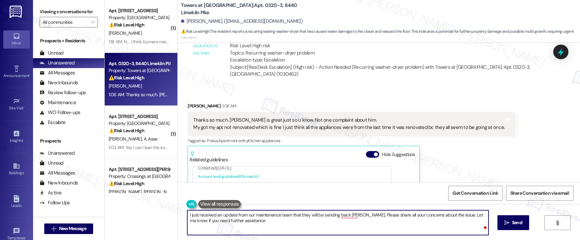
type textarea "I just received an update from our maintenance team that they will be sending b…"
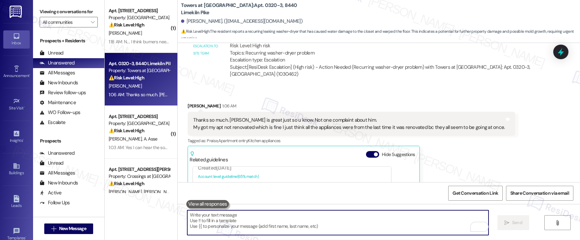
click at [206, 224] on textarea "To enrich screen reader interactions, please activate Accessibility in Grammarl…" at bounding box center [337, 222] width 301 height 25
paste textarea "I just got an update from our maintenance team that Tim will be returning to ta…"
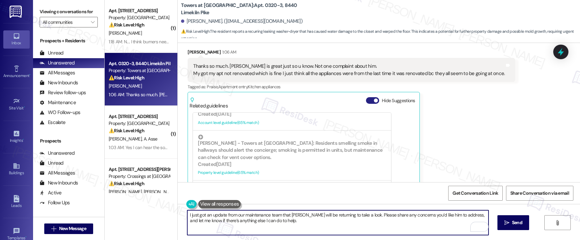
type textarea "I just got an update from our maintenance team that Tim will be returning to ta…"
click at [366, 97] on button "Hide Suggestions" at bounding box center [372, 100] width 13 height 7
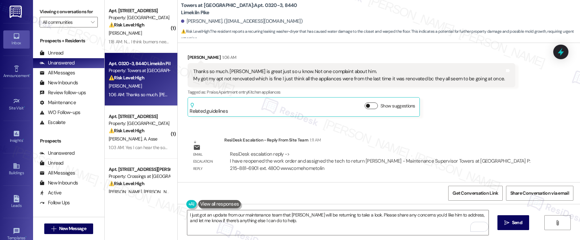
scroll to position [5421, 0]
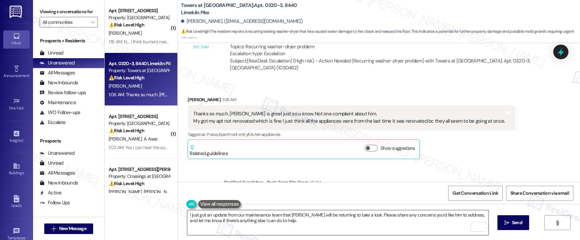
click at [258, 222] on textarea "I just got an update from our maintenance team that Tim will be returning to ta…" at bounding box center [337, 222] width 301 height 25
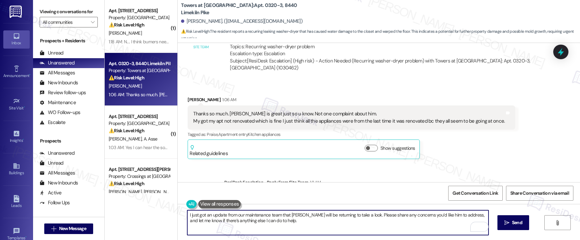
click at [258, 222] on textarea "I just got an update from our maintenance team that Tim will be returning to ta…" at bounding box center [337, 222] width 301 height 25
click at [295, 220] on textarea "I just got an update from our maintenance team that Tim will be returning to ta…" at bounding box center [337, 222] width 301 height 25
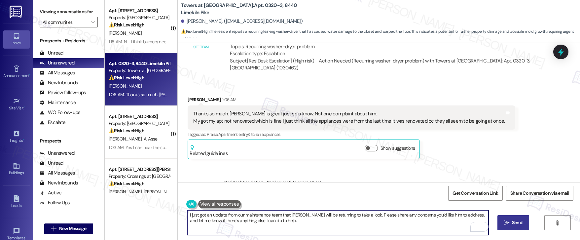
click at [515, 223] on span "Send" at bounding box center [517, 222] width 10 height 7
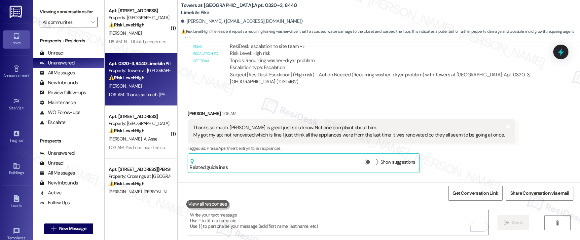
scroll to position [5474, 0]
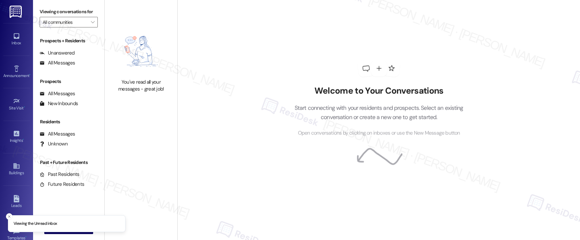
type input "Towers at [GEOGRAPHIC_DATA]"
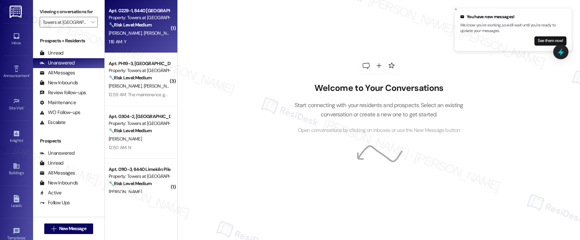
click at [142, 28] on div "🔧 Risk Level: Medium The resident responded 'Y' indicating the work order was c…" at bounding box center [139, 24] width 61 height 7
click at [159, 41] on div "1:16 AM: Y 1:16 AM: Y" at bounding box center [139, 42] width 62 height 8
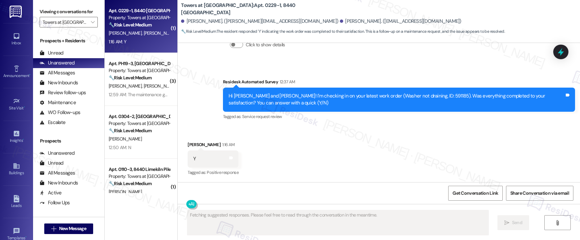
scroll to position [559, 0]
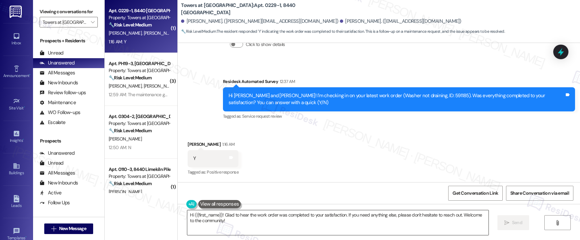
click at [249, 220] on textarea "Hi {{first_name}}! Glad to hear the work order was completed to your satisfacti…" at bounding box center [337, 222] width 301 height 25
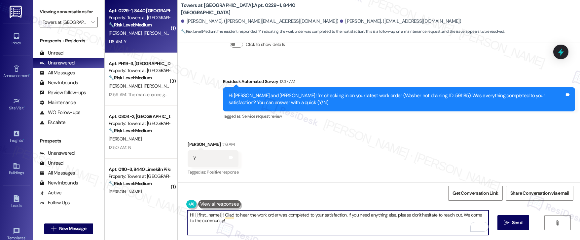
click at [249, 221] on textarea "Hi {{first_name}}! Glad to hear the work order was completed to your satisfacti…" at bounding box center [337, 222] width 301 height 25
drag, startPoint x: 457, startPoint y: 214, endPoint x: 459, endPoint y: 218, distance: 4.6
click at [459, 218] on textarea "Hi {{first_name}}! Glad to hear the work order was completed to your satisfacti…" at bounding box center [337, 222] width 301 height 25
type textarea "Hi {{first_name}}! Glad to hear the work order was completed to your satisfacti…"
click at [515, 224] on span "Send" at bounding box center [517, 222] width 10 height 7
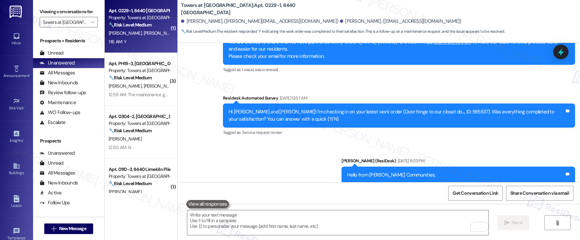
scroll to position [605, 0]
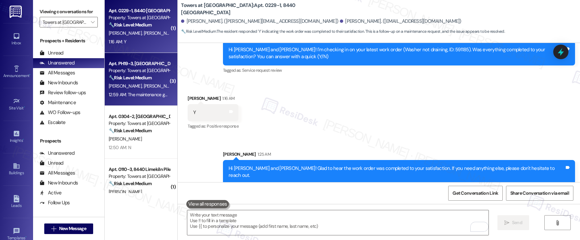
click at [144, 84] on span "[PERSON_NAME]" at bounding box center [160, 86] width 33 height 6
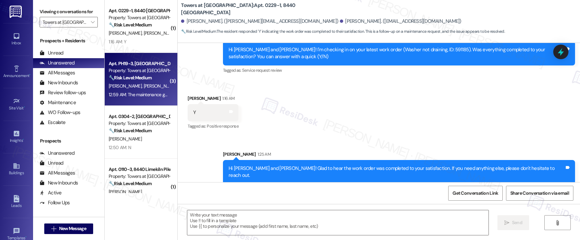
type textarea "Fetching suggested responses. Please feel free to read through the conversation…"
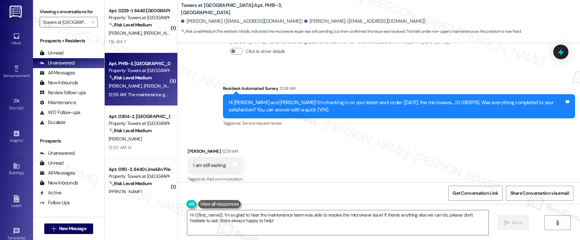
scroll to position [6040, 0]
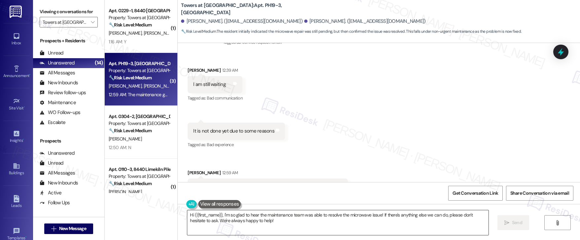
click at [281, 218] on textarea "Hi {{first_name}}, I'm so glad to hear the maintenance team was able to resolve…" at bounding box center [337, 222] width 301 height 25
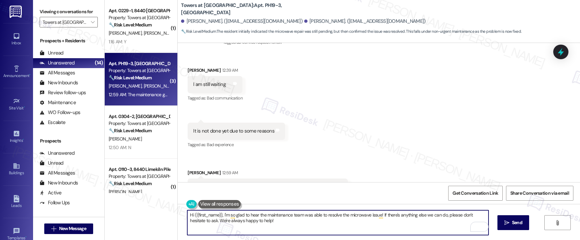
click at [282, 222] on textarea "Hi {{first_name}}, I'm so glad to hear the maintenance team was able to resolve…" at bounding box center [337, 222] width 301 height 25
click at [281, 222] on textarea "Hi {{first_name}}, I'm so glad to hear the maintenance team was able to resolve…" at bounding box center [337, 222] width 301 height 25
click at [187, 169] on div "[PERSON_NAME] 12:59 AM" at bounding box center [267, 173] width 160 height 9
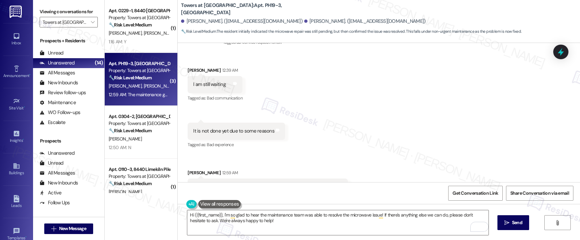
click at [187, 169] on div "[PERSON_NAME] 12:59 AM" at bounding box center [267, 173] width 160 height 9
copy div "Shazia"
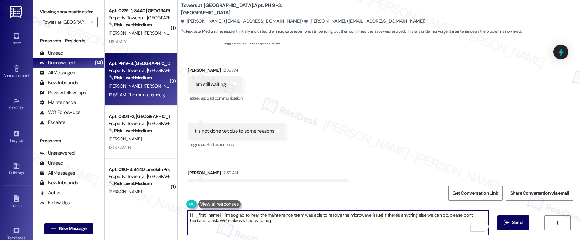
drag, startPoint x: 218, startPoint y: 214, endPoint x: 189, endPoint y: 213, distance: 28.7
click at [189, 213] on textarea "Hi {{first_name}}, I'm so glad to hear the maintenance team was able to resolve…" at bounding box center [337, 222] width 301 height 25
paste textarea "Shazia"
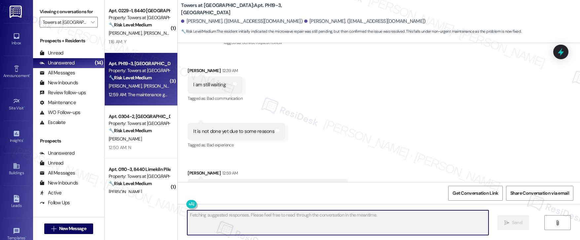
scroll to position [6093, 0]
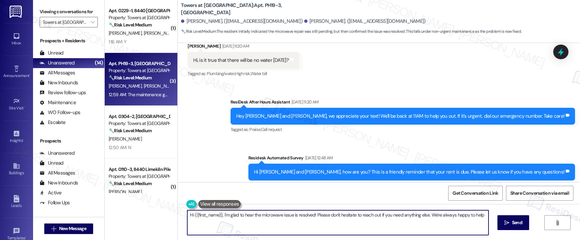
type textarea "Hi {{first_name}}, I'm glad to hear the microwave issue is resolved! Please don…"
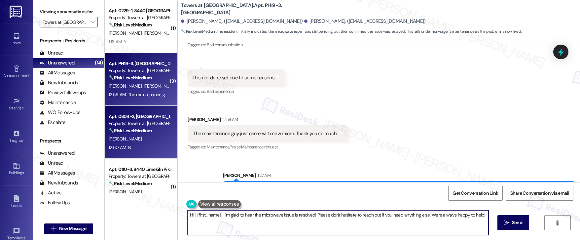
click at [128, 138] on div "[PERSON_NAME]" at bounding box center [139, 139] width 62 height 8
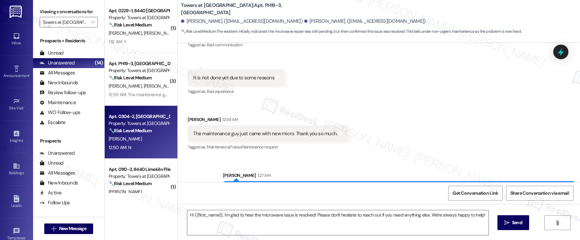
type textarea "Fetching suggested responses. Please feel free to read through the conversation…"
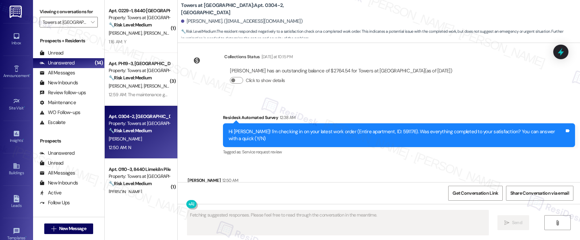
scroll to position [2465, 0]
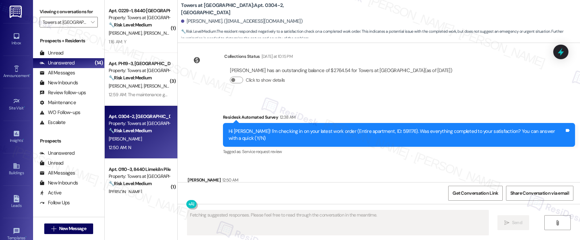
click at [384, 128] on div "Hi [PERSON_NAME]! I'm checking in on your latest work order (Entire apartment, …" at bounding box center [396, 135] width 336 height 14
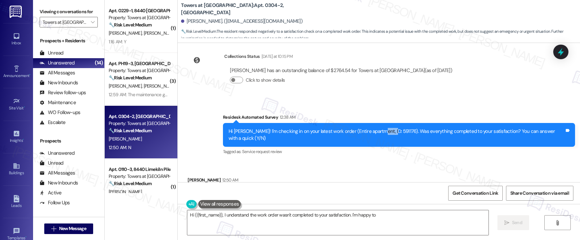
copy div "591176"
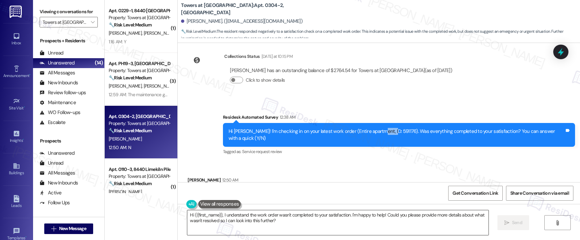
click at [219, 221] on textarea "Hi {{first_name}}, I understand the work order wasn't completed to your satisfa…" at bounding box center [337, 222] width 301 height 25
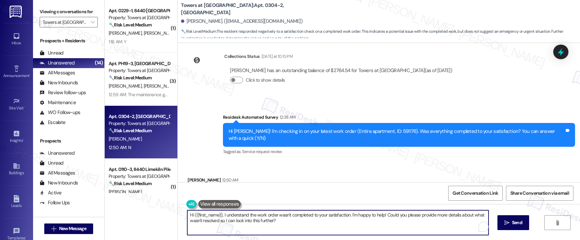
click at [219, 221] on textarea "Hi {{first_name}}, I understand the work order wasn't completed to your satisfa…" at bounding box center [337, 222] width 301 height 25
paste textarea "my apologies for the confusion. Work orders are automatically marked complete o…"
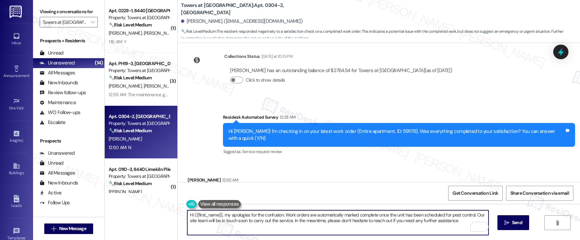
type textarea "Hi {{first_name}}, my apologies for the confusion. Work orders are automaticall…"
click at [285, 220] on textarea "Hi {{first_name}}, my apologies for the confusion. Work orders are automaticall…" at bounding box center [337, 222] width 301 height 25
click at [423, 225] on textarea "Hi {{first_name}}, my apologies for the confusion. Work orders are automaticall…" at bounding box center [337, 222] width 301 height 25
click at [514, 226] on button " Send" at bounding box center [513, 222] width 32 height 15
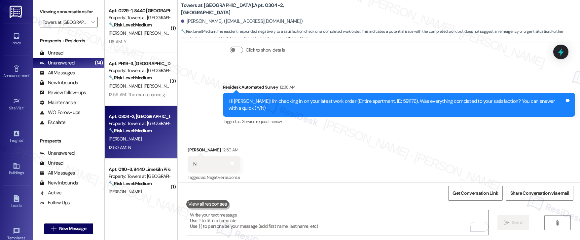
scroll to position [2518, 0]
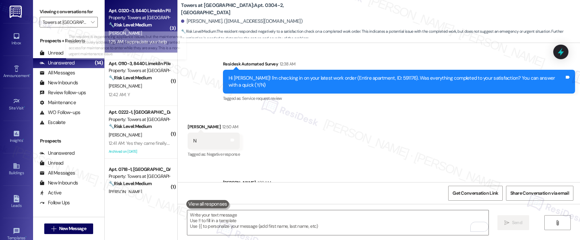
click at [141, 26] on strong "🔧 Risk Level: Medium" at bounding box center [130, 25] width 43 height 6
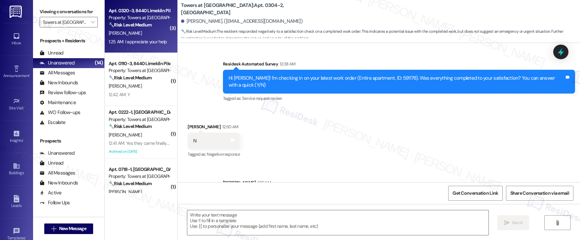
type textarea "Fetching suggested responses. Please feel free to read through the conversation…"
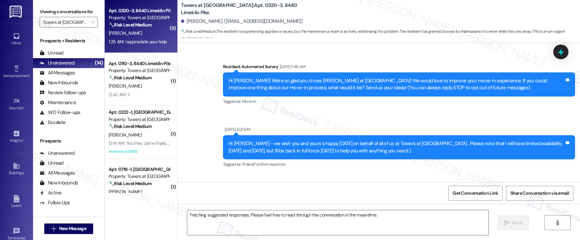
scroll to position [5652, 0]
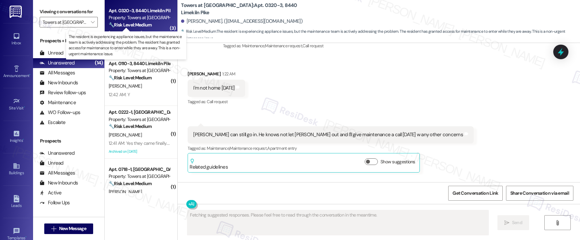
click at [140, 25] on strong "🔧 Risk Level: Medium" at bounding box center [130, 25] width 43 height 6
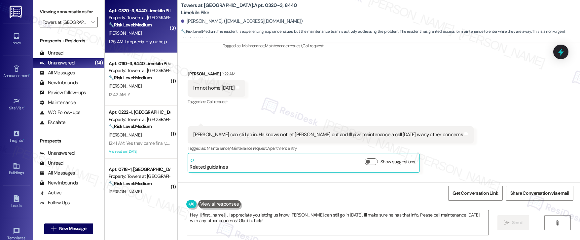
click at [289, 135] on div "Received via SMS [PERSON_NAME] 1:22 AM I'm not home [DATE] Tags and notes Tagge…" at bounding box center [379, 139] width 402 height 168
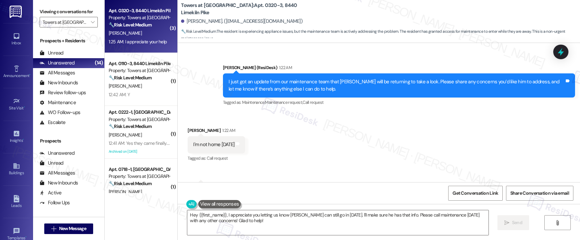
scroll to position [5601, 0]
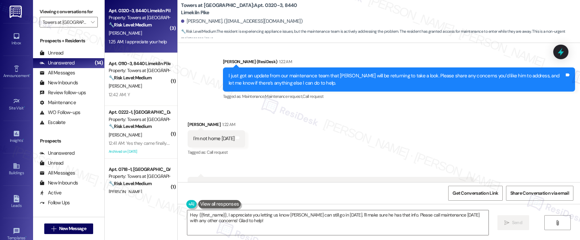
click at [276, 182] on div "[PERSON_NAME] can still go in. He knows not let [PERSON_NAME] out and I'll give…" at bounding box center [328, 185] width 270 height 7
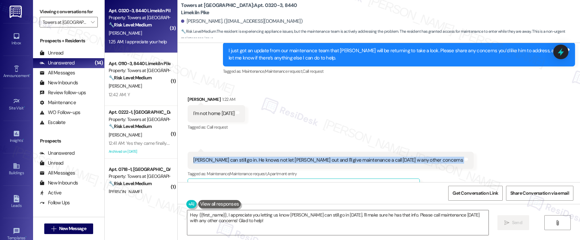
scroll to position [5652, 0]
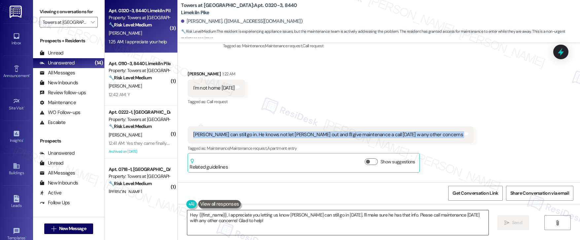
click at [295, 221] on textarea "Hey {{first_name}}, I appreciate you letting us know [PERSON_NAME] can still go…" at bounding box center [337, 222] width 301 height 25
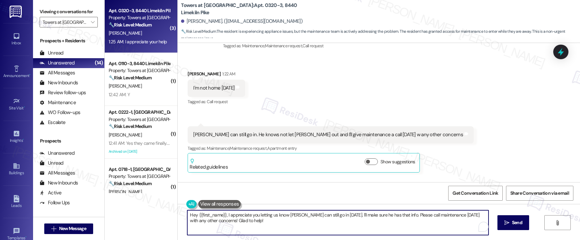
click at [295, 221] on textarea "Hey {{first_name}}, I appreciate you letting us know [PERSON_NAME] can still go…" at bounding box center [337, 222] width 301 height 25
click at [242, 217] on textarea "Hey {{first_name}}, I appreciate you letting us know [PERSON_NAME] can still go…" at bounding box center [337, 222] width 301 height 25
click at [222, 215] on textarea "Hey {{first_name}}, I appreciate you letting us know [PERSON_NAME] can still go…" at bounding box center [337, 222] width 301 height 25
drag, startPoint x: 222, startPoint y: 215, endPoint x: 172, endPoint y: 214, distance: 50.2
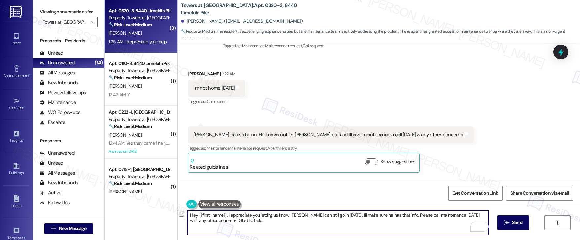
click at [177, 214] on div "Towers at [GEOGRAPHIC_DATA]: Apt. 0320-3, 8440 Limekiln Pike [PERSON_NAME]. ([E…" at bounding box center [378, 120] width 402 height 240
click at [207, 223] on textarea "I appreciate you letting us know [PERSON_NAME] can still go in [DATE]. I'll mak…" at bounding box center [337, 222] width 301 height 25
click at [305, 221] on textarea "I appreciate you letting us know [PERSON_NAME] can still go in [DATE]. I'll mak…" at bounding box center [337, 222] width 301 height 25
drag, startPoint x: 291, startPoint y: 214, endPoint x: 348, endPoint y: 215, distance: 57.1
click at [348, 215] on textarea "I appreciate you letting us know [PERSON_NAME] can still go in [DATE]. I'll mak…" at bounding box center [337, 222] width 301 height 25
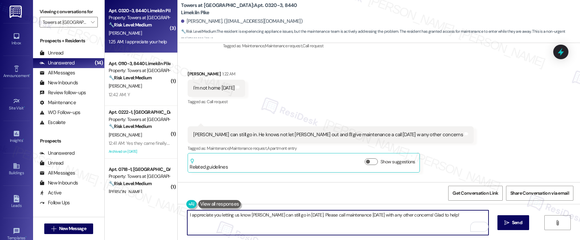
click at [448, 215] on textarea "I appreciate you letting us know [PERSON_NAME] can still go in [DATE]. Please c…" at bounding box center [337, 222] width 301 height 25
type textarea "I appreciate you letting us know [PERSON_NAME] can still go in [DATE]. Please c…"
click at [521, 218] on button " Send" at bounding box center [513, 222] width 32 height 15
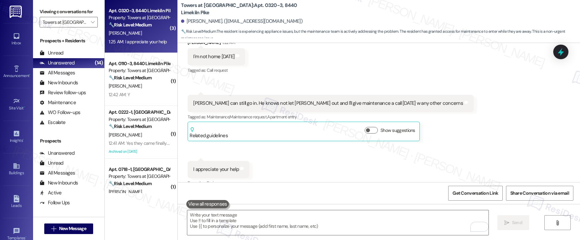
scroll to position [5698, 0]
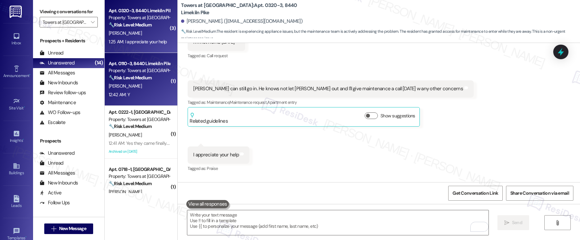
click at [134, 85] on div "[PERSON_NAME]" at bounding box center [139, 86] width 62 height 8
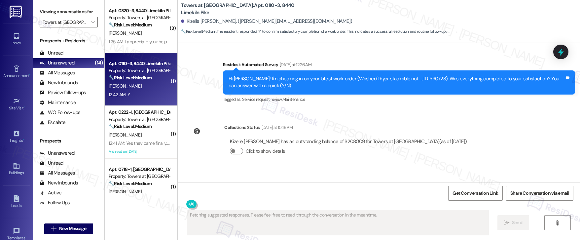
scroll to position [103, 0]
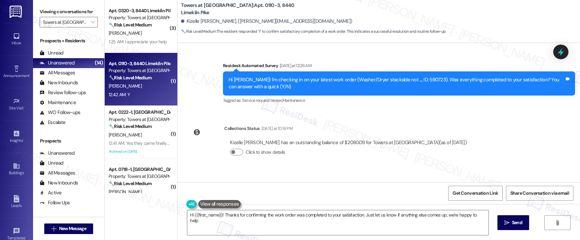
type textarea "Hi {{first_name}}! Thanks for confirming the work order was completed to your s…"
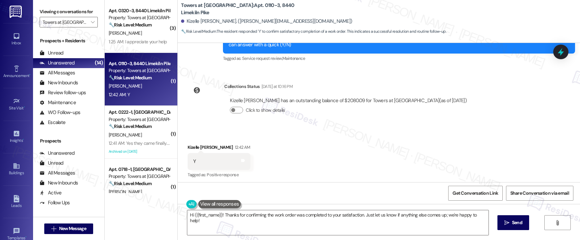
scroll to position [148, 0]
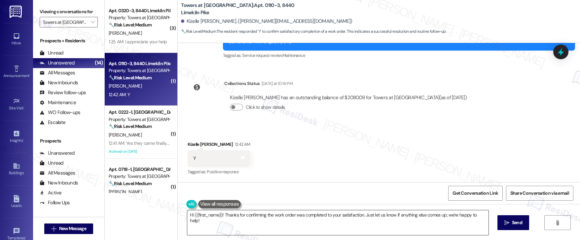
click at [284, 219] on textarea "Hi {{first_name}}! Thanks for confirming the work order was completed to your s…" at bounding box center [337, 222] width 301 height 25
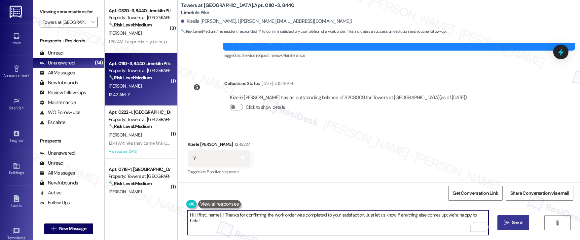
click at [519, 221] on span "Send" at bounding box center [517, 222] width 10 height 7
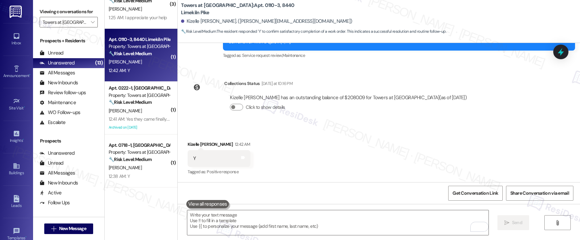
scroll to position [48, 0]
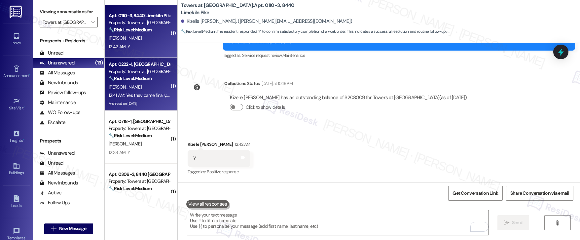
click at [136, 97] on div "12:41 AM: Yes they came finally. Thanks for your help 12:41 AM: Yes they came f…" at bounding box center [158, 95] width 98 height 6
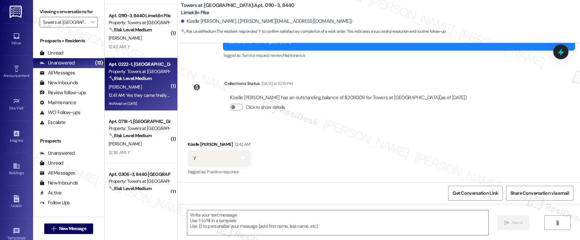
type textarea "Fetching suggested responses. Please feel free to read through the conversation…"
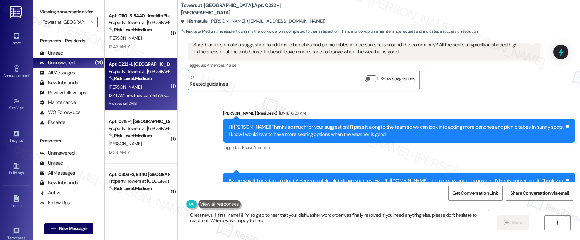
type textarea "Great news, {{first_name}}! I'm so glad to hear that your dishwasher work order…"
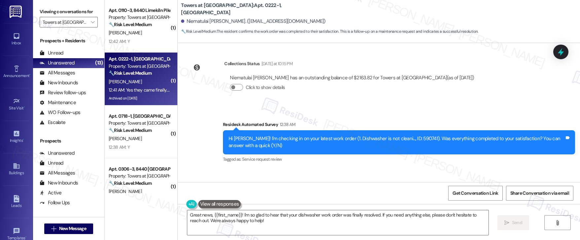
scroll to position [6672, 0]
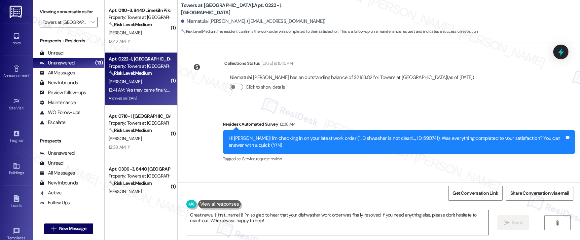
click at [260, 227] on textarea "Great news, {{first_name}}! I'm so glad to hear that your dishwasher work order…" at bounding box center [337, 222] width 301 height 25
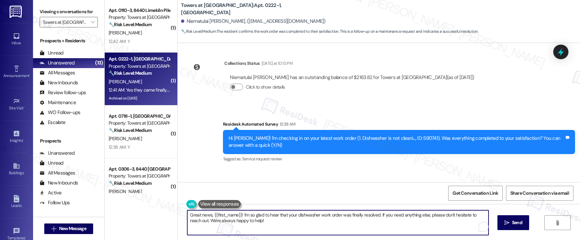
click at [345, 220] on textarea "Great news, {{first_name}}! I'm so glad to hear that your dishwasher work order…" at bounding box center [337, 222] width 301 height 25
click at [512, 220] on span "Send" at bounding box center [517, 222] width 10 height 7
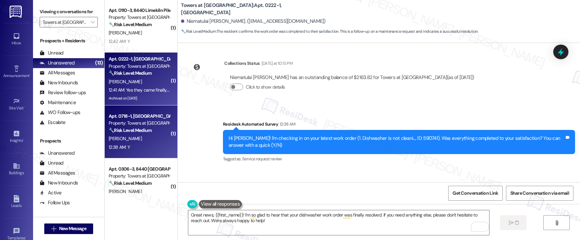
click at [140, 134] on div "Apt. 0718-1, [GEOGRAPHIC_DATA] Property: Towers at [GEOGRAPHIC_DATA] 🔧 Risk Lev…" at bounding box center [139, 123] width 62 height 22
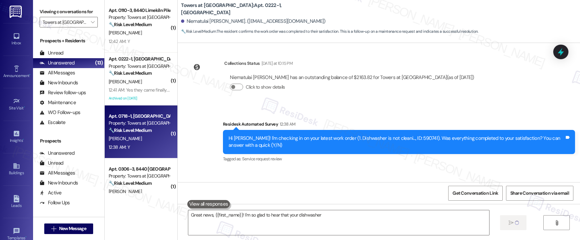
type textarea "Great news, {{first_name}}! I'm so glad to hear that your dishwasher work"
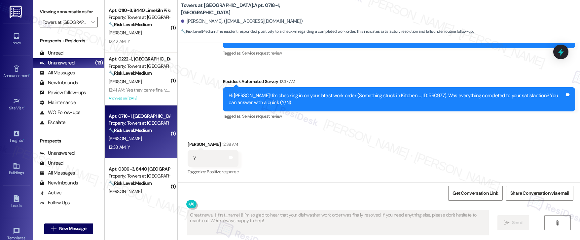
scroll to position [1533, 0]
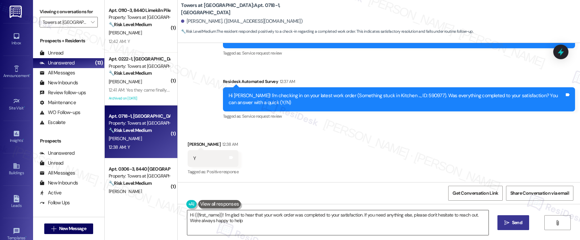
type textarea "Hi {{first_name}}! I'm glad to hear that your work order was completed to your …"
click at [250, 221] on textarea "Hi {{first_name}}! I'm glad to hear that your work order was completed to your …" at bounding box center [337, 222] width 301 height 25
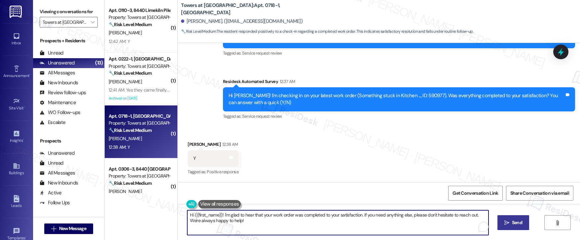
click at [250, 221] on textarea "Hi {{first_name}}! I'm glad to hear that your work order was completed to your …" at bounding box center [337, 222] width 301 height 25
click at [281, 224] on textarea "Hi {{first_name}}! I'm glad to hear that your work order was completed to your …" at bounding box center [337, 222] width 301 height 25
click at [510, 227] on button " Send" at bounding box center [513, 222] width 32 height 15
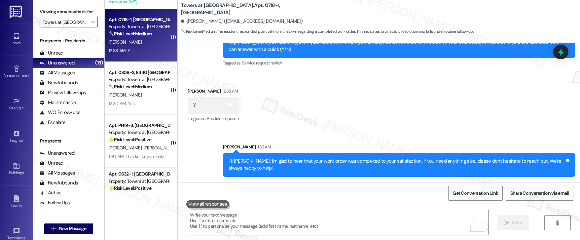
scroll to position [159, 0]
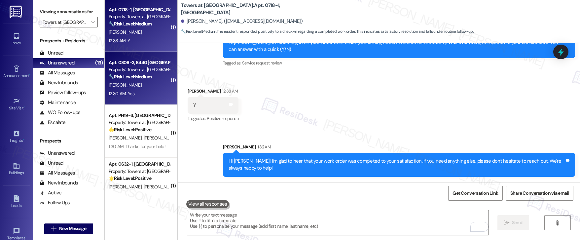
click at [138, 78] on strong "🔧 Risk Level: Medium" at bounding box center [130, 77] width 43 height 6
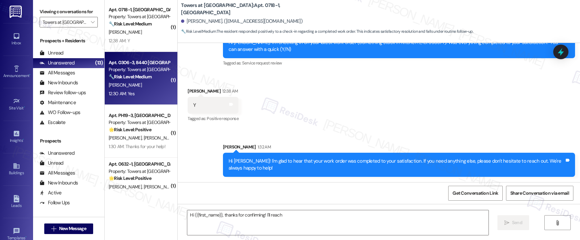
scroll to position [203, 0]
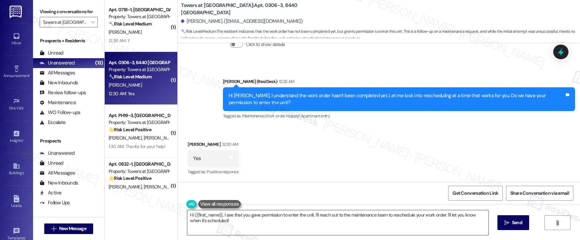
click at [235, 223] on textarea "Hi {{first_name}}, I see that you gave permission to enter the unit. I'll reach…" at bounding box center [337, 222] width 301 height 25
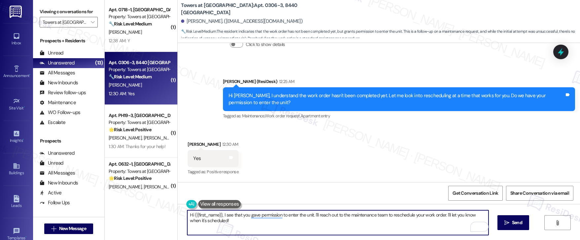
click at [235, 223] on textarea "Hi {{first_name}}, I see that you gave permission to enter the unit. I'll reach…" at bounding box center [337, 222] width 301 height 25
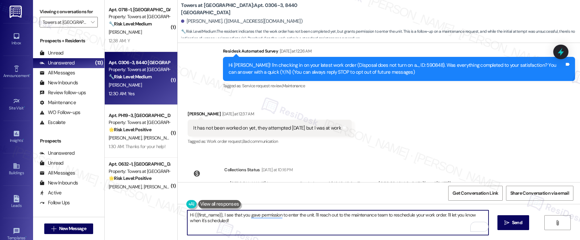
scroll to position [53, 0]
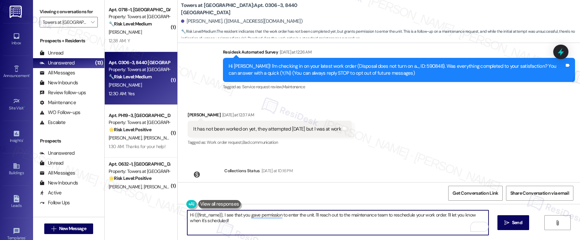
click at [410, 65] on div "Hi [PERSON_NAME]! I'm checking in on your latest work order (Disposal does not …" at bounding box center [396, 70] width 336 height 14
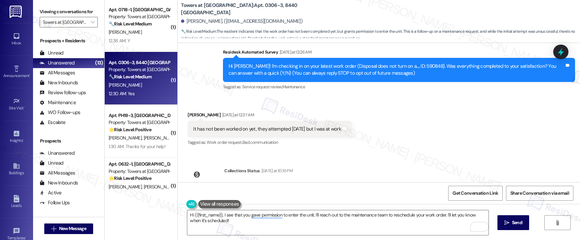
click at [410, 65] on div "Hi [PERSON_NAME]! I'm checking in on your latest work order (Disposal does not …" at bounding box center [396, 70] width 336 height 14
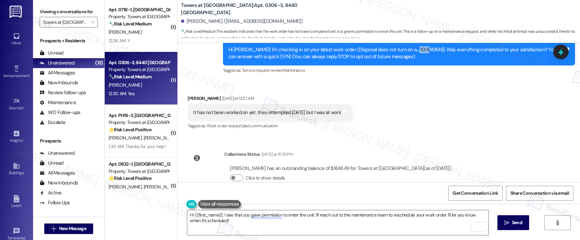
scroll to position [0, 0]
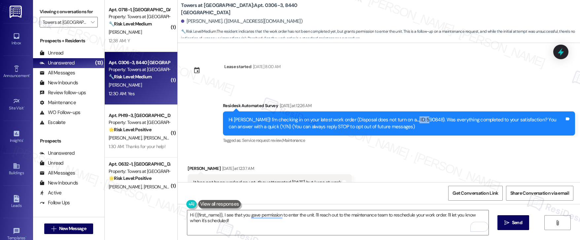
copy div "590848"
click at [199, 223] on textarea "Hi {{first_name}}, I see that you gave permission to enter the unit. I'll reach…" at bounding box center [337, 222] width 301 height 25
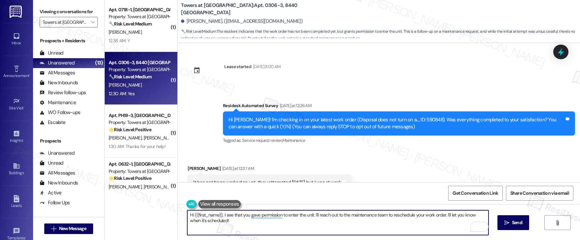
click at [199, 223] on textarea "Hi {{first_name}}, I see that you gave permission to enter the unit. I'll reach…" at bounding box center [337, 222] width 301 height 25
paste textarea "Disposal does not turn on and sink is slow to drain"
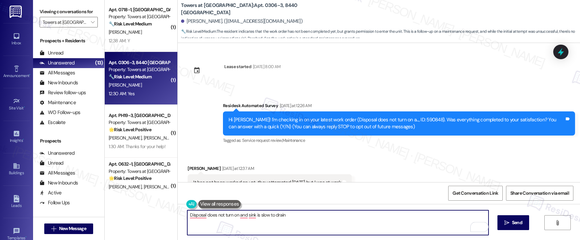
type textarea "Disposal does not turn on and sink is slow to drain"
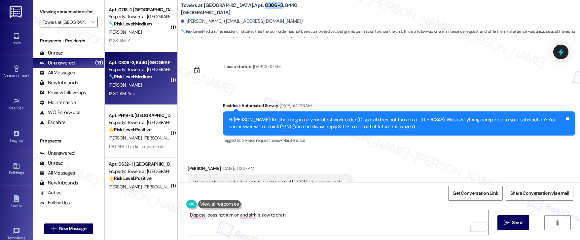
drag, startPoint x: 230, startPoint y: 9, endPoint x: 246, endPoint y: 10, distance: 15.5
click at [246, 10] on b "Towers at [GEOGRAPHIC_DATA]: Apt. 0306-3, [GEOGRAPHIC_DATA]" at bounding box center [247, 9] width 132 height 14
copy b "0306-3"
click at [411, 120] on div "Hi [PERSON_NAME]! I'm checking in on your latest work order (Disposal does not …" at bounding box center [396, 123] width 336 height 14
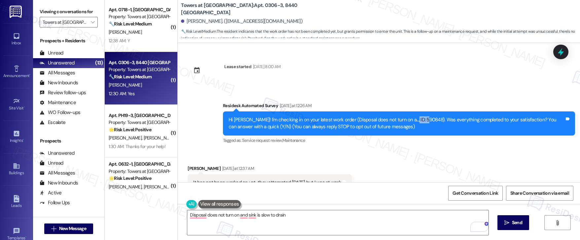
copy div "590848"
click at [221, 216] on textarea "Disposal does not turn on and sink is slow to drain" at bounding box center [337, 222] width 301 height 25
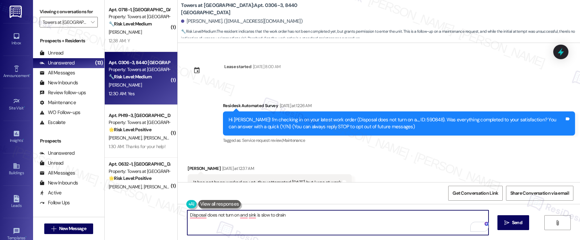
click at [221, 216] on textarea "Disposal does not turn on and sink is slow to drain" at bounding box center [337, 222] width 301 height 25
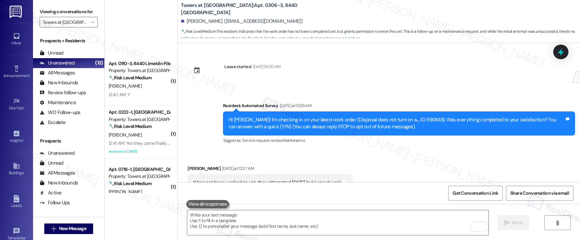
scroll to position [159, 0]
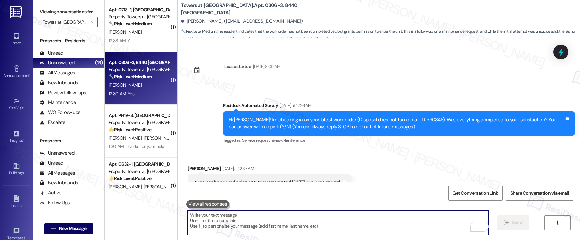
click at [244, 221] on textarea "To enrich screen reader interactions, please activate Accessibility in Grammarl…" at bounding box center [337, 222] width 301 height 25
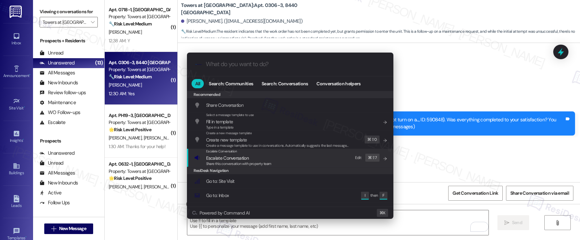
click at [241, 162] on span "Share this conversation with property team" at bounding box center [238, 163] width 65 height 5
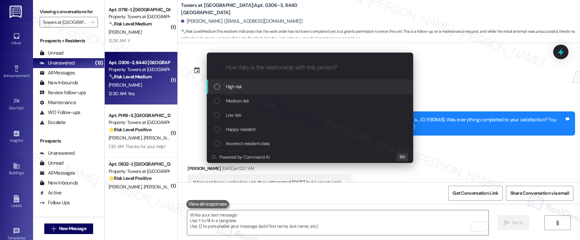
click at [253, 90] on div "High risk" at bounding box center [310, 87] width 206 height 14
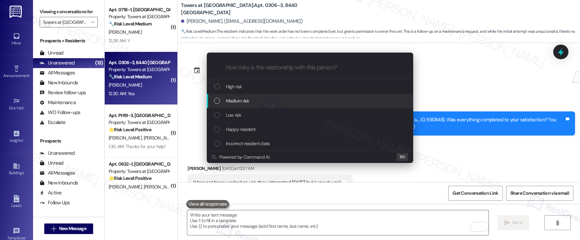
click at [253, 98] on div "Medium risk" at bounding box center [310, 100] width 193 height 7
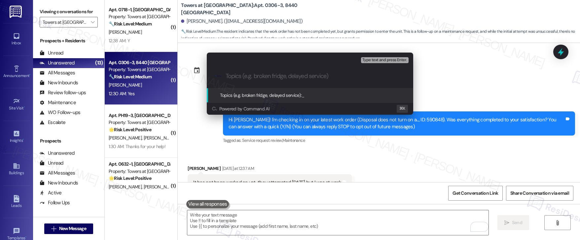
paste input "Work Order #591430"
click at [226, 76] on input "Work Order #591430 - Garbage Disposal" at bounding box center [312, 76] width 174 height 7
paste input "Work order submitted by Residesk |"
type input "Work order submitted by Residesk | Work Order #591430 - Garbage Disposal"
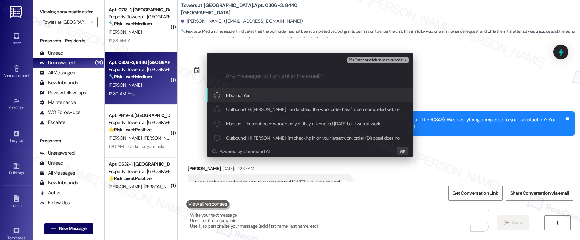
scroll to position [0, 0]
click at [226, 96] on span "Inbound: Yes" at bounding box center [238, 94] width 24 height 7
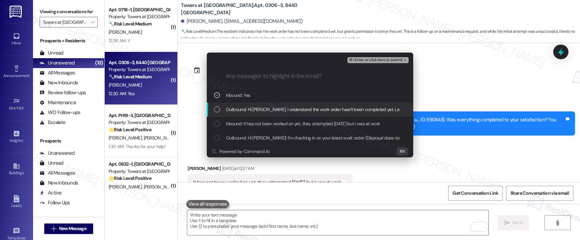
click at [235, 116] on div "Outbound: Hi [PERSON_NAME], I understand the work order hasn't been completed y…" at bounding box center [310, 109] width 206 height 14
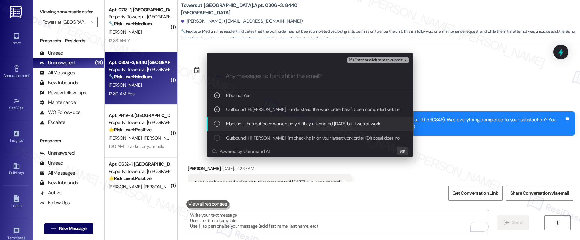
click at [238, 126] on span "Inbound: It has not been worked on yet, they attempted [DATE] but I was at work" at bounding box center [303, 123] width 154 height 7
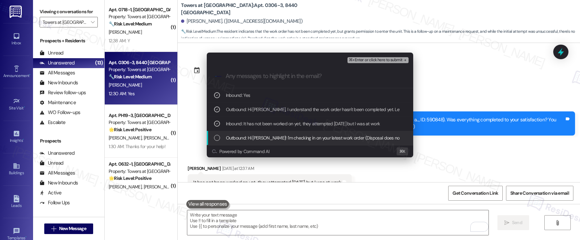
click at [239, 140] on span "Outbound: Hi [PERSON_NAME]! I'm checking in on your latest work order (Disposal…" at bounding box center [473, 137] width 494 height 7
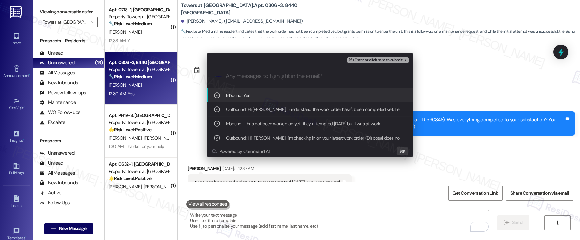
click at [367, 60] on span "⌘+Enter or click here to submit" at bounding box center [375, 60] width 53 height 5
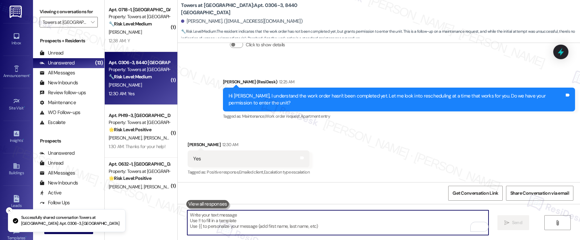
scroll to position [203, 0]
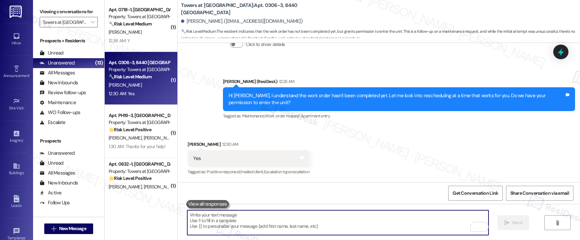
click at [291, 222] on textarea "To enrich screen reader interactions, please activate Accessibility in Grammarl…" at bounding box center [337, 222] width 301 height 25
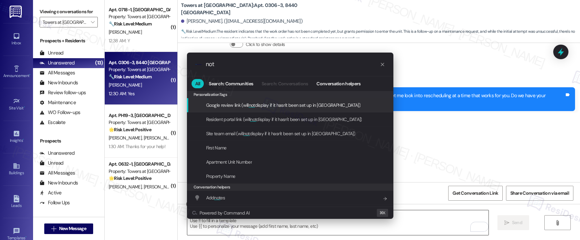
type input "note"
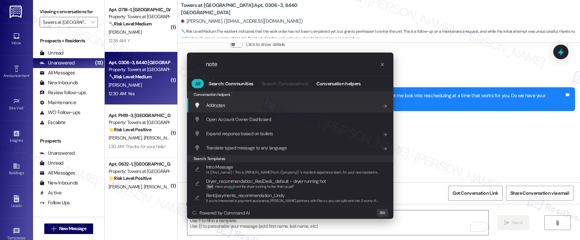
click at [277, 109] on div "Add note s Add shortcut" at bounding box center [290, 105] width 206 height 14
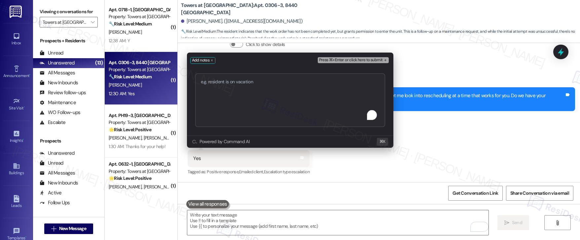
type textarea "Work order submitted by Residesk | Work Order #591430 - Garbage Disposal"
click at [363, 60] on span "Press ⌘+Enter or click here to submit" at bounding box center [351, 60] width 64 height 5
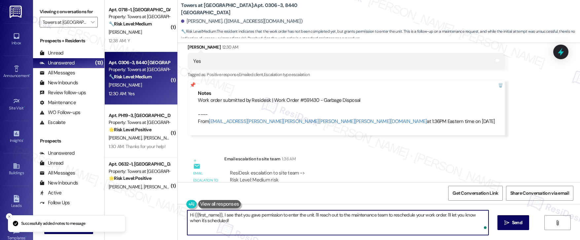
scroll to position [340, 0]
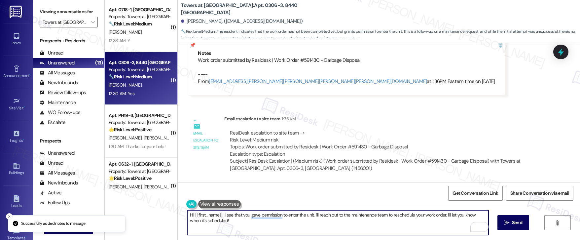
click at [256, 221] on textarea "Hi {{first_name}}, I see that you gave permission to enter the unit. I'll reach…" at bounding box center [337, 222] width 301 height 25
click at [216, 231] on textarea "Hi {{first_name}}, I see that you gave permission to enter the unit. I'll reach…" at bounding box center [337, 222] width 301 height 25
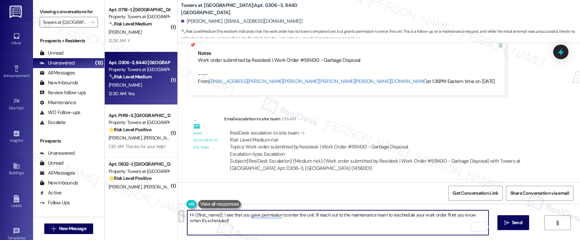
click at [216, 231] on textarea "Hi {{first_name}}, I see that you gave permission to enter the unit. I'll reach…" at bounding box center [337, 222] width 301 height 25
paste textarea "Thank you, {{first_name}}. The request has been submitted. Our maintenance team…"
click at [245, 214] on textarea "Thank you, {{first_name}}. The request has been submitted. Our maintenance team…" at bounding box center [337, 222] width 301 height 25
type textarea "Thank you, {{first_name}}. The new request has been submitted. Our maintenance …"
click at [514, 224] on span "Send" at bounding box center [517, 222] width 10 height 7
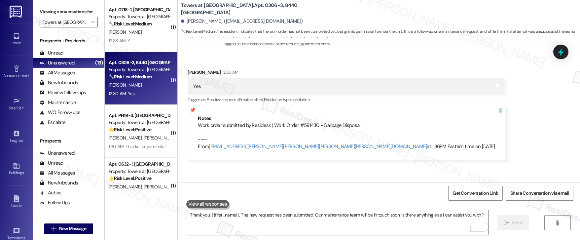
scroll to position [259, 0]
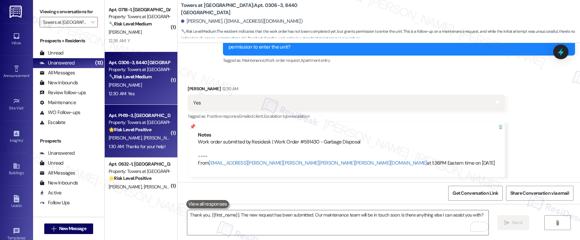
click at [144, 130] on strong "🌟 Risk Level: Positive" at bounding box center [130, 129] width 43 height 6
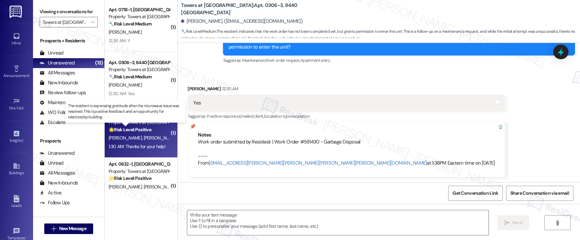
type textarea "Fetching suggested responses. Please feel free to read through the conversation…"
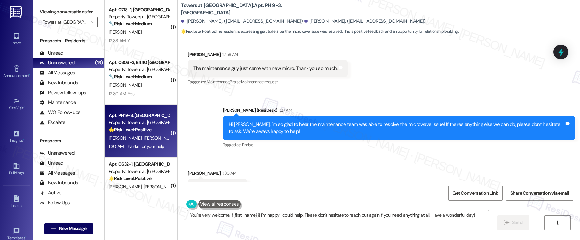
scroll to position [6159, 0]
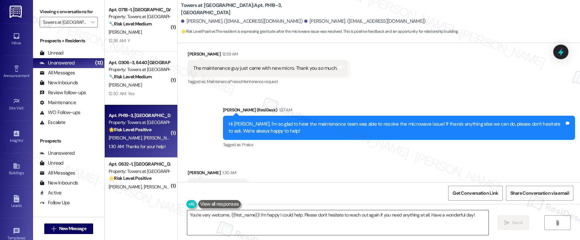
click at [231, 216] on textarea "You're very welcome, {{first_name}}! I'm happy I could help. Please don't hesit…" at bounding box center [337, 222] width 301 height 25
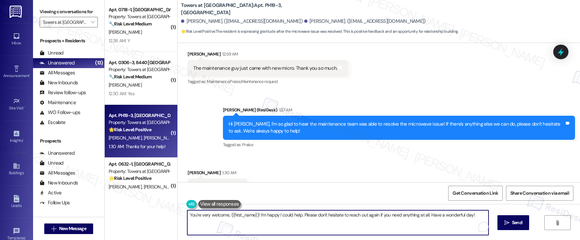
click at [231, 216] on textarea "You're very welcome, {{first_name}}! I'm happy I could help. Please don't hesit…" at bounding box center [337, 222] width 301 height 25
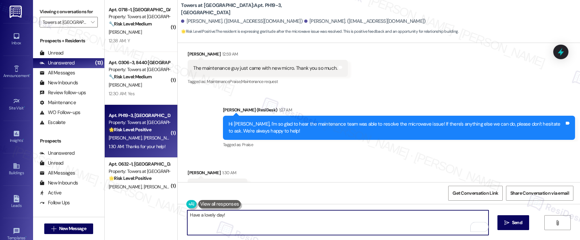
click at [187, 214] on textarea "Have a lovely day!" at bounding box center [337, 222] width 301 height 25
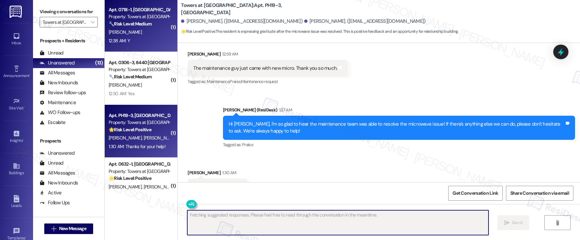
scroll to position [6158, 0]
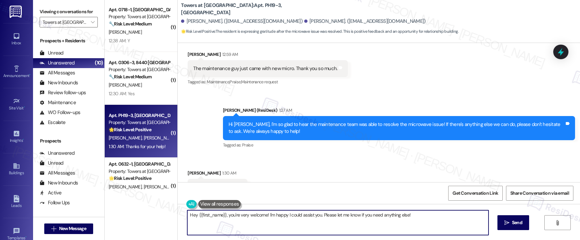
click at [235, 211] on textarea "Hey {{first_name}}, you're very welcome! I'm happy I could assist you. Please l…" at bounding box center [337, 222] width 301 height 25
click at [226, 214] on textarea "Hey {{first_name}}, you're very welcome! I'm happy I could assist you. Please l…" at bounding box center [337, 222] width 301 height 25
drag, startPoint x: 225, startPoint y: 215, endPoint x: 144, endPoint y: 206, distance: 82.0
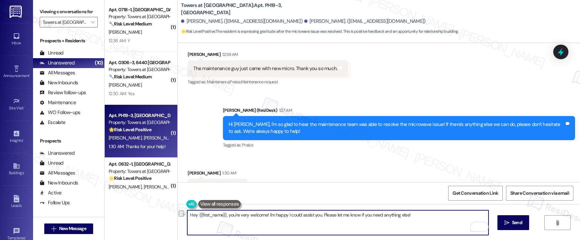
click at [144, 206] on div "( 1 ) Apt. 0110-3, [GEOGRAPHIC_DATA] Property: Towers at [GEOGRAPHIC_DATA] 🔧 Ri…" at bounding box center [342, 120] width 475 height 240
click at [376, 214] on textarea "You're very welcome! I'm happy I could assist you. Please let me know if you ne…" at bounding box center [337, 222] width 301 height 25
drag, startPoint x: 279, startPoint y: 215, endPoint x: 226, endPoint y: 215, distance: 52.5
click at [226, 215] on textarea "You're very welcome! I'm happy I could assist you. Please let me know if you ne…" at bounding box center [337, 222] width 301 height 25
type textarea "You're very welcome! Happy to help. Please let me know if you need anything els…"
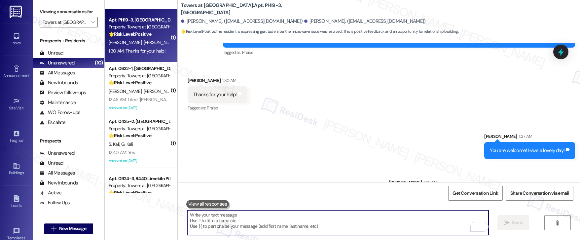
scroll to position [274, 0]
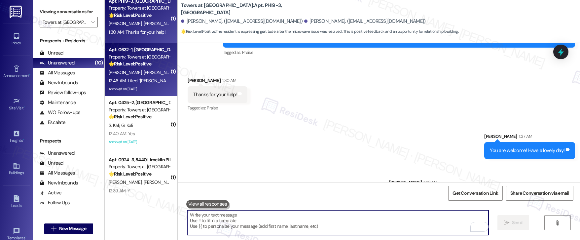
click at [144, 70] on span "[PERSON_NAME]" at bounding box center [160, 72] width 33 height 6
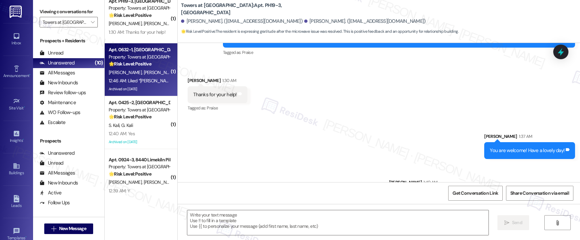
type textarea "Fetching suggested responses. Please feel free to read through the conversation…"
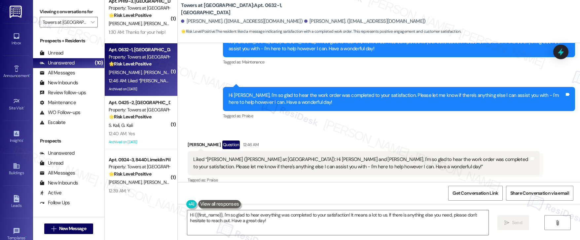
scroll to position [13565, 0]
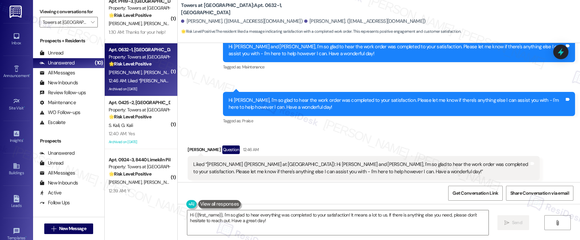
click at [432, 145] on div "[PERSON_NAME] Question 12:46 AM Liked “[PERSON_NAME] ([PERSON_NAME] at [GEOGRAP…" at bounding box center [363, 225] width 352 height 160
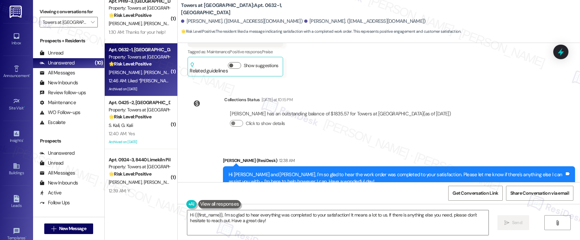
scroll to position [13616, 0]
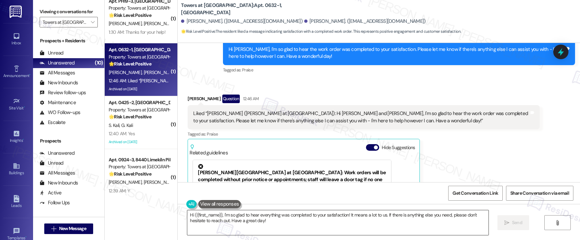
click at [355, 223] on textarea "Hi {{first_name}}, I'm so glad to hear everything was completed to your satisfa…" at bounding box center [337, 222] width 301 height 25
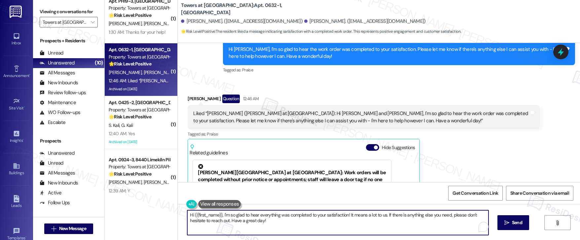
click at [355, 223] on textarea "Hi {{first_name}}, I'm so glad to hear everything was completed to your satisfa…" at bounding box center [337, 222] width 301 height 25
click at [227, 223] on textarea "Hi {{first_name}}, I'm so glad to hear everything was completed to your satisfa…" at bounding box center [337, 222] width 301 height 25
drag, startPoint x: 227, startPoint y: 222, endPoint x: 174, endPoint y: 206, distance: 55.6
click at [178, 206] on div "Hi {{first_name}}, I'm so glad to hear everything was completed to your satisfa…" at bounding box center [379, 229] width 402 height 50
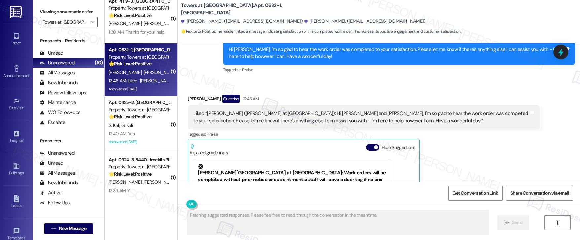
scroll to position [13615, 0]
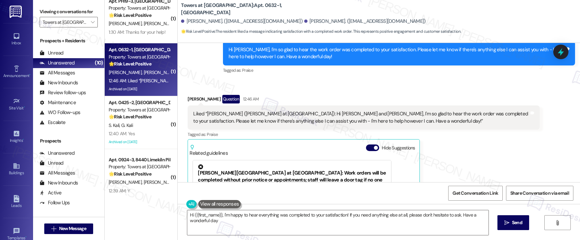
type textarea "Hi {{first_name}}, I'm happy to hear everything was completed to your satisfact…"
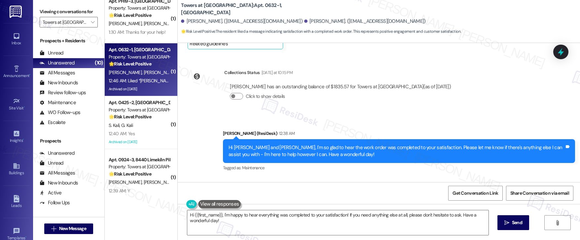
scroll to position [13471, 0]
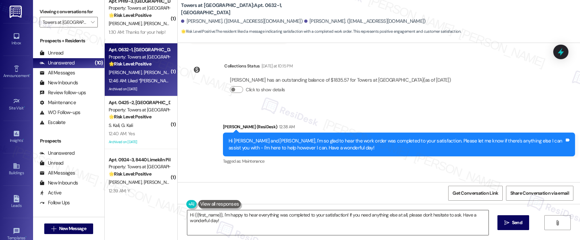
click at [235, 217] on textarea "Hi {{first_name}}, I'm happy to hear everything was completed to your satisfact…" at bounding box center [337, 222] width 301 height 25
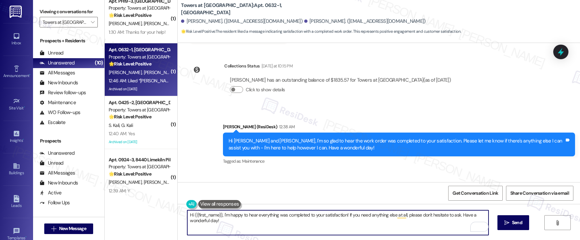
click at [236, 222] on textarea "Hi {{first_name}}, I'm happy to hear everything was completed to your satisfact…" at bounding box center [337, 222] width 301 height 25
click at [284, 216] on textarea "Hi {{first_name}}, I'm happy to hear everything was completed to your satisfact…" at bounding box center [337, 222] width 301 height 25
click at [313, 214] on textarea "Hi {{first_name}}, I'm happy to hear everything was completed to your satisfact…" at bounding box center [337, 222] width 301 height 25
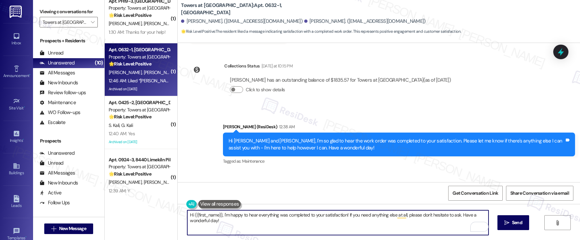
click at [313, 214] on textarea "Hi {{first_name}}, I'm happy to hear everything was completed to your satisfact…" at bounding box center [337, 222] width 301 height 25
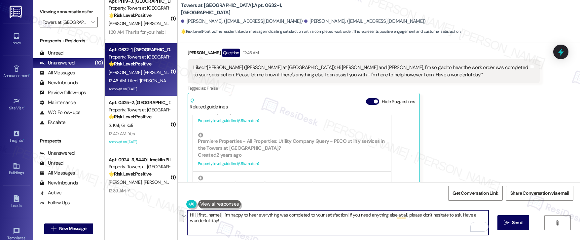
scroll to position [416, 0]
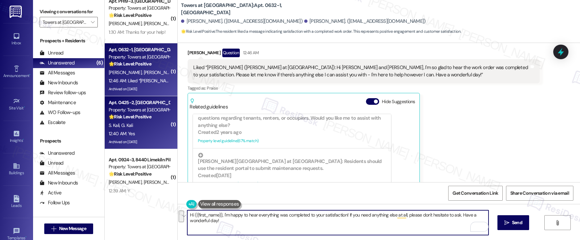
click at [139, 116] on strong "🌟 Risk Level: Positive" at bounding box center [130, 117] width 43 height 6
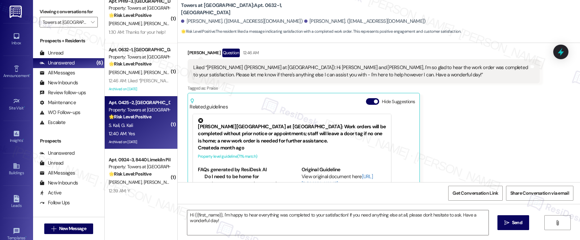
type textarea "Fetching suggested responses. Please feel free to read through the conversation…"
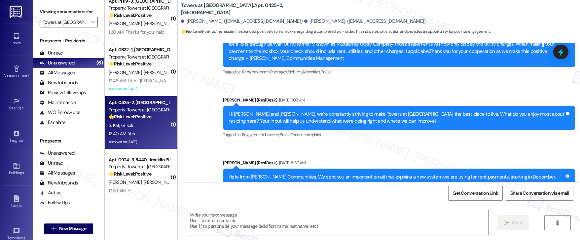
type textarea "Fetching suggested responses. Please feel free to read through the conversation…"
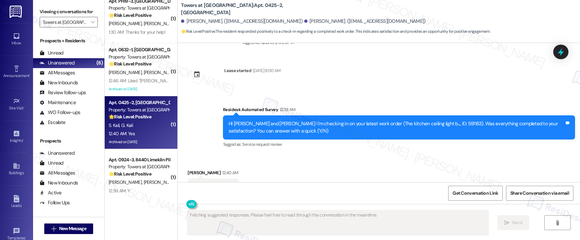
scroll to position [2126, 0]
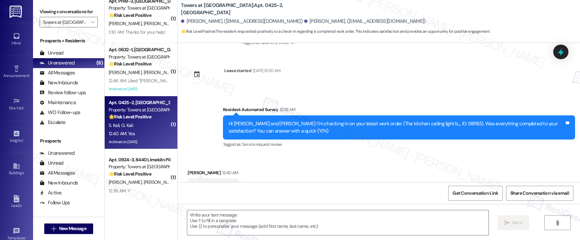
click at [282, 154] on div "Received via SMS [PERSON_NAME] 12:40 AM Yes Tags and notes Tagged as: Positive …" at bounding box center [379, 182] width 402 height 56
click at [249, 222] on textarea at bounding box center [337, 222] width 301 height 25
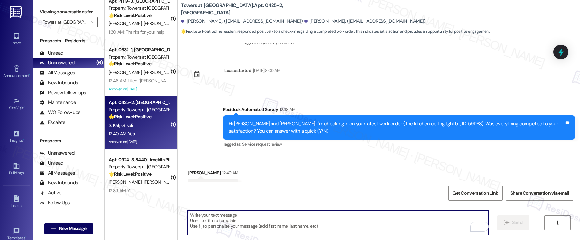
click at [252, 223] on textarea "To enrich screen reader interactions, please activate Accessibility in Grammarl…" at bounding box center [337, 222] width 301 height 25
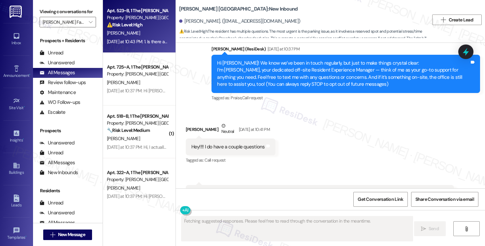
scroll to position [6, 0]
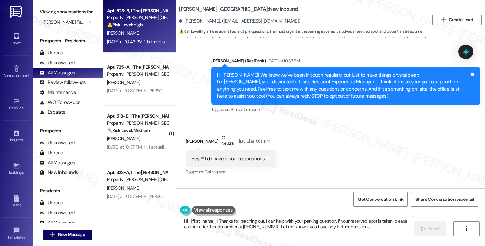
type textarea "Hi {{first_name}}! Thanks for reaching out. I can help with your parking questi…"
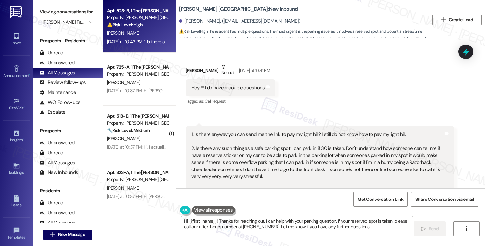
scroll to position [86, 0]
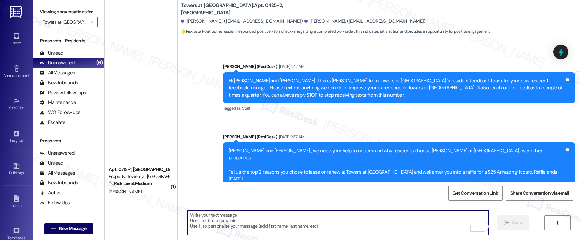
scroll to position [2126, 0]
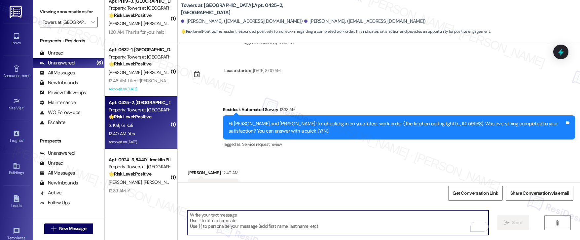
click at [284, 225] on textarea "To enrich screen reader interactions, please activate Accessibility in Grammarl…" at bounding box center [337, 222] width 301 height 25
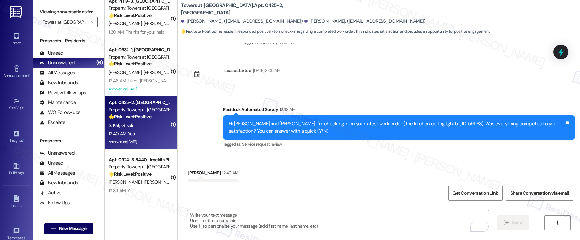
click at [223, 231] on textarea "To enrich screen reader interactions, please activate Accessibility in Grammarl…" at bounding box center [337, 222] width 301 height 25
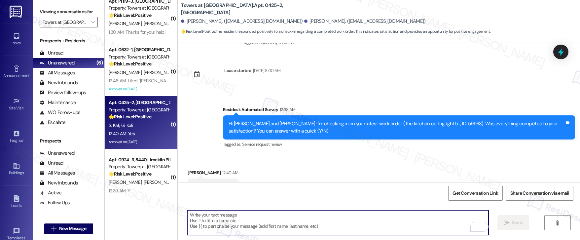
paste textarea "Hi {{first_name}}, I'm so glad to hear the work order was completed to your sat…"
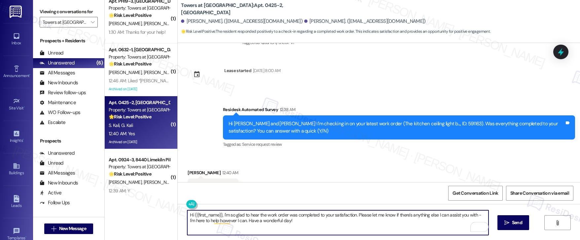
click at [187, 169] on div "[PERSON_NAME] 12:40 AM" at bounding box center [212, 173] width 51 height 9
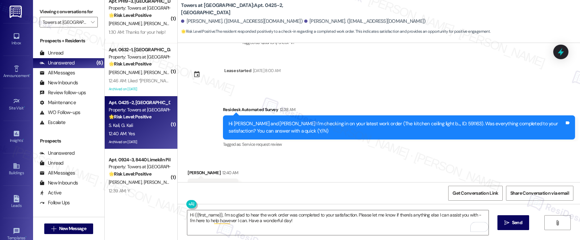
click at [187, 169] on div "[PERSON_NAME] 12:40 AM" at bounding box center [212, 173] width 51 height 9
copy div "Grace"
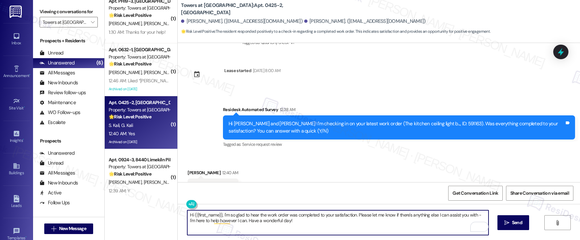
drag, startPoint x: 216, startPoint y: 215, endPoint x: 191, endPoint y: 214, distance: 25.8
click at [191, 214] on textarea "Hi {{first_name}}, I'm so glad to hear the work order was completed to your sat…" at bounding box center [337, 222] width 301 height 25
paste textarea "Grace"
click at [279, 223] on textarea "Hi [PERSON_NAME], I'm so glad to hear the work order was completed to your sati…" at bounding box center [337, 222] width 301 height 25
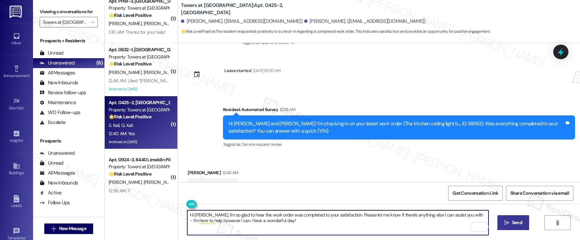
type textarea "Hi [PERSON_NAME], I'm so glad to hear the work order was completed to your sati…"
click at [513, 223] on span "Send" at bounding box center [517, 222] width 10 height 7
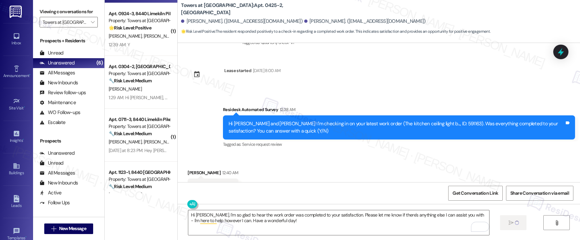
scroll to position [421, 0]
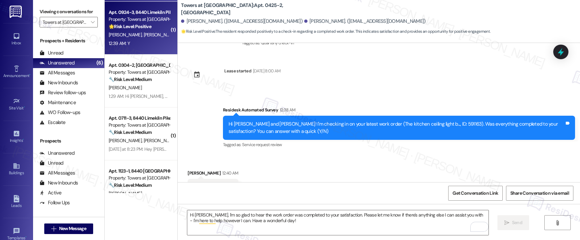
click at [141, 30] on div "🌟 Risk Level: Positive The resident responded positively to a check-in regardin…" at bounding box center [139, 26] width 61 height 7
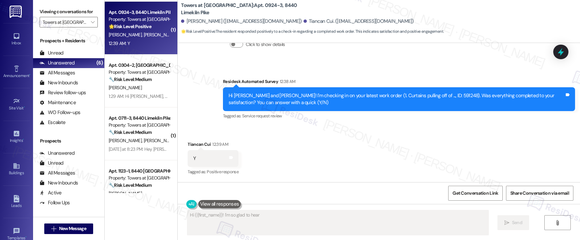
scroll to position [203, 0]
type textarea "Hi {{first_name}}! I'm so glad to hear that work order 591248 was completed to …"
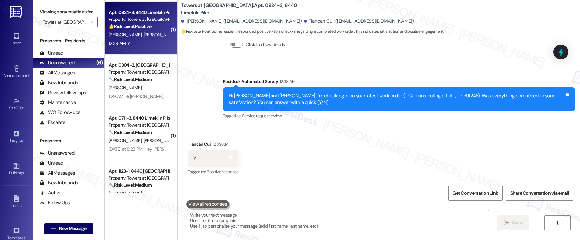
click at [141, 30] on div "🌟 Risk Level: Positive The resident responded positively to a check-in regardin…" at bounding box center [139, 26] width 61 height 7
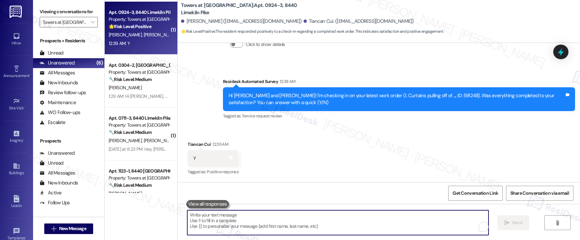
click at [237, 224] on textarea "To enrich screen reader interactions, please activate Accessibility in Grammarl…" at bounding box center [337, 222] width 301 height 25
paste textarea "Grace"
type textarea "Grace"
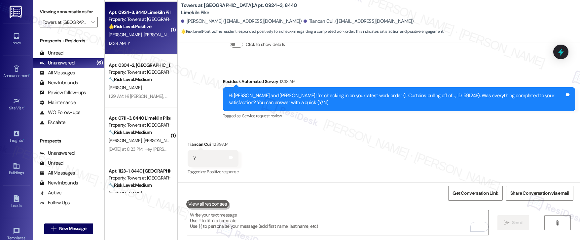
click at [208, 205] on button at bounding box center [207, 204] width 43 height 8
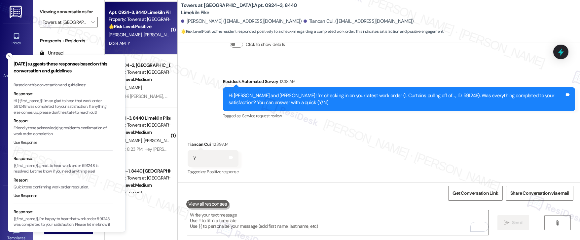
click at [30, 143] on button "Use Response" at bounding box center [26, 143] width 24 height 6
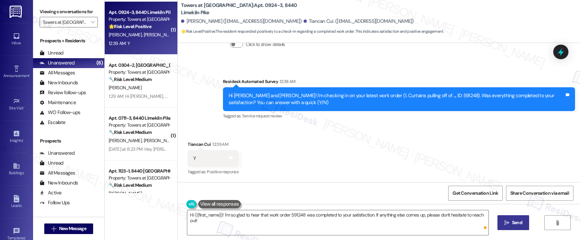
click at [187, 145] on div "Tiancan Cui 12:39 AM" at bounding box center [212, 145] width 51 height 9
copy div "Tiancan"
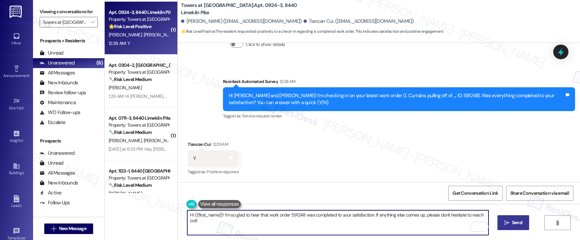
drag, startPoint x: 217, startPoint y: 215, endPoint x: 189, endPoint y: 215, distance: 28.1
click at [189, 215] on textarea "Hi {{first_name}}! I'm so glad to hear that work order 591248 was completed to …" at bounding box center [337, 222] width 301 height 25
paste textarea "Tiancan"
click at [218, 220] on textarea "Hi [PERSON_NAME]! I'm so glad to hear that work order 591248 was completed to y…" at bounding box center [337, 222] width 301 height 25
type textarea "Hi [PERSON_NAME]! I'm so glad to hear that work order 591248 was completed to y…"
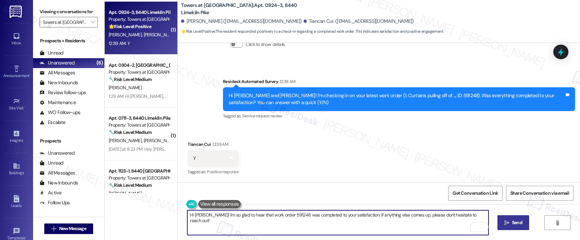
click at [516, 220] on span "Send" at bounding box center [517, 222] width 10 height 7
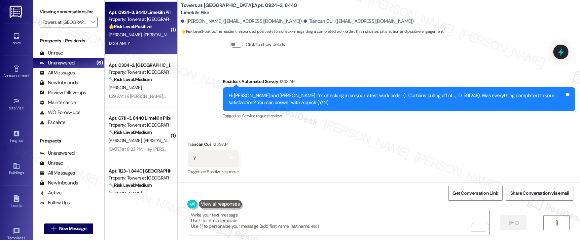
type textarea "Fetching suggested responses. Please feel free to read through the conversation…"
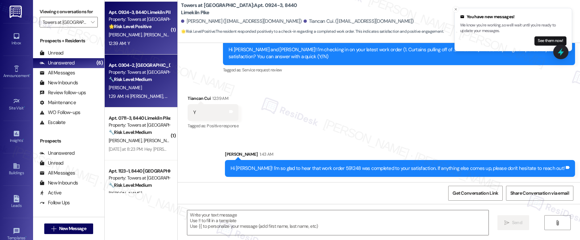
scroll to position [419, 0]
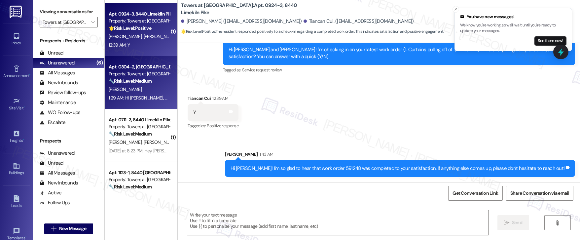
click at [139, 90] on div "[PERSON_NAME]" at bounding box center [139, 89] width 62 height 8
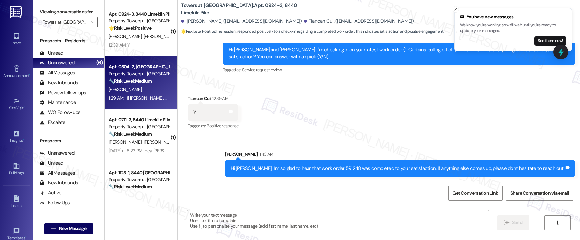
type textarea "Fetching suggested responses. Please feel free to read through the conversation…"
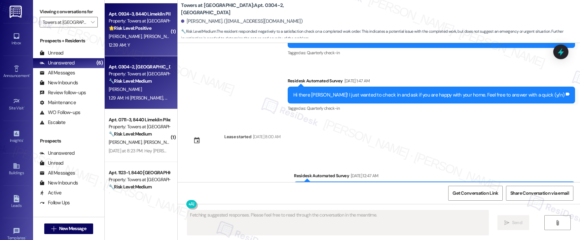
scroll to position [2464, 0]
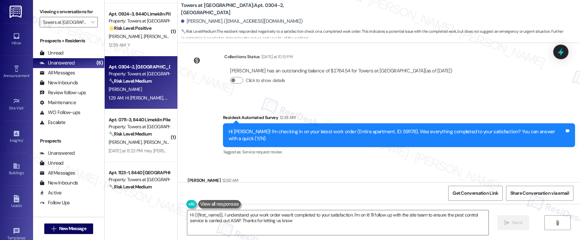
type textarea "Hi {{first_name}}, I understand your work order wasn't completed to your satisf…"
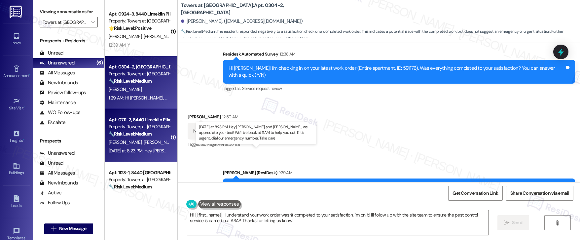
click at [153, 153] on div "[DATE] at 8:23 PM: Hey [PERSON_NAME] and [PERSON_NAME], we appreciate your text…" at bounding box center [278, 151] width 339 height 6
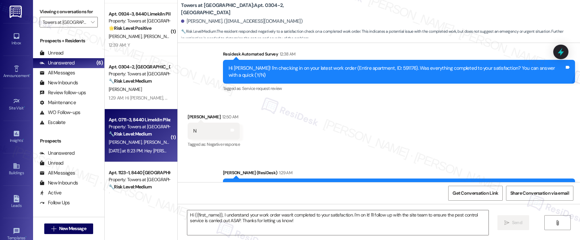
type textarea "Fetching suggested responses. Please feel free to read through the conversation…"
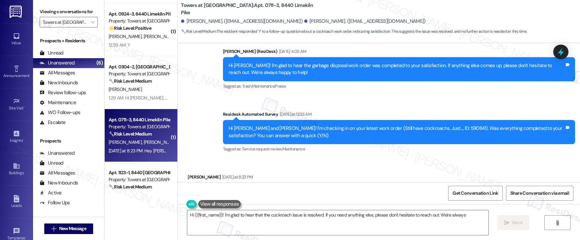
scroll to position [6923, 0]
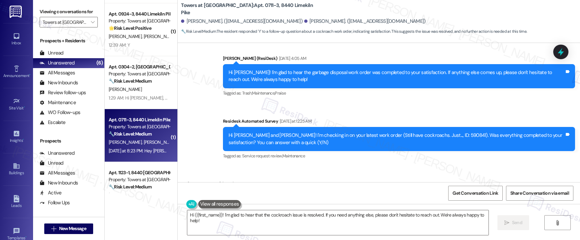
click at [224, 205] on button at bounding box center [219, 204] width 43 height 8
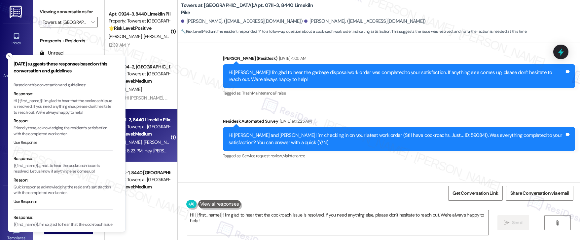
click at [30, 141] on button "Use Response" at bounding box center [26, 143] width 24 height 6
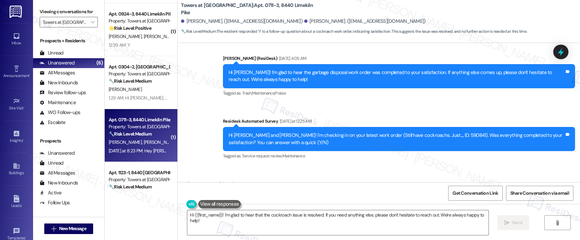
click at [187, 180] on div "[PERSON_NAME] [DATE] at 8:23 PM" at bounding box center [219, 184] width 65 height 9
copy div "[PERSON_NAME]"
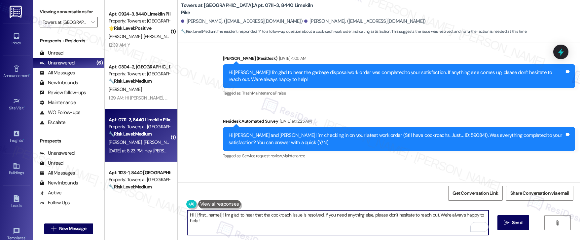
drag, startPoint x: 217, startPoint y: 214, endPoint x: 190, endPoint y: 215, distance: 27.1
click at [190, 215] on textarea "Hi {{first_name}}! I'm glad to hear that the cockroach issue is resolved. If yo…" at bounding box center [337, 222] width 301 height 25
paste textarea "[PERSON_NAME]"
click at [236, 226] on textarea "Hi [PERSON_NAME]! I'm glad to hear that the cockroach issue is resolved. If you…" at bounding box center [337, 222] width 301 height 25
click at [273, 228] on textarea "Hi [PERSON_NAME]! I'm glad to hear that the cockroach issue is resolved. If you…" at bounding box center [337, 222] width 301 height 25
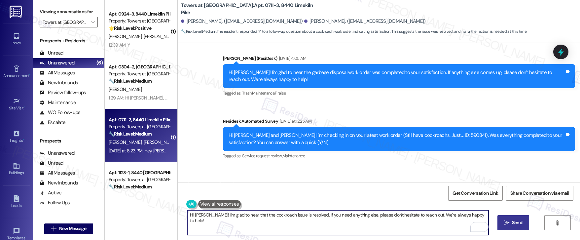
type textarea "Hi [PERSON_NAME]! I'm glad to hear that the cockroach issue is resolved. If you…"
click at [514, 224] on span "Send" at bounding box center [517, 222] width 10 height 7
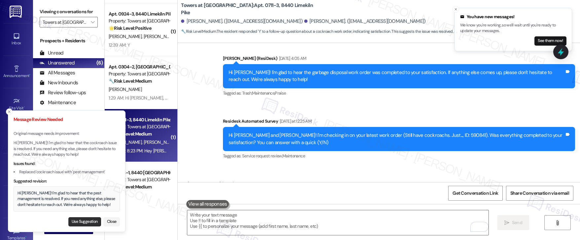
click at [91, 223] on button "Use Suggestion" at bounding box center [84, 221] width 33 height 9
type textarea "Hi [PERSON_NAME]! I'm glad to hear that the pest management is resolved. If you…"
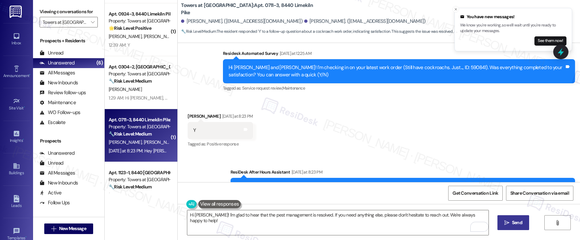
scroll to position [7029, 0]
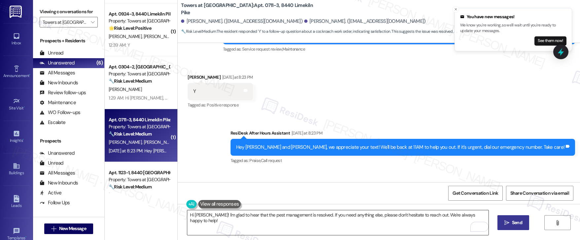
click at [318, 216] on textarea "Hi [PERSON_NAME]! I'm glad to hear that the pest management is resolved. If you…" at bounding box center [337, 222] width 301 height 25
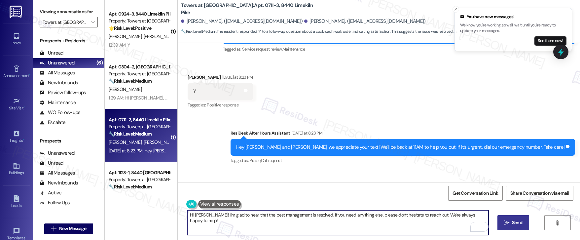
click at [318, 216] on textarea "Hi [PERSON_NAME]! I'm glad to hear that the pest management is resolved. If you…" at bounding box center [337, 222] width 301 height 25
click at [357, 219] on textarea "Hi [PERSON_NAME]! I'm glad to hear that the pest management is resolved. If you…" at bounding box center [337, 222] width 301 height 25
click at [509, 224] on span " Send" at bounding box center [513, 222] width 21 height 7
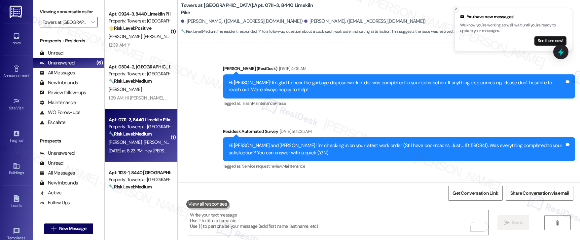
click at [454, 10] on icon "Close toast" at bounding box center [455, 9] width 4 height 4
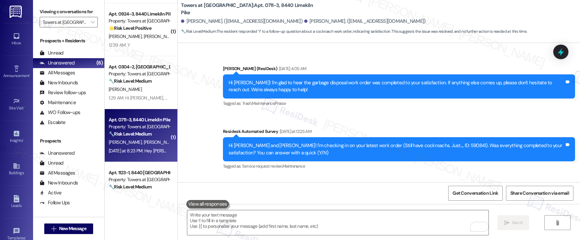
scroll to position [7075, 0]
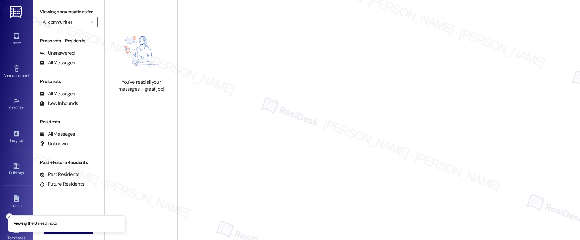
type input "Towers at [GEOGRAPHIC_DATA]"
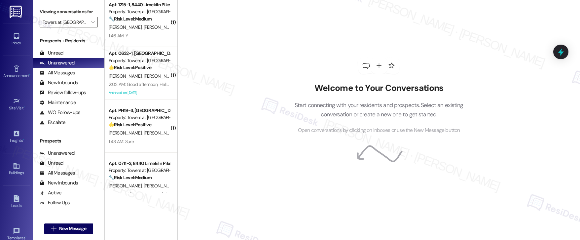
scroll to position [56, 0]
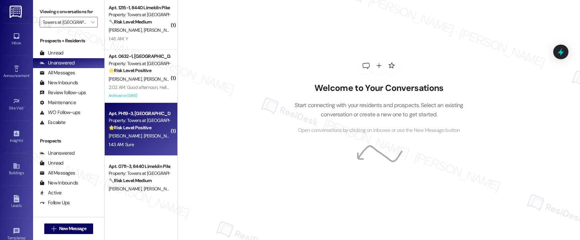
click at [141, 139] on div "[PERSON_NAME] [PERSON_NAME]" at bounding box center [139, 136] width 62 height 8
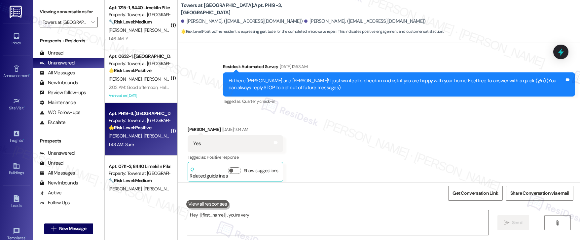
click at [141, 139] on div "[PERSON_NAME] [PERSON_NAME]" at bounding box center [139, 136] width 62 height 8
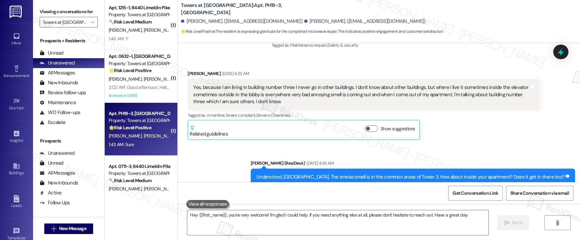
type textarea "Hey {{first_name}}, you're very welcome! I'm glad I could help. If you need any…"
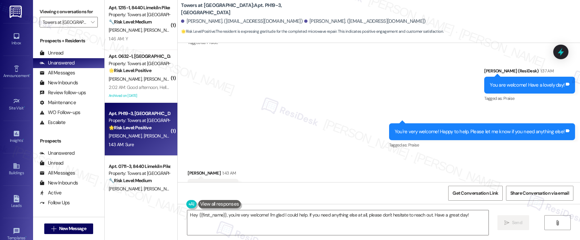
scroll to position [6317, 0]
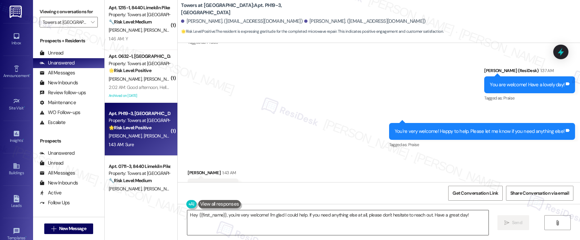
click at [255, 213] on textarea "Hey {{first_name}}, you're very welcome! I'm glad I could help. If you need any…" at bounding box center [337, 222] width 301 height 25
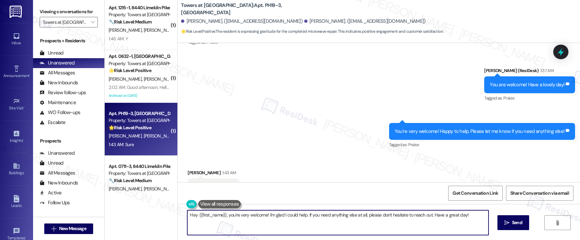
click at [255, 213] on textarea "Hey {{first_name}}, you're very welcome! I'm glad I could help. If you need any…" at bounding box center [337, 222] width 301 height 25
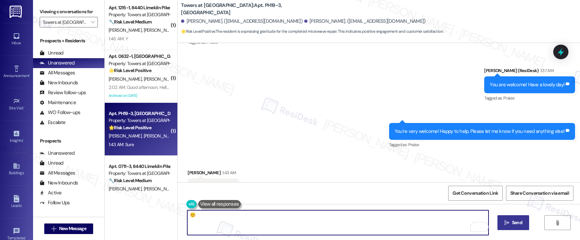
click at [516, 223] on span "Send" at bounding box center [517, 222] width 10 height 7
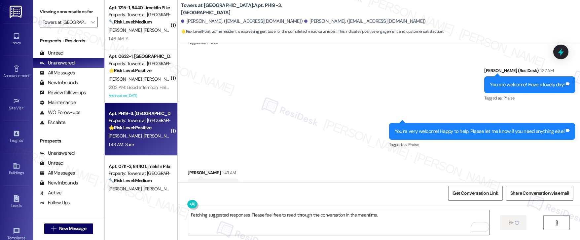
scroll to position [6316, 0]
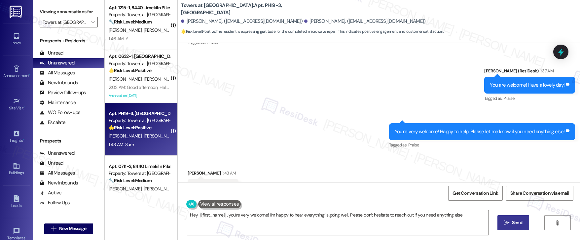
type textarea "Hey {{first_name}}, you're very welcome! I'm happy to hear everything is going …"
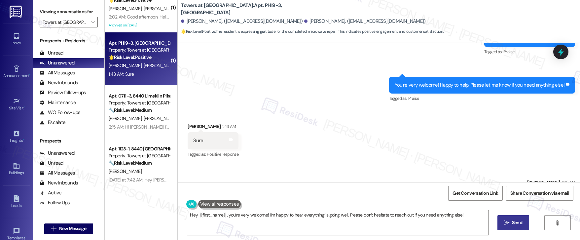
scroll to position [127, 0]
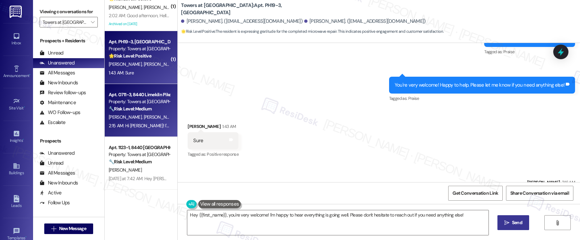
click at [144, 118] on div "[PERSON_NAME] [PERSON_NAME]" at bounding box center [139, 117] width 62 height 8
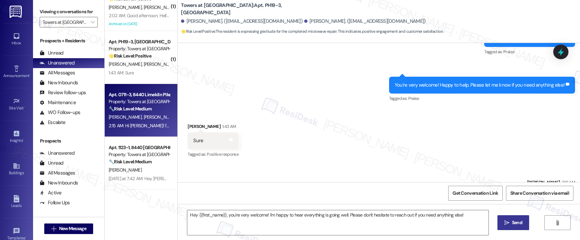
type textarea "Fetching suggested responses. Please feel free to read through the conversation…"
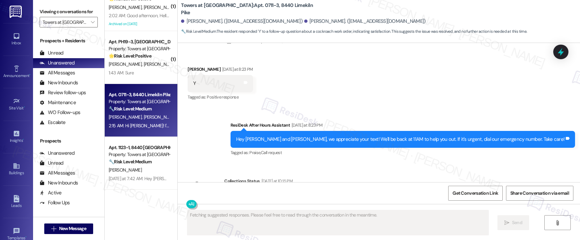
scroll to position [7085, 0]
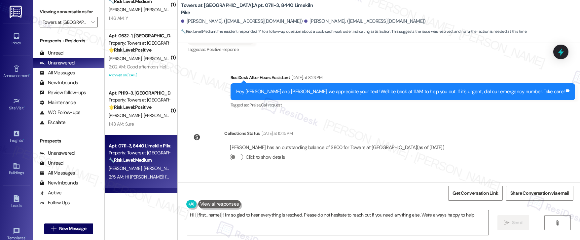
type textarea "Hi {{first_name}}! I'm so glad to hear everything is resolved. Please do not he…"
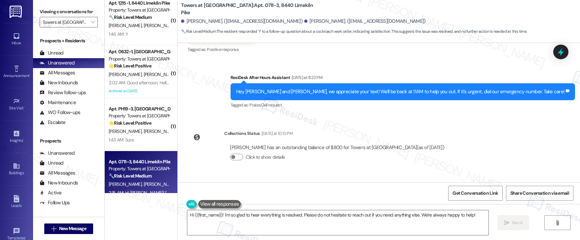
scroll to position [59, 0]
click at [138, 143] on div "1:43 AM: Sure 1:43 AM: Sure" at bounding box center [139, 141] width 62 height 8
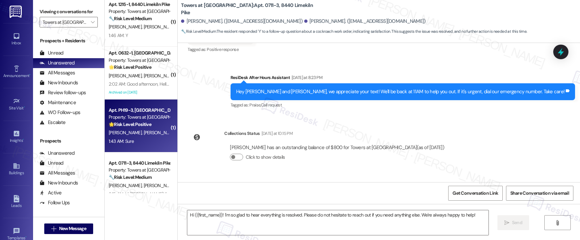
type textarea "Fetching suggested responses. Please feel free to read through the conversation…"
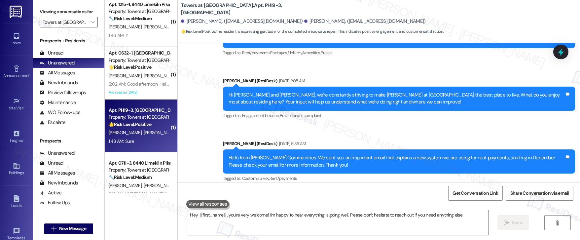
type textarea "Hey {{first_name}}, you're very welcome! I'm happy to hear everything is going …"
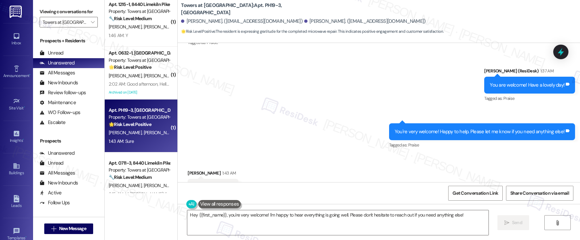
scroll to position [6372, 0]
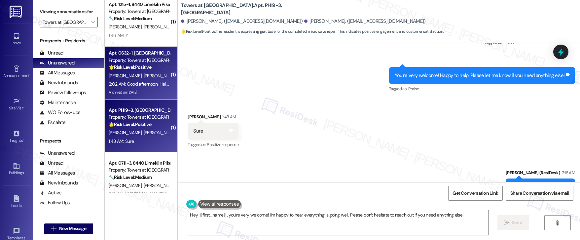
click at [126, 75] on span "[PERSON_NAME]" at bounding box center [126, 76] width 35 height 6
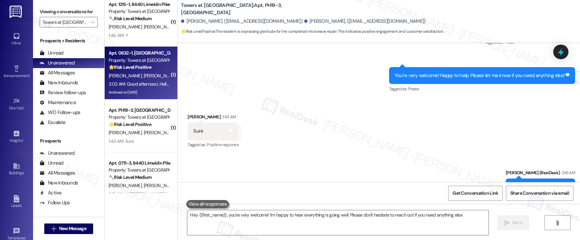
type textarea "Hey {{first_name}}, you're very welcome! I'm happy to hear everything is going …"
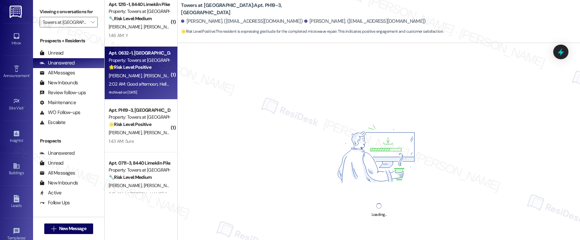
click at [155, 74] on div "[PERSON_NAME] [PERSON_NAME]" at bounding box center [139, 76] width 62 height 8
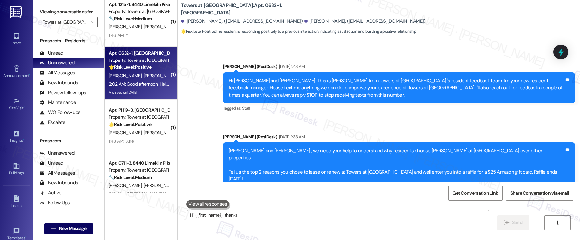
scroll to position [13645, 0]
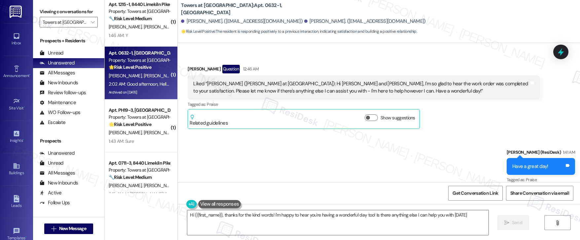
type textarea "Hi {{first_name}}, thanks for the kind words! I'm happy to hear you're having a…"
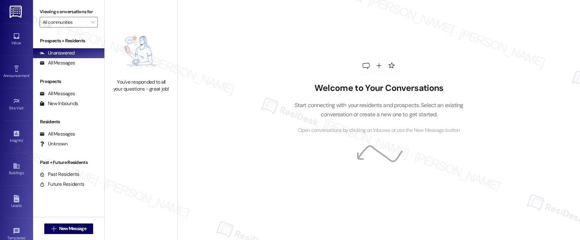
type input "Towers at [GEOGRAPHIC_DATA]"
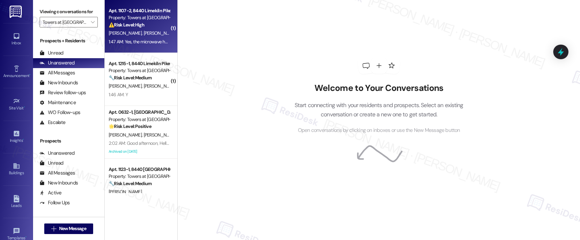
click at [118, 47] on div "Apt. 1107-2, [GEOGRAPHIC_DATA] Property: Towers at [GEOGRAPHIC_DATA] ⚠️ Risk Le…" at bounding box center [141, 26] width 73 height 53
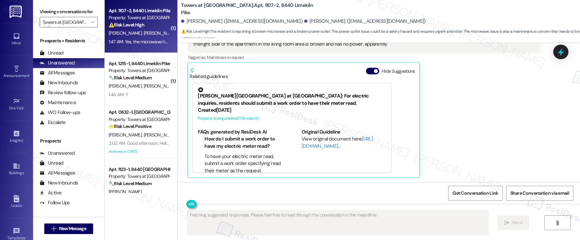
scroll to position [1397, 0]
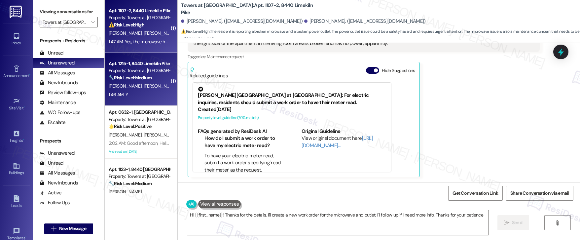
type textarea "Hi {{first_name}}! Thanks for the details. I'll create a new work order for the…"
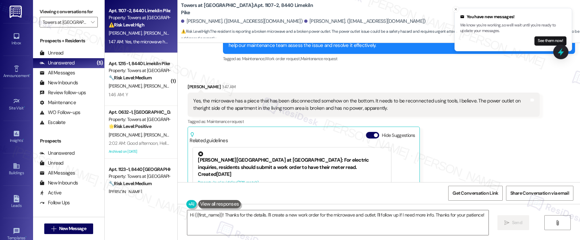
scroll to position [1320, 0]
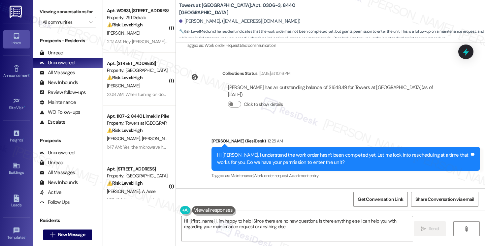
type textarea "Hi {{first_name}}, I'm happy to help! Since there are no new questions, is ther…"
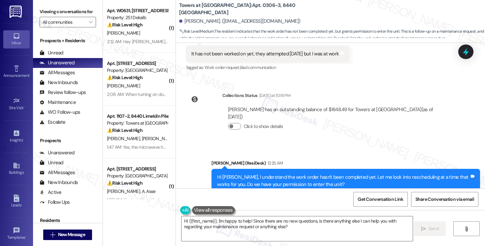
scroll to position [134, 0]
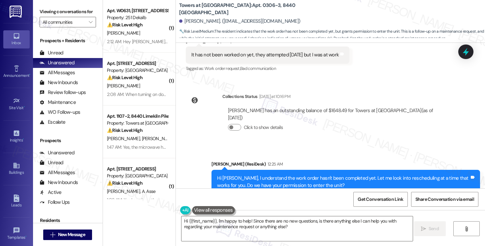
click at [318, 175] on div "Hi [PERSON_NAME], I understand the work order hasn't been completed yet. Let me…" at bounding box center [343, 182] width 252 height 14
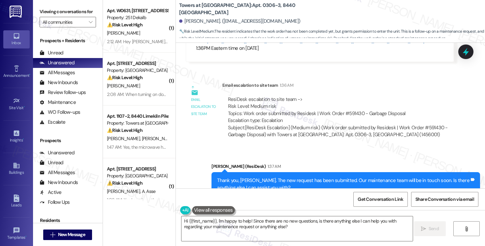
scroll to position [394, 0]
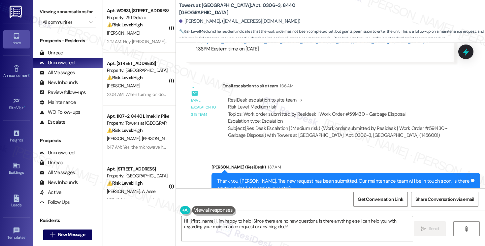
click at [348, 97] on div "ResiDesk escalation to site team -> Risk Level: Medium risk Topics: Work order …" at bounding box center [338, 111] width 221 height 28
copy div "591430"
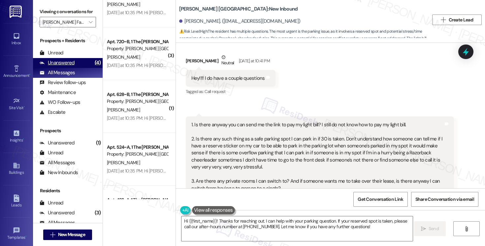
scroll to position [1200, 0]
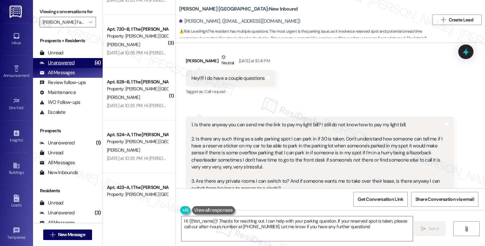
click at [66, 66] on div "Unanswered" at bounding box center [57, 62] width 35 height 7
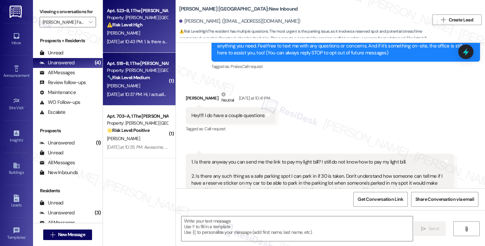
type textarea "Fetching suggested responses. Please feel free to read through the conversation…"
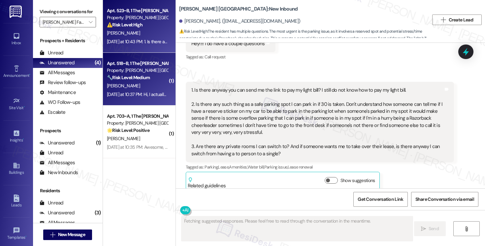
scroll to position [129, 0]
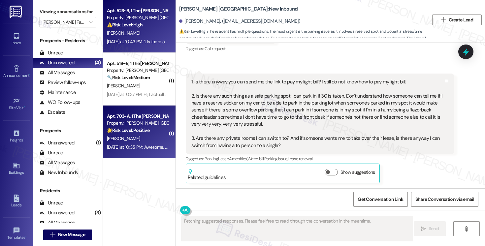
click at [146, 139] on div "[PERSON_NAME]" at bounding box center [137, 139] width 62 height 8
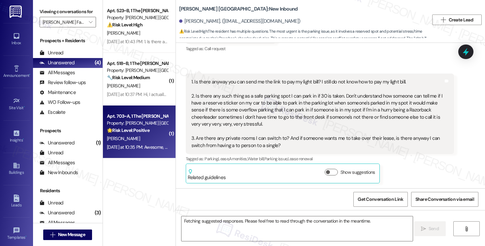
click at [146, 139] on div "[PERSON_NAME]" at bounding box center [137, 139] width 62 height 8
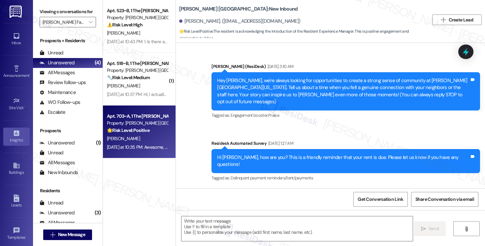
scroll to position [69, 0]
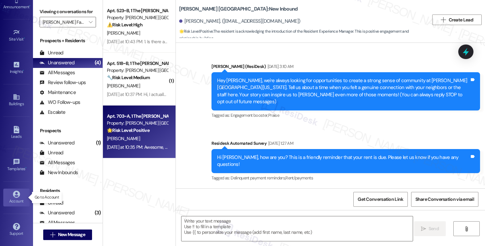
click at [15, 199] on div "Account" at bounding box center [16, 201] width 33 height 7
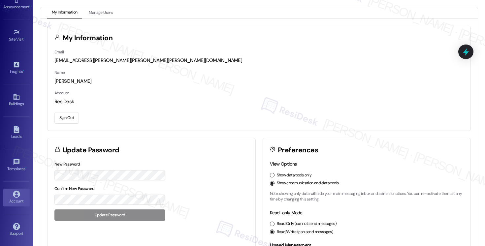
click at [59, 81] on div "[PERSON_NAME]" at bounding box center [258, 81] width 409 height 7
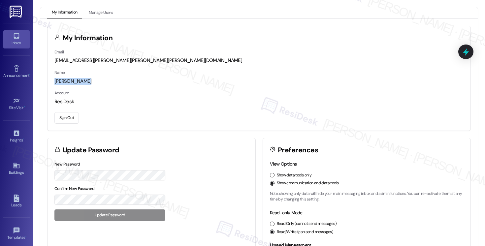
click at [15, 39] on icon at bounding box center [16, 35] width 7 height 7
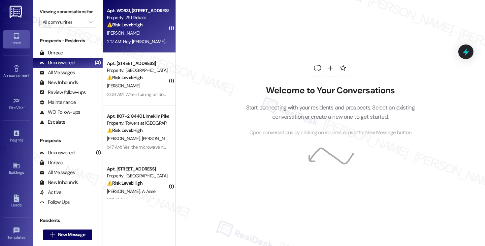
click at [140, 37] on div "[PERSON_NAME]" at bounding box center [137, 33] width 62 height 8
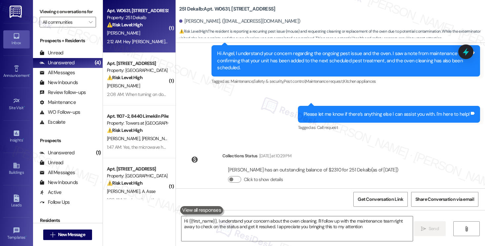
type textarea "Hi {{first_name}}, I understand your concern about the oven cleaning. I'll foll…"
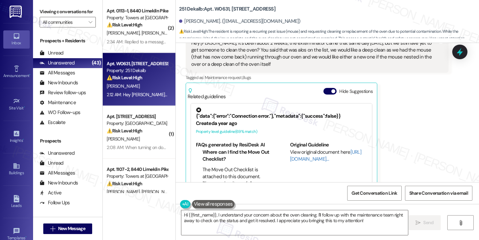
scroll to position [552, 0]
